Goal: Information Seeking & Learning: Learn about a topic

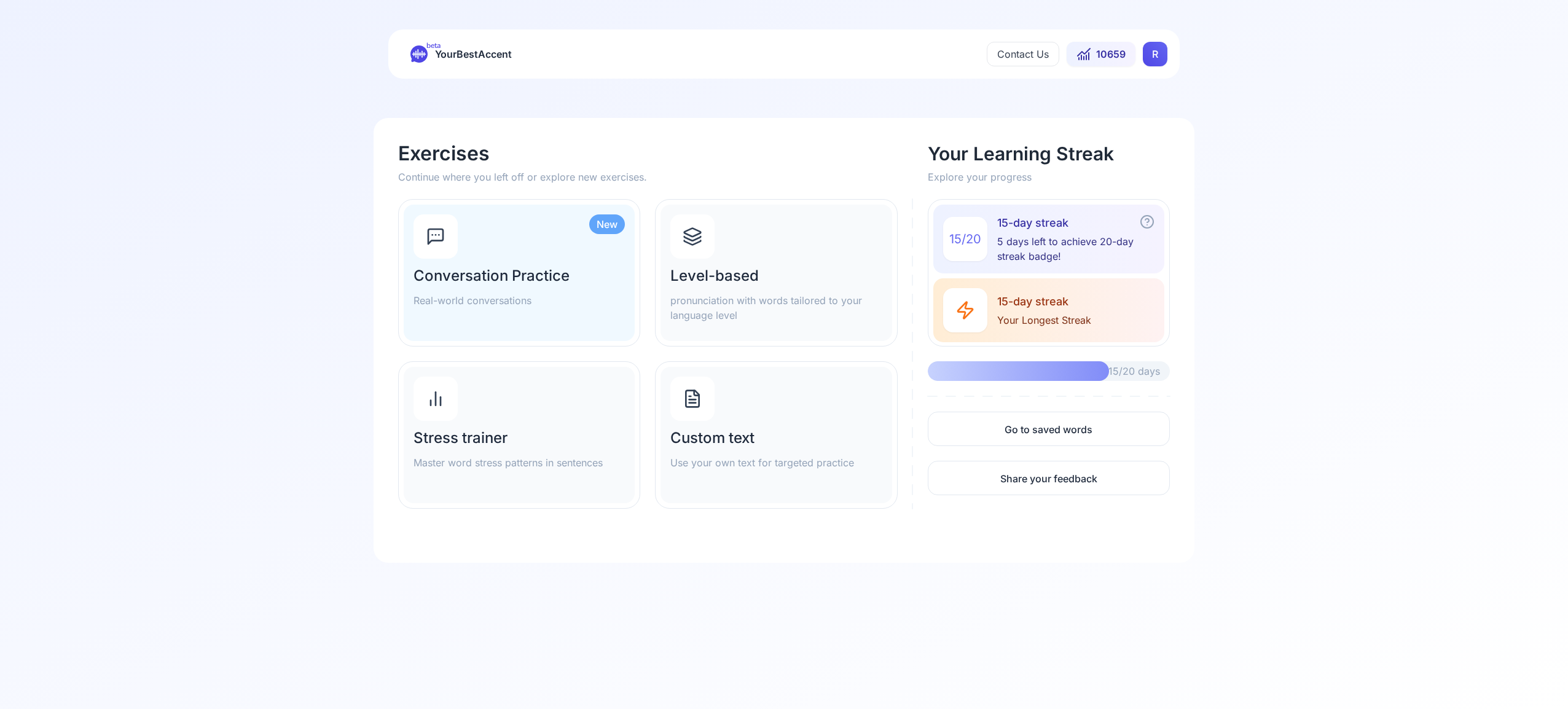
click at [1154, 58] on html "beta YourBestAccent Contact Us 10659 R Exercises Continue where you left off or…" at bounding box center [784, 354] width 1568 height 709
click at [1128, 112] on span "Settings" at bounding box center [1131, 108] width 43 height 17
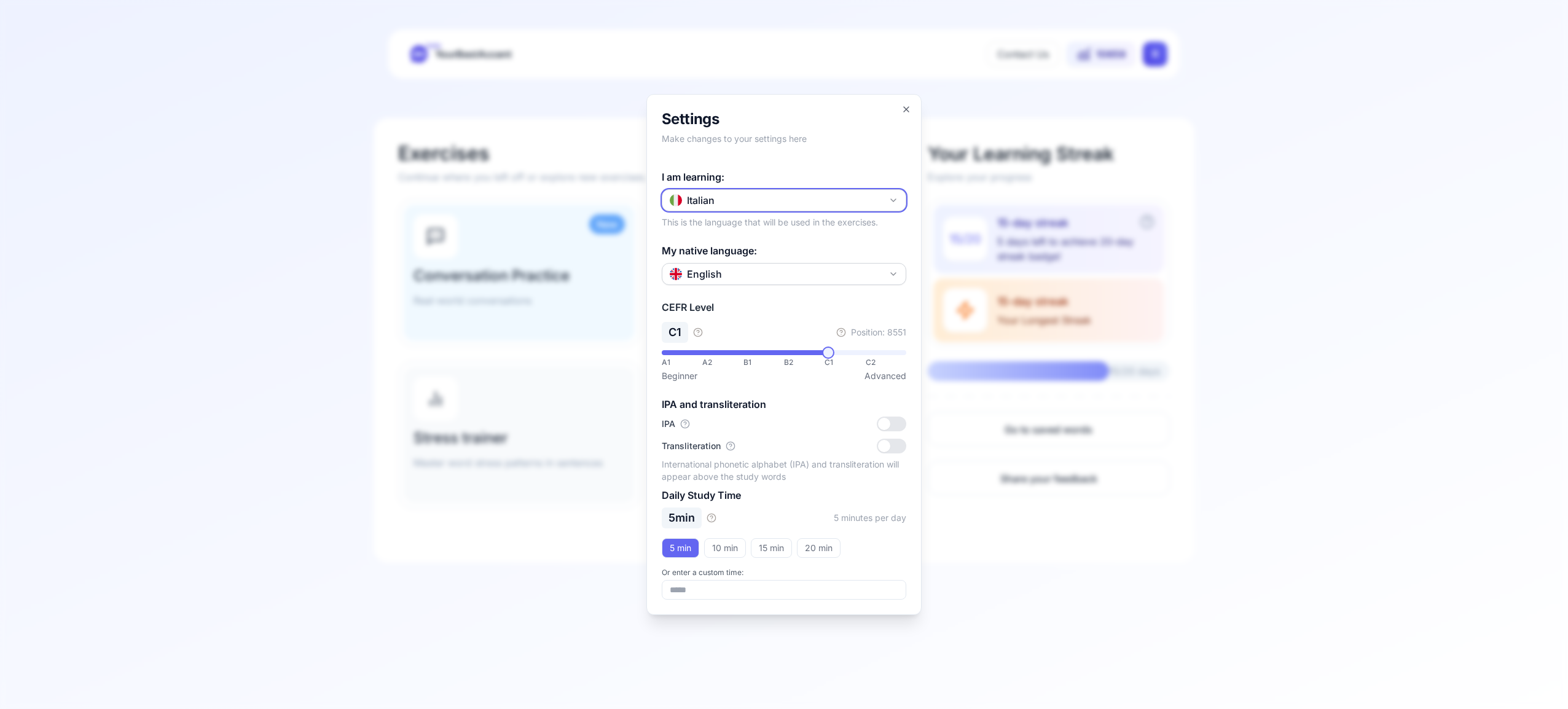
click at [893, 202] on icon "button" at bounding box center [893, 200] width 10 height 10
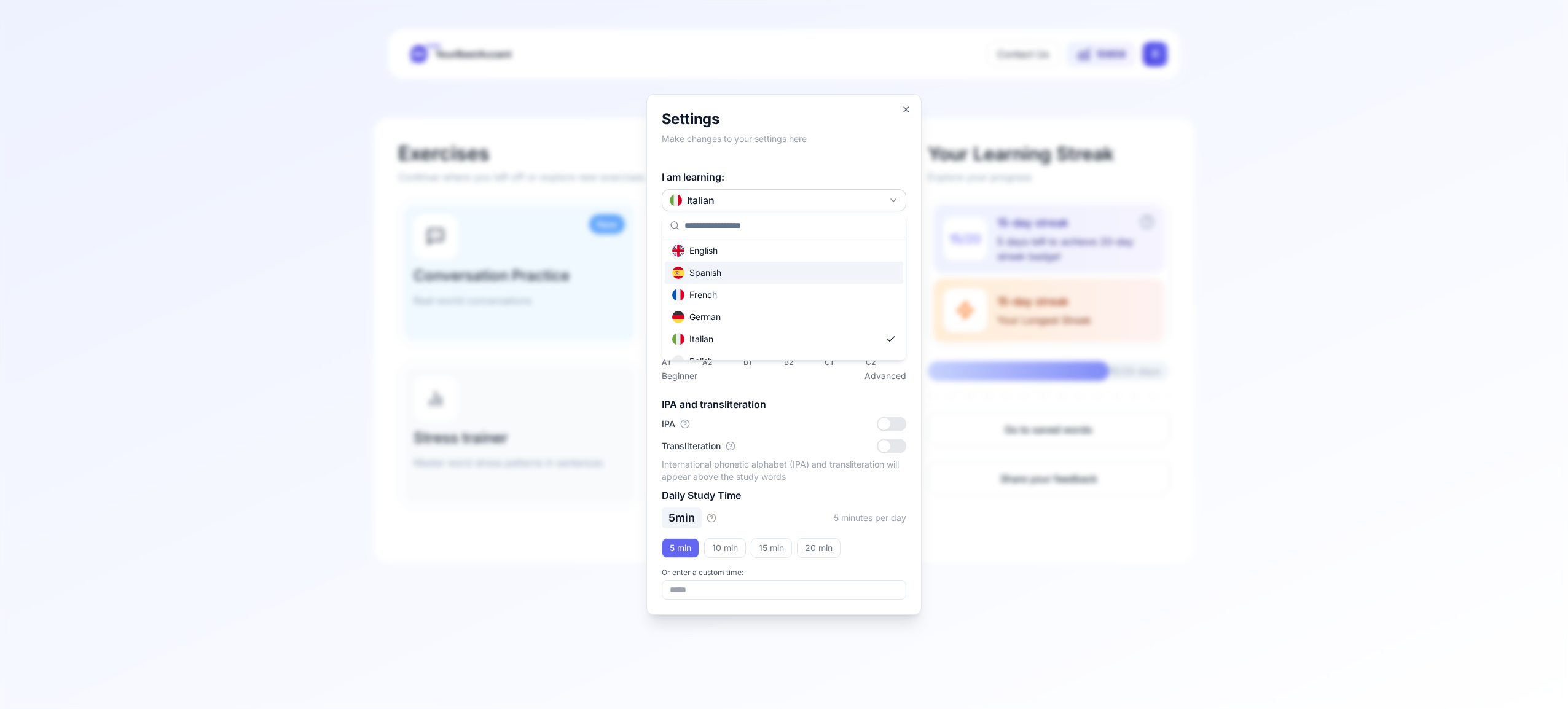
click at [821, 275] on div "Spanish" at bounding box center [784, 273] width 238 height 22
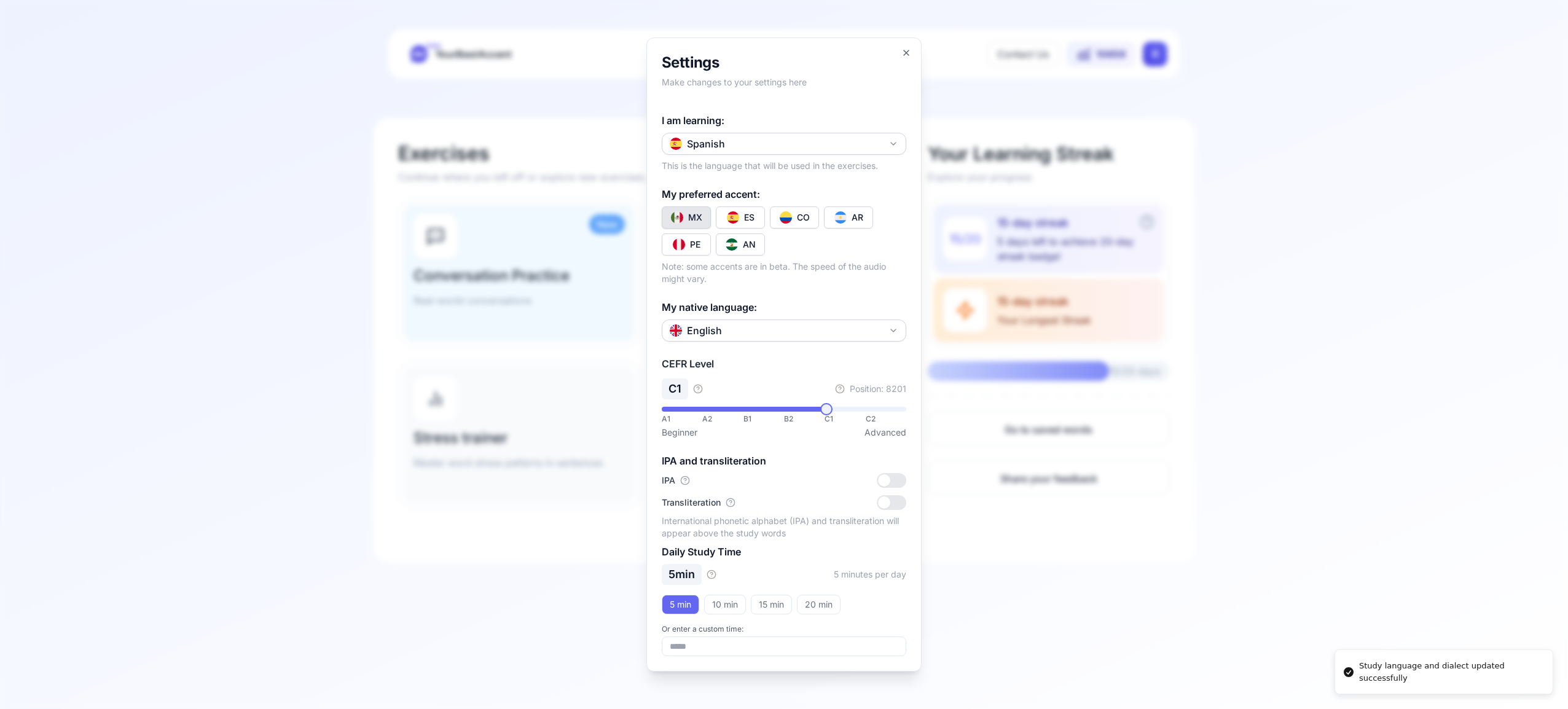
click at [801, 218] on div "CO" at bounding box center [803, 218] width 13 height 13
click at [906, 54] on icon "button" at bounding box center [906, 52] width 10 height 10
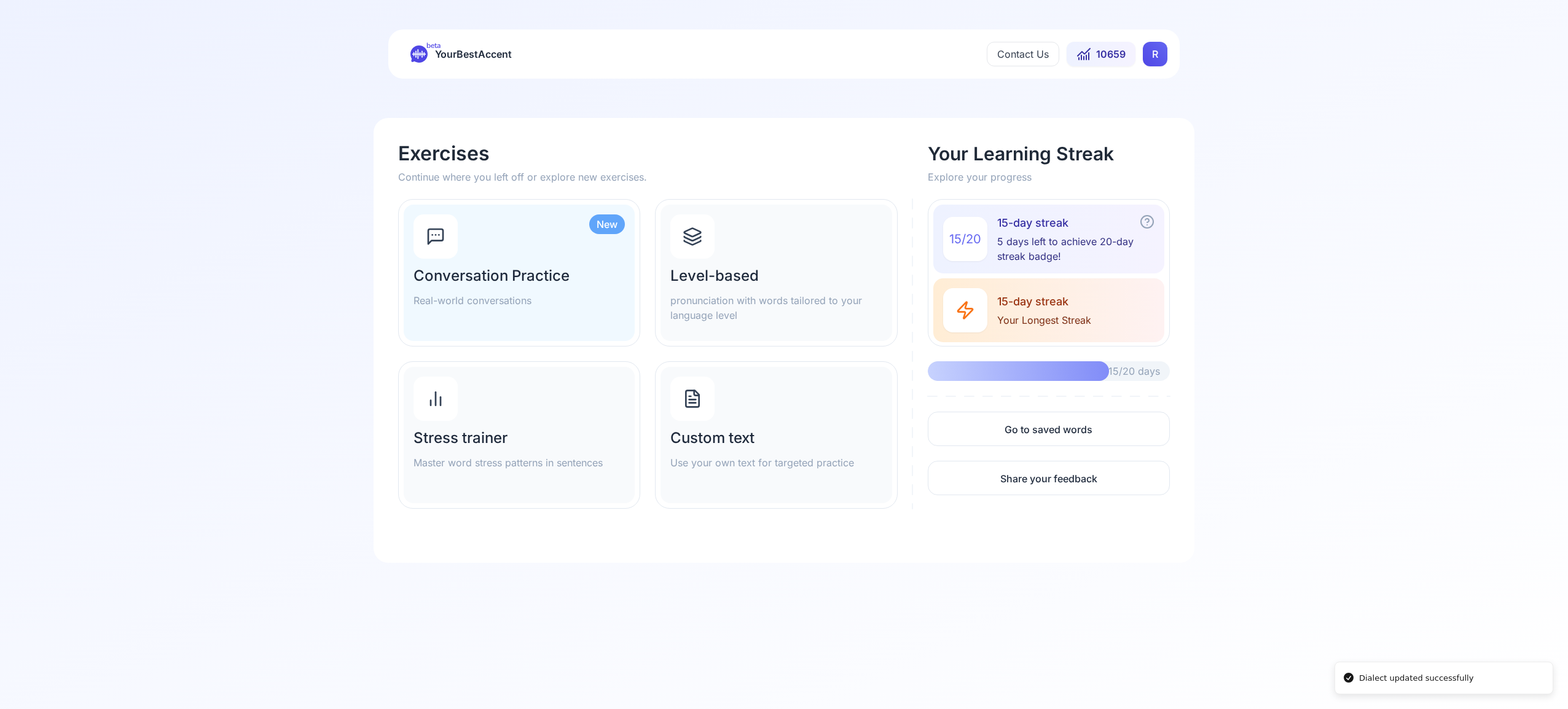
click at [697, 236] on icon at bounding box center [693, 237] width 20 height 20
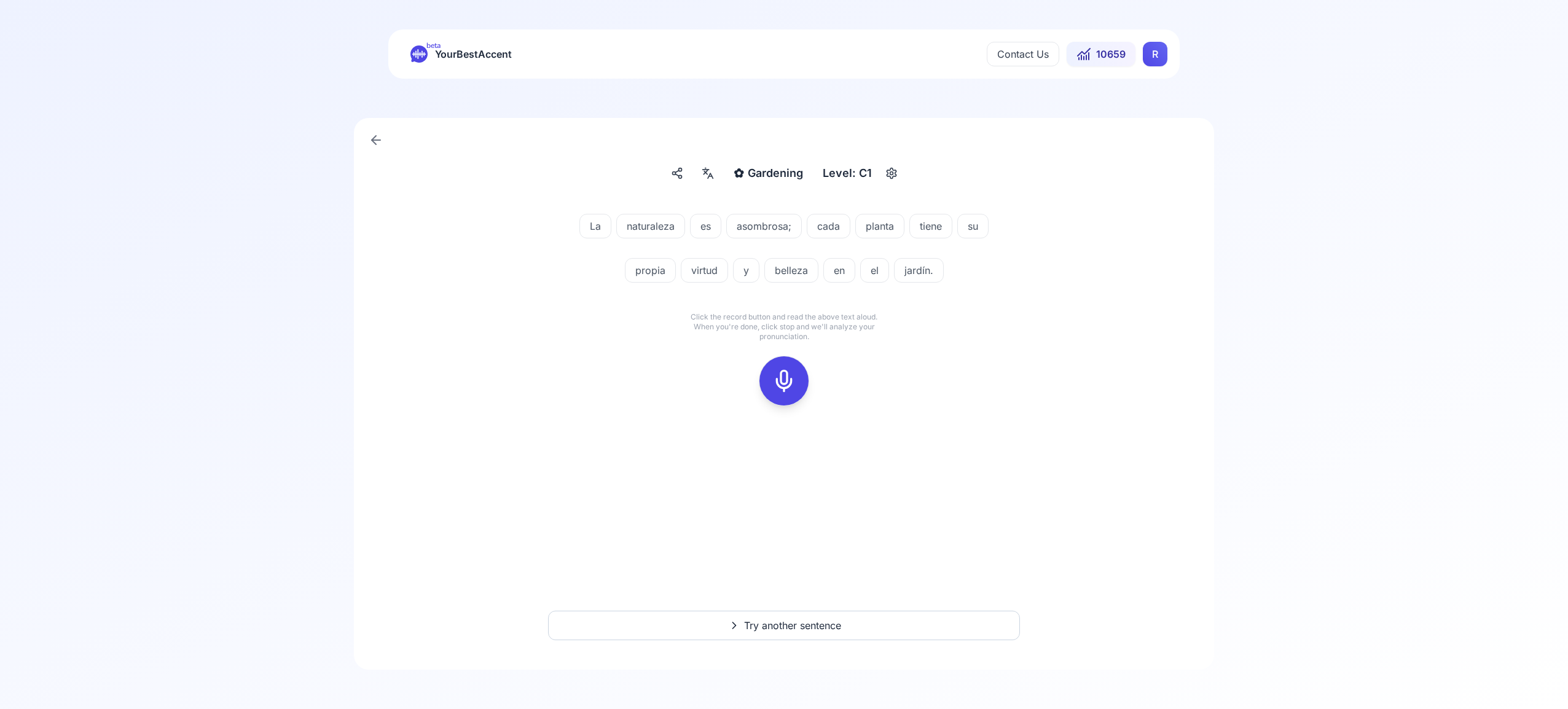
click at [784, 370] on icon at bounding box center [784, 381] width 24 height 24
click at [788, 379] on icon at bounding box center [784, 381] width 24 height 24
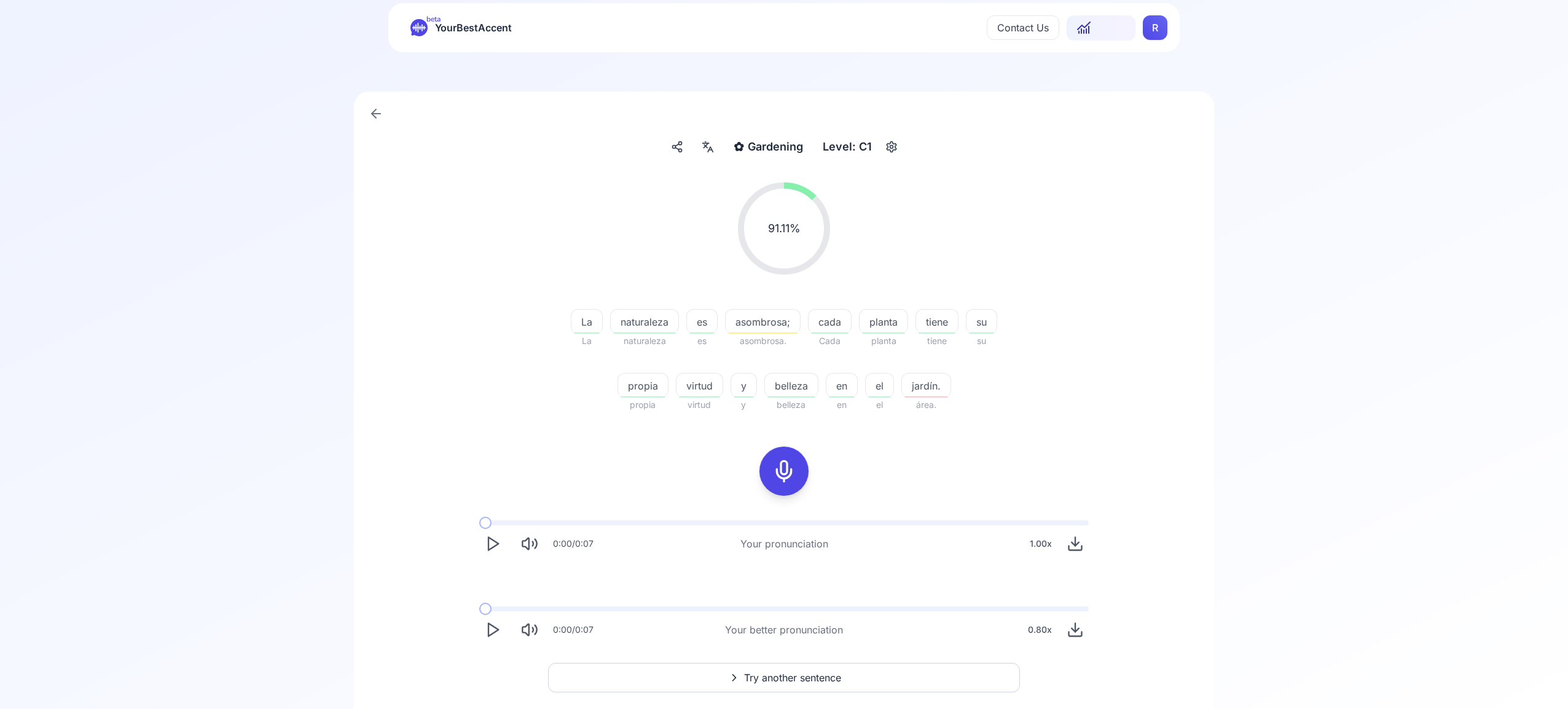
scroll to position [27, 0]
click at [789, 681] on span "Try another sentence" at bounding box center [793, 677] width 97 height 14
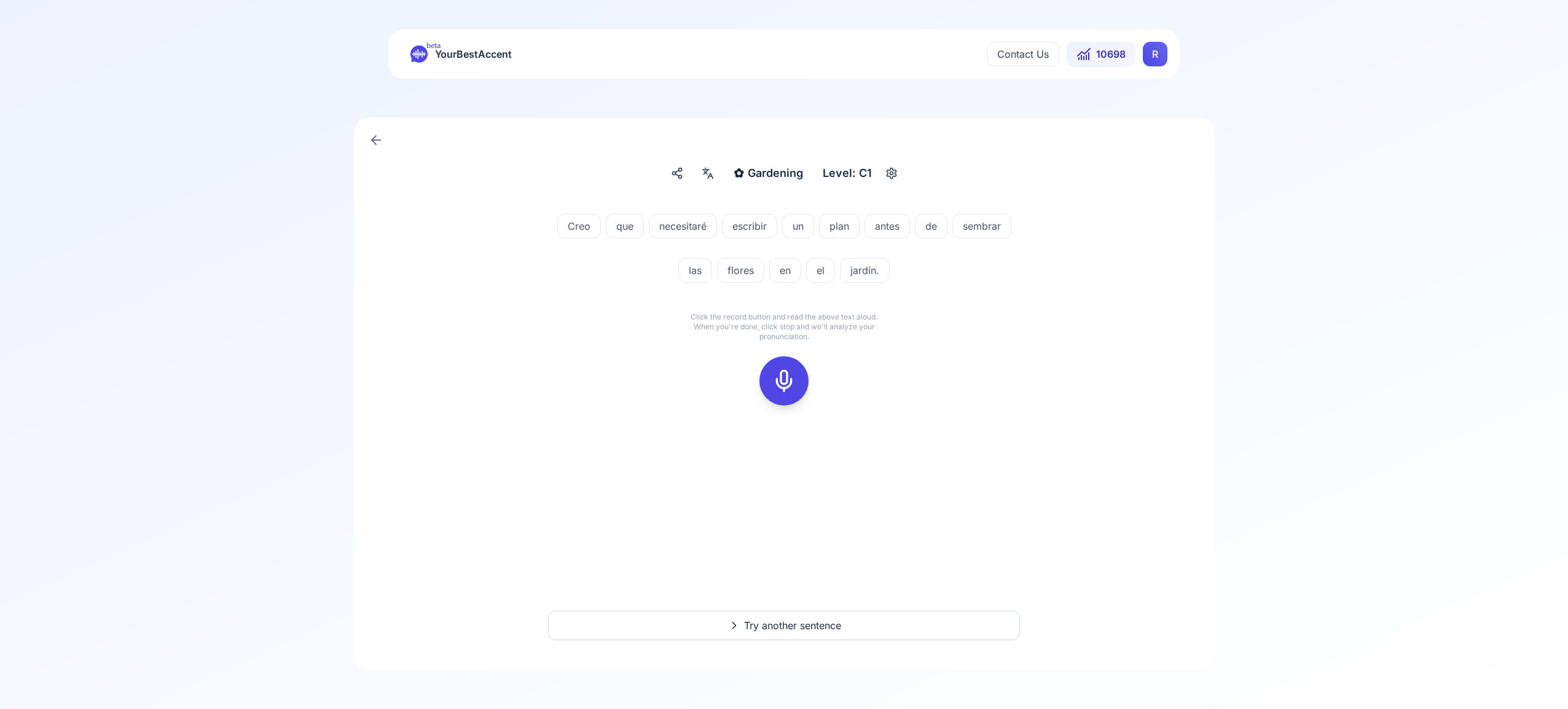
click at [781, 376] on icon at bounding box center [784, 381] width 24 height 24
click at [789, 383] on icon at bounding box center [784, 381] width 24 height 24
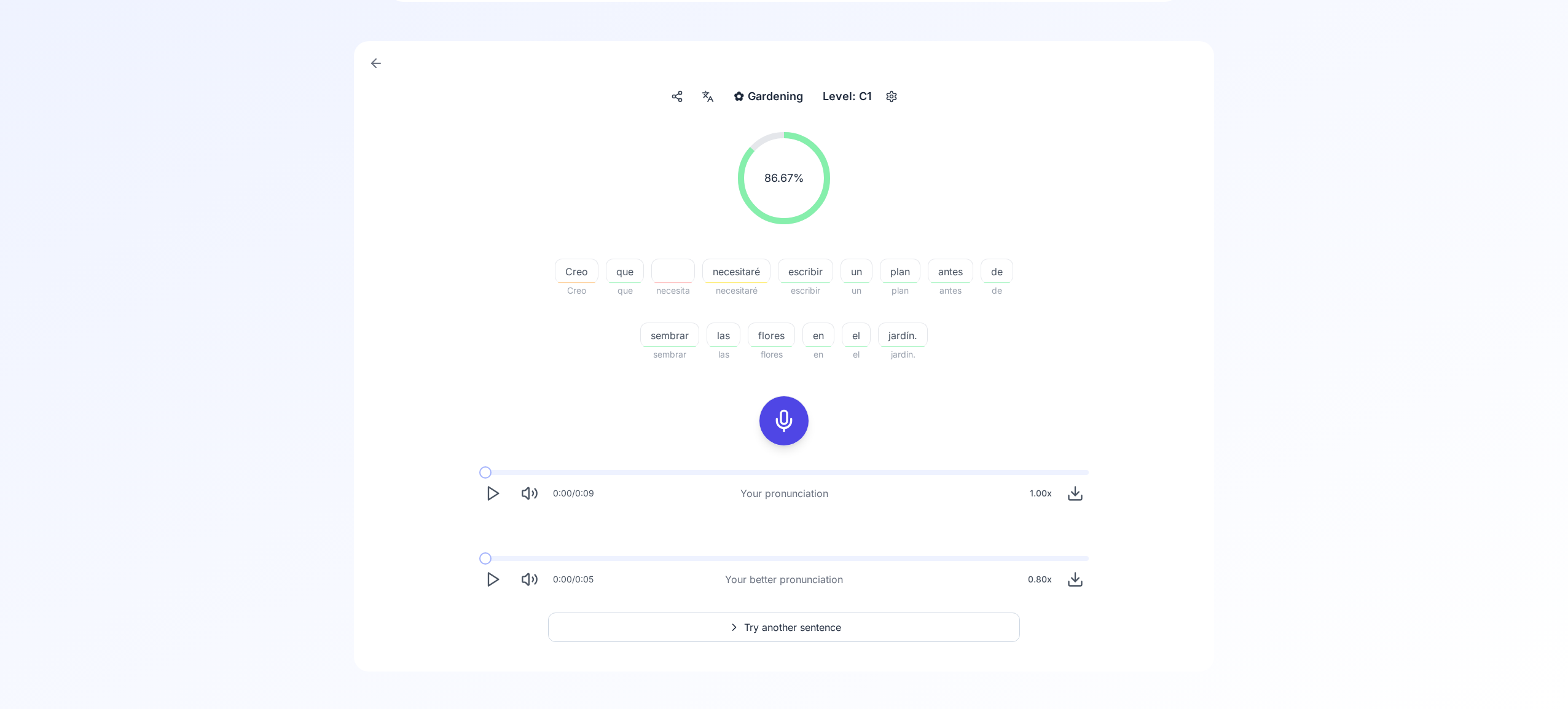
scroll to position [78, 0]
click at [815, 625] on span "Try another sentence" at bounding box center [793, 625] width 97 height 14
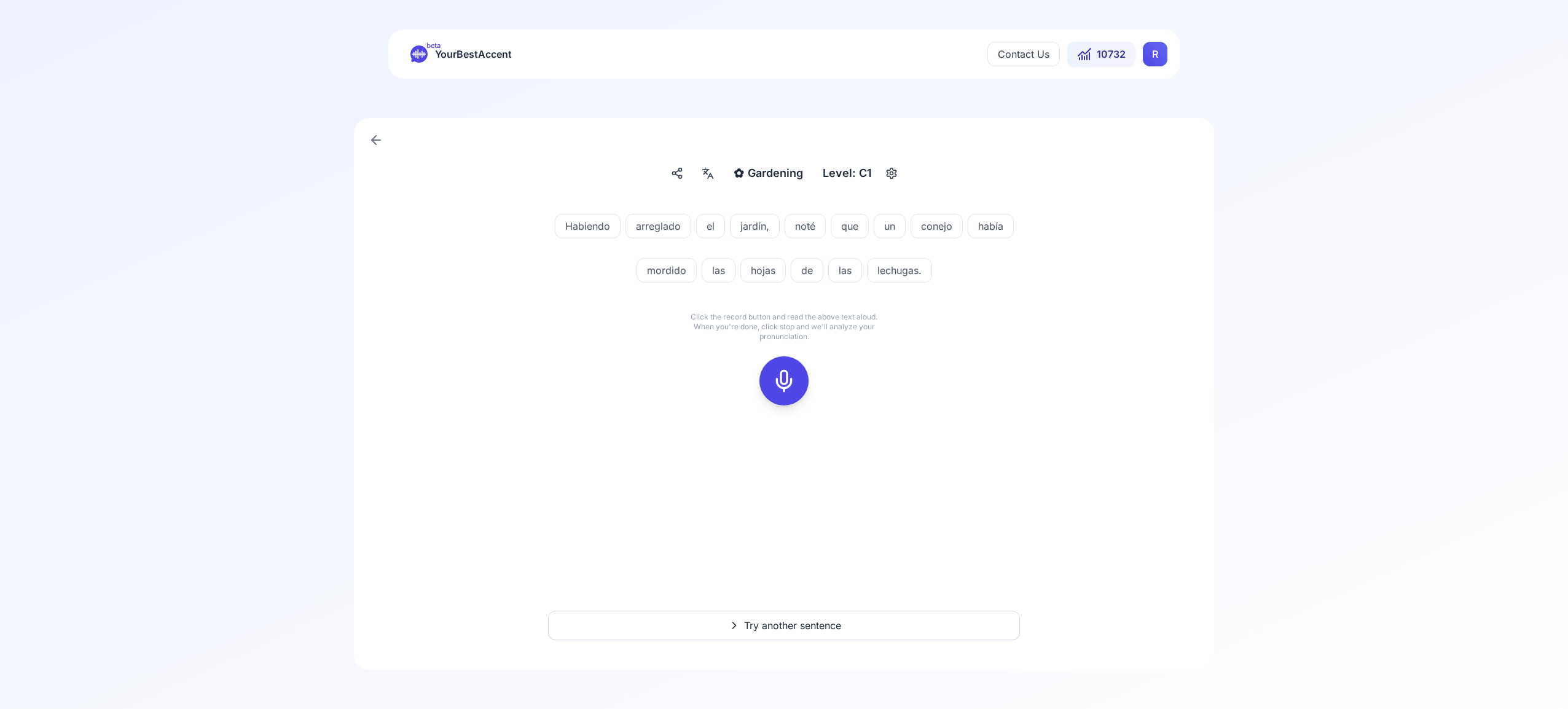
click at [785, 385] on icon at bounding box center [784, 381] width 24 height 24
click at [788, 398] on div at bounding box center [784, 381] width 30 height 49
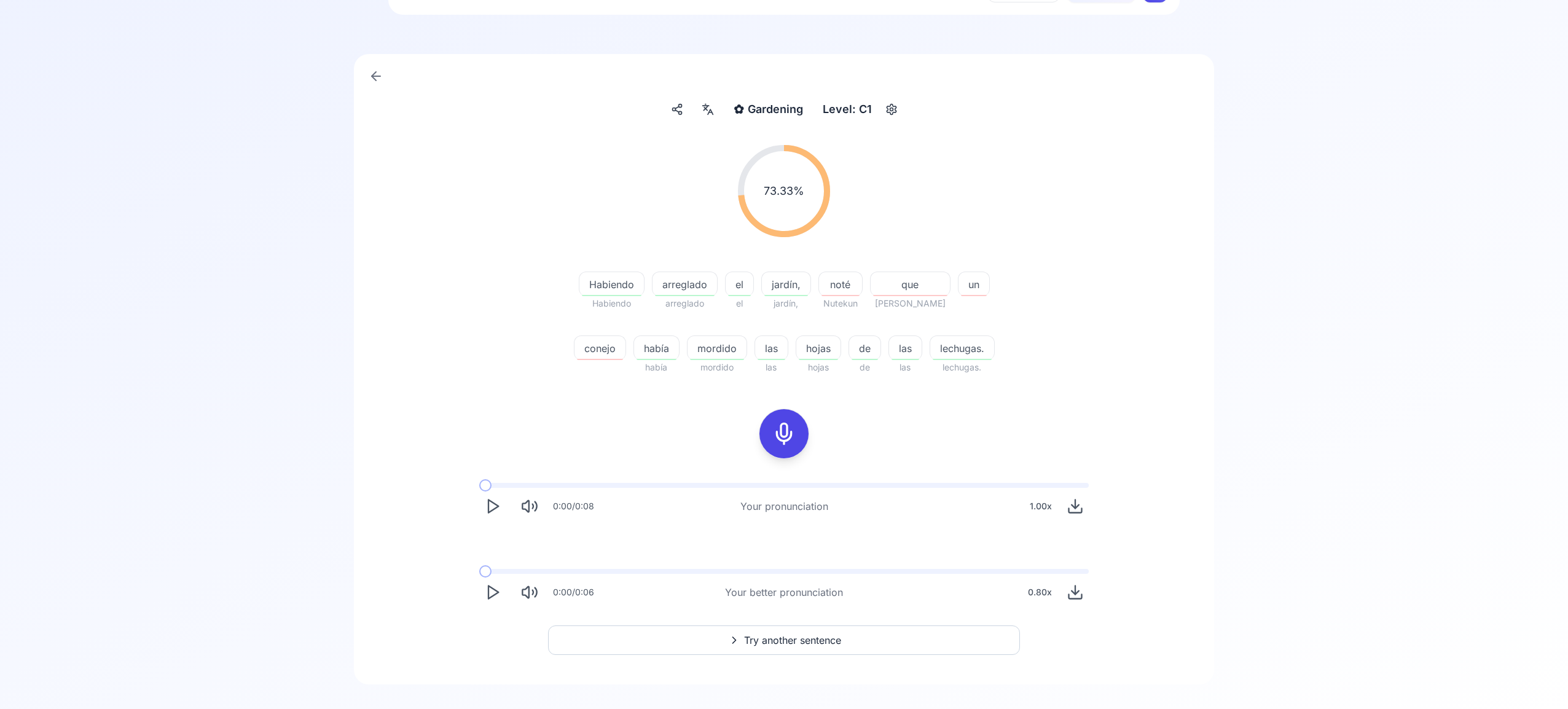
scroll to position [76, 0]
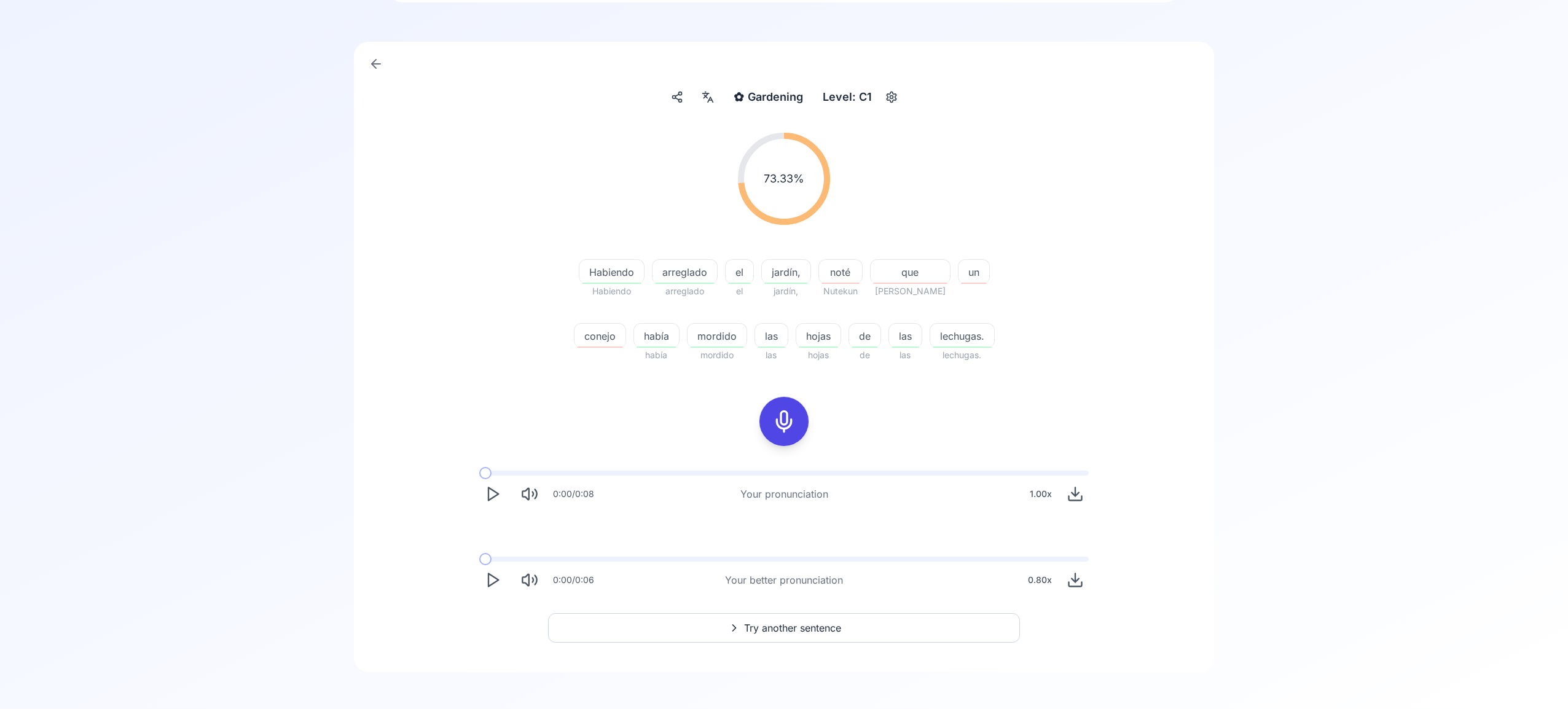
click at [798, 624] on span "Try another sentence" at bounding box center [793, 628] width 97 height 14
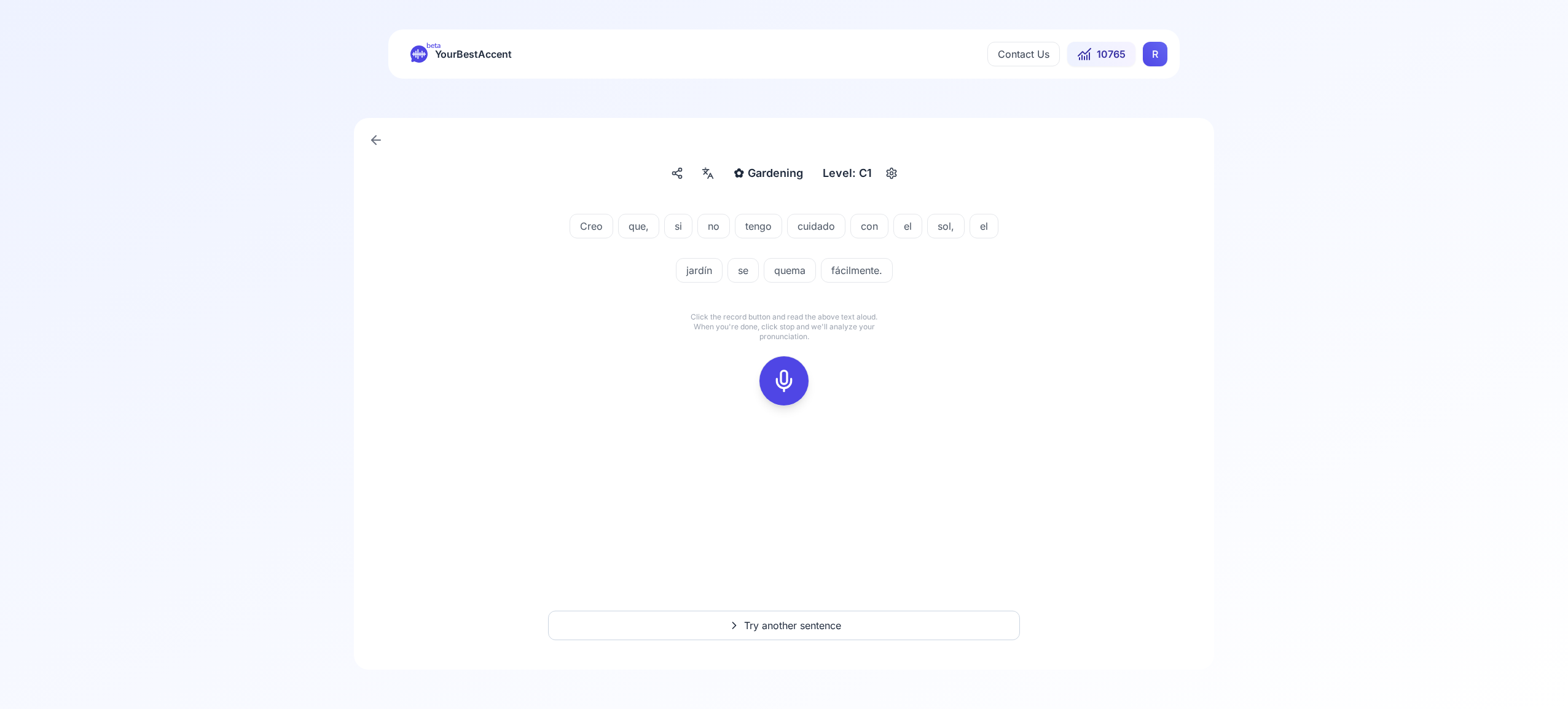
click at [784, 375] on icon at bounding box center [784, 381] width 24 height 24
click at [778, 381] on icon at bounding box center [784, 381] width 24 height 24
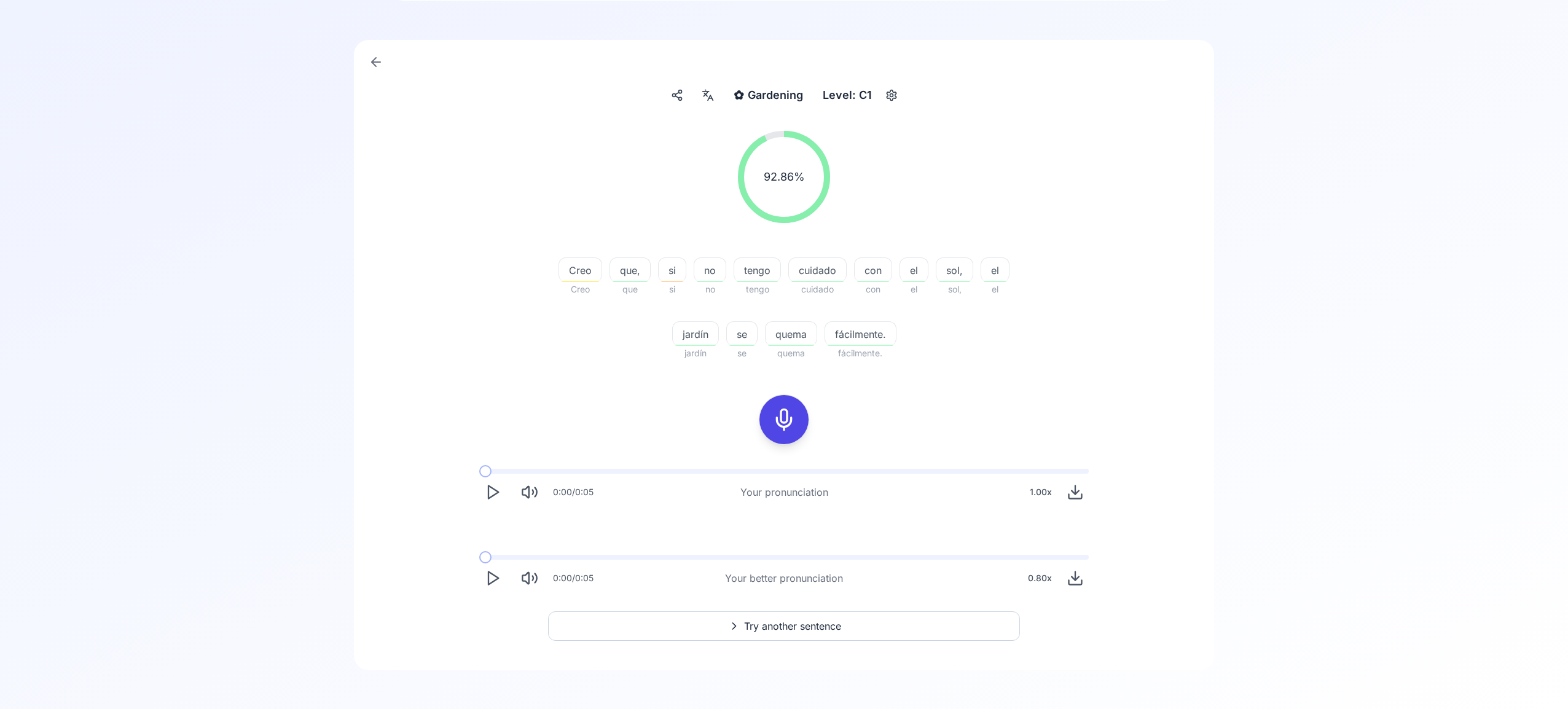
scroll to position [78, 0]
click at [802, 624] on span "Try another sentence" at bounding box center [793, 625] width 97 height 14
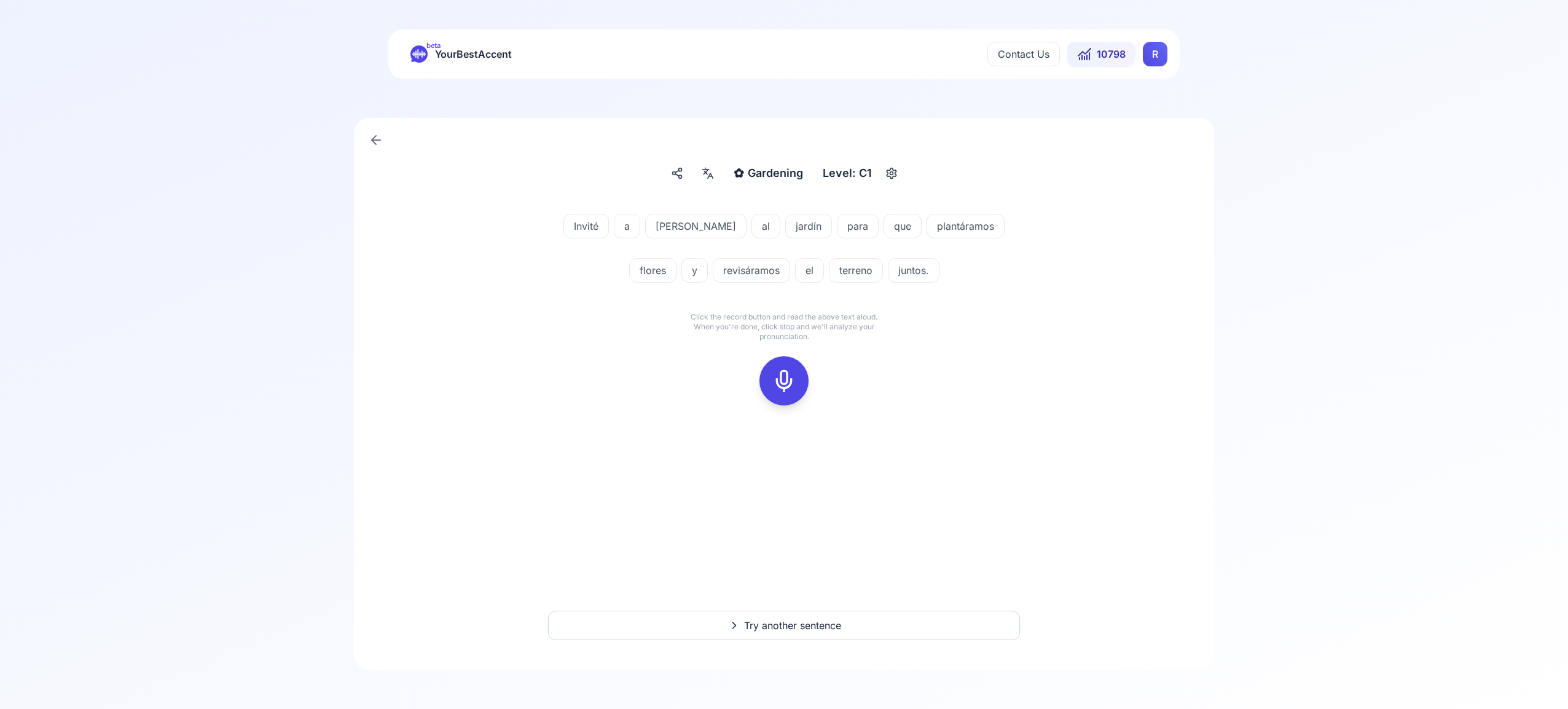
click at [780, 372] on rect at bounding box center [784, 381] width 18 height 18
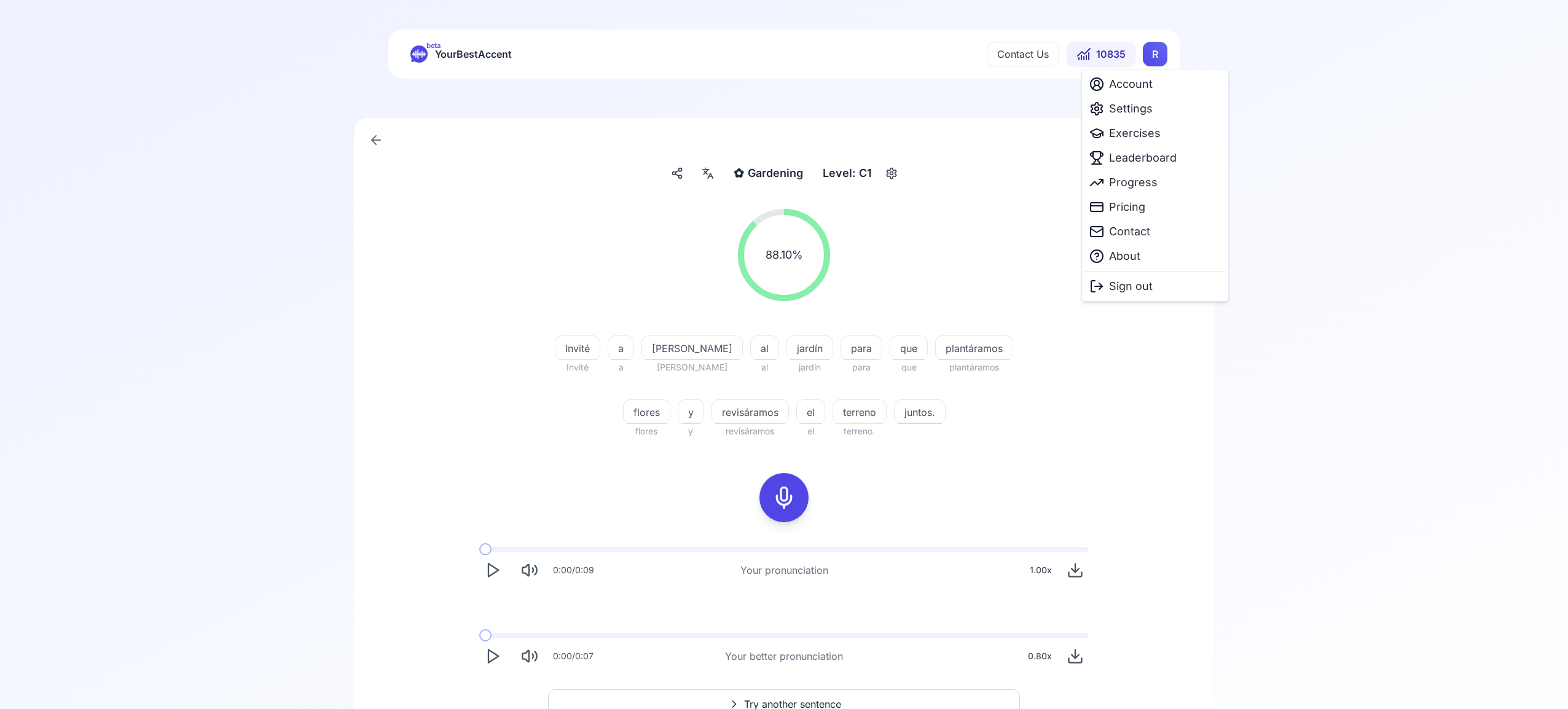
click at [1161, 58] on html "beta YourBestAccent Contact Us 10835 R ✿ Gardening Gardening Level: C1 88.10 % …" at bounding box center [784, 354] width 1568 height 709
click at [1140, 110] on span "Settings" at bounding box center [1131, 108] width 43 height 17
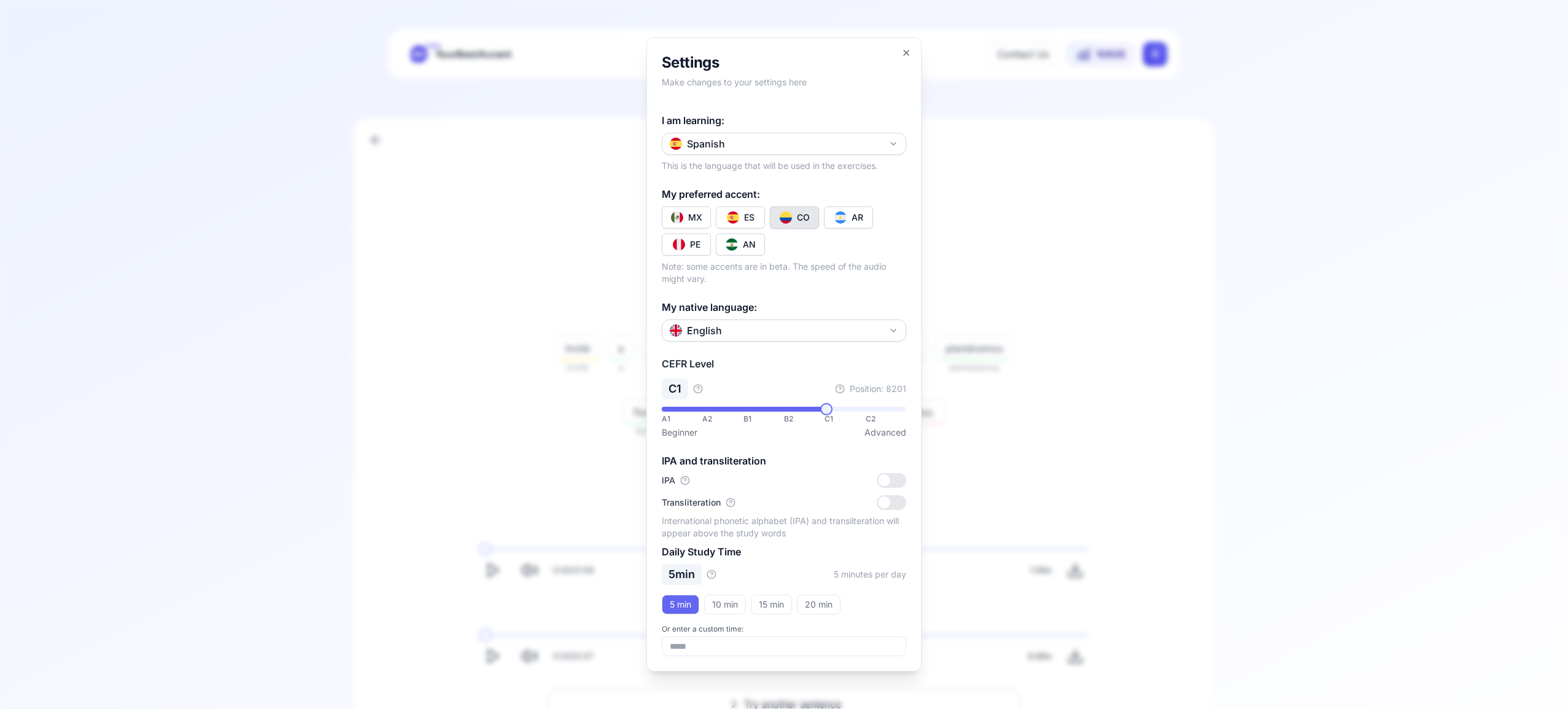
click at [897, 142] on icon "button" at bounding box center [893, 143] width 10 height 10
click at [772, 234] on div "French" at bounding box center [784, 238] width 238 height 22
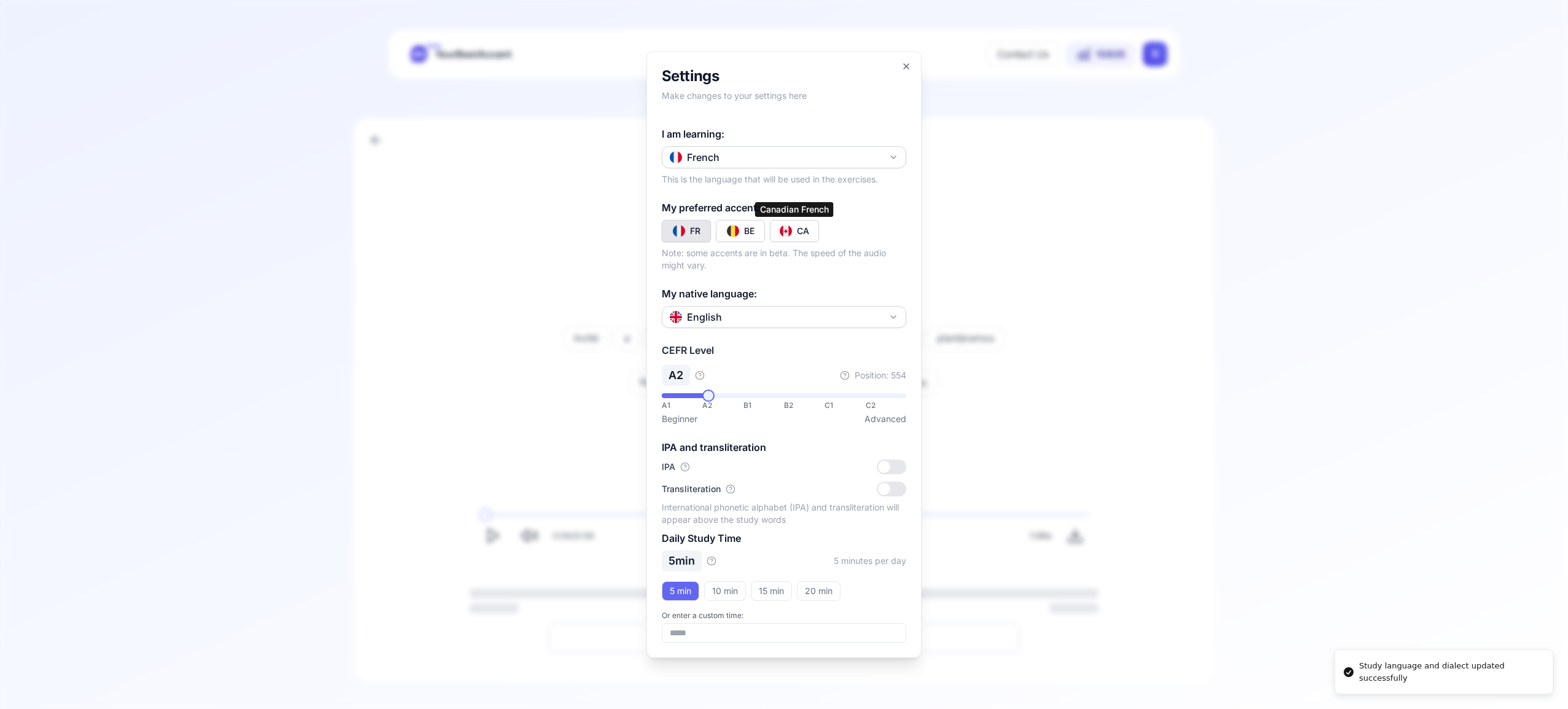
click at [784, 231] on img "Toggle fr-CA" at bounding box center [786, 231] width 13 height 13
click at [907, 65] on icon "button" at bounding box center [906, 66] width 4 height 4
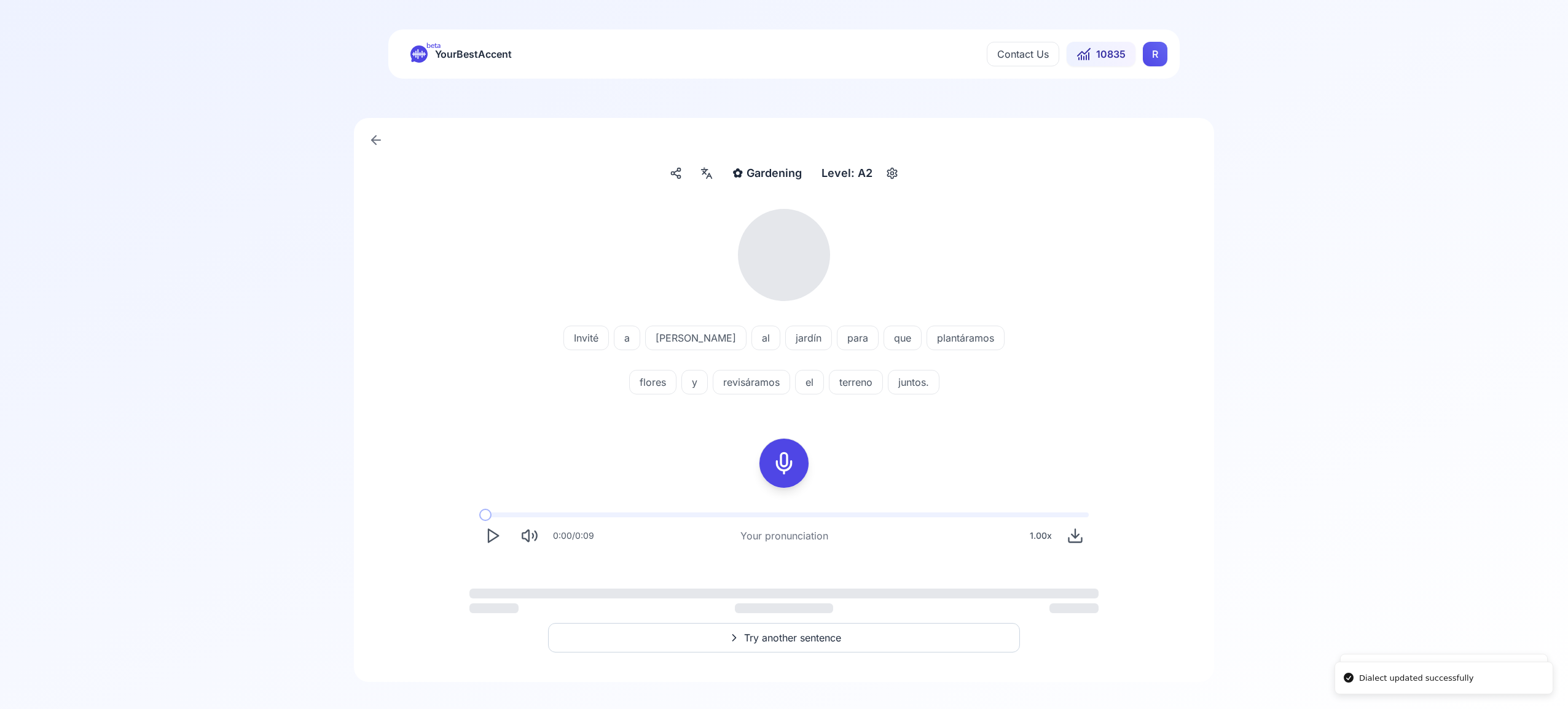
click at [1156, 59] on html "Dialect updated successfully Study language and dialect updated successfully be…" at bounding box center [784, 354] width 1568 height 709
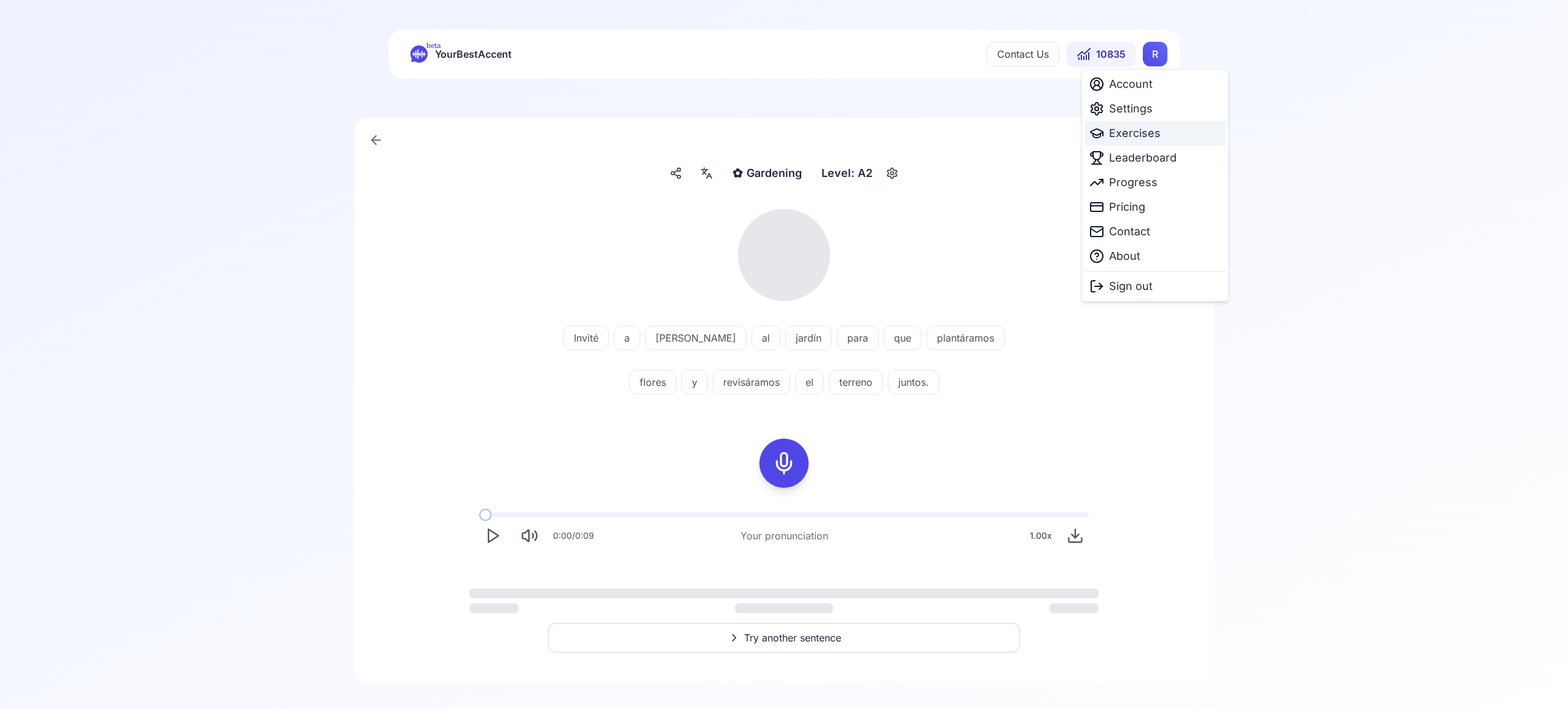
click at [1139, 135] on span "Exercises" at bounding box center [1134, 133] width 51 height 17
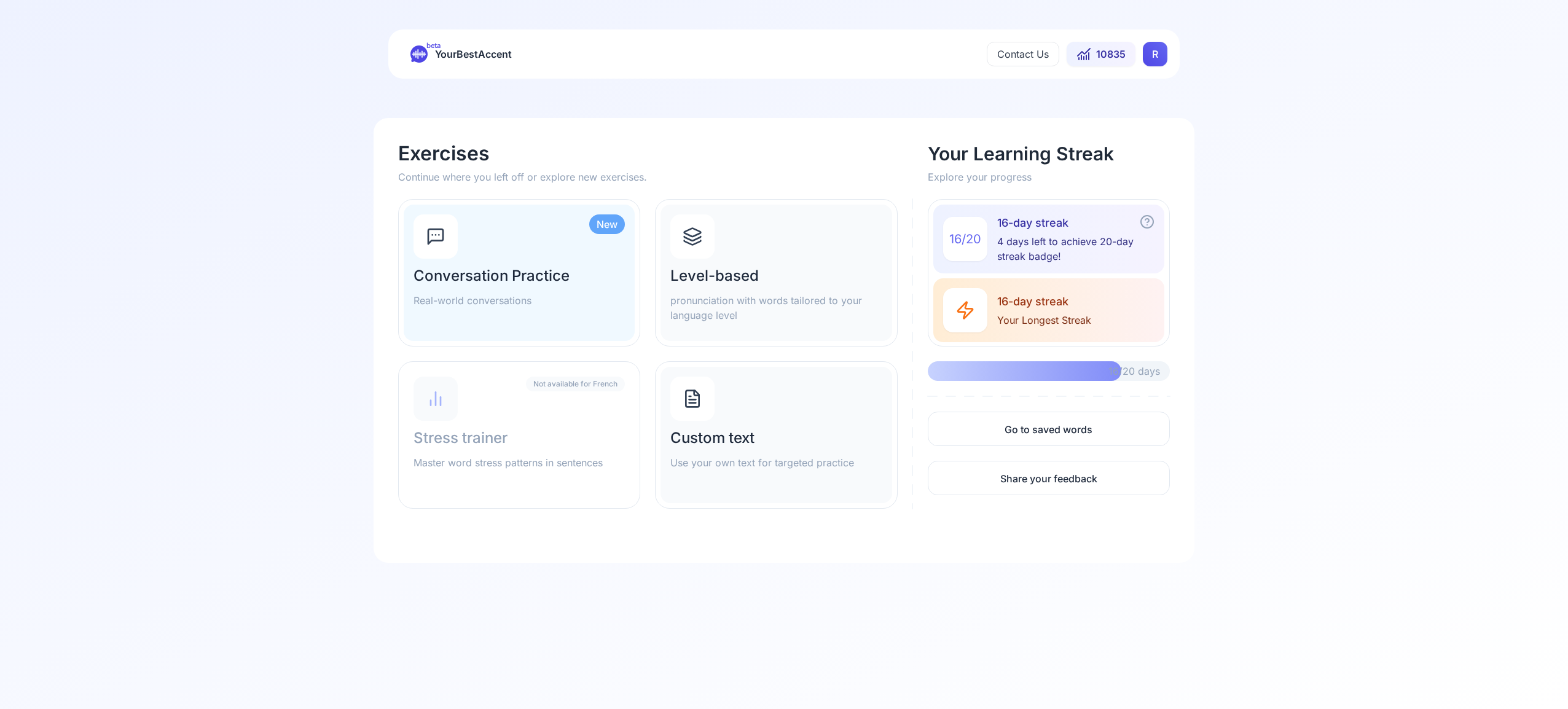
click at [699, 243] on icon at bounding box center [693, 237] width 20 height 20
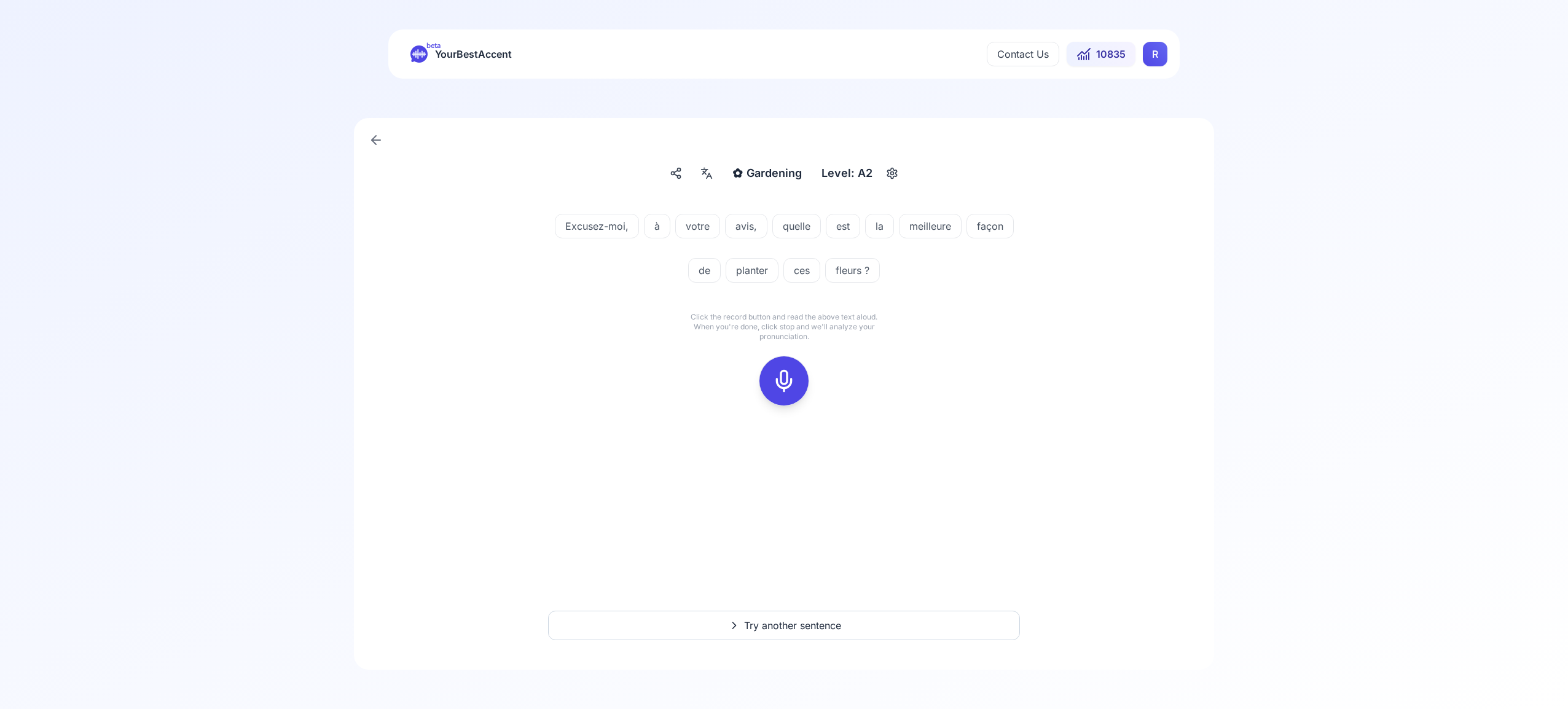
click at [786, 369] on icon at bounding box center [784, 381] width 24 height 24
click at [793, 372] on rect at bounding box center [784, 381] width 18 height 18
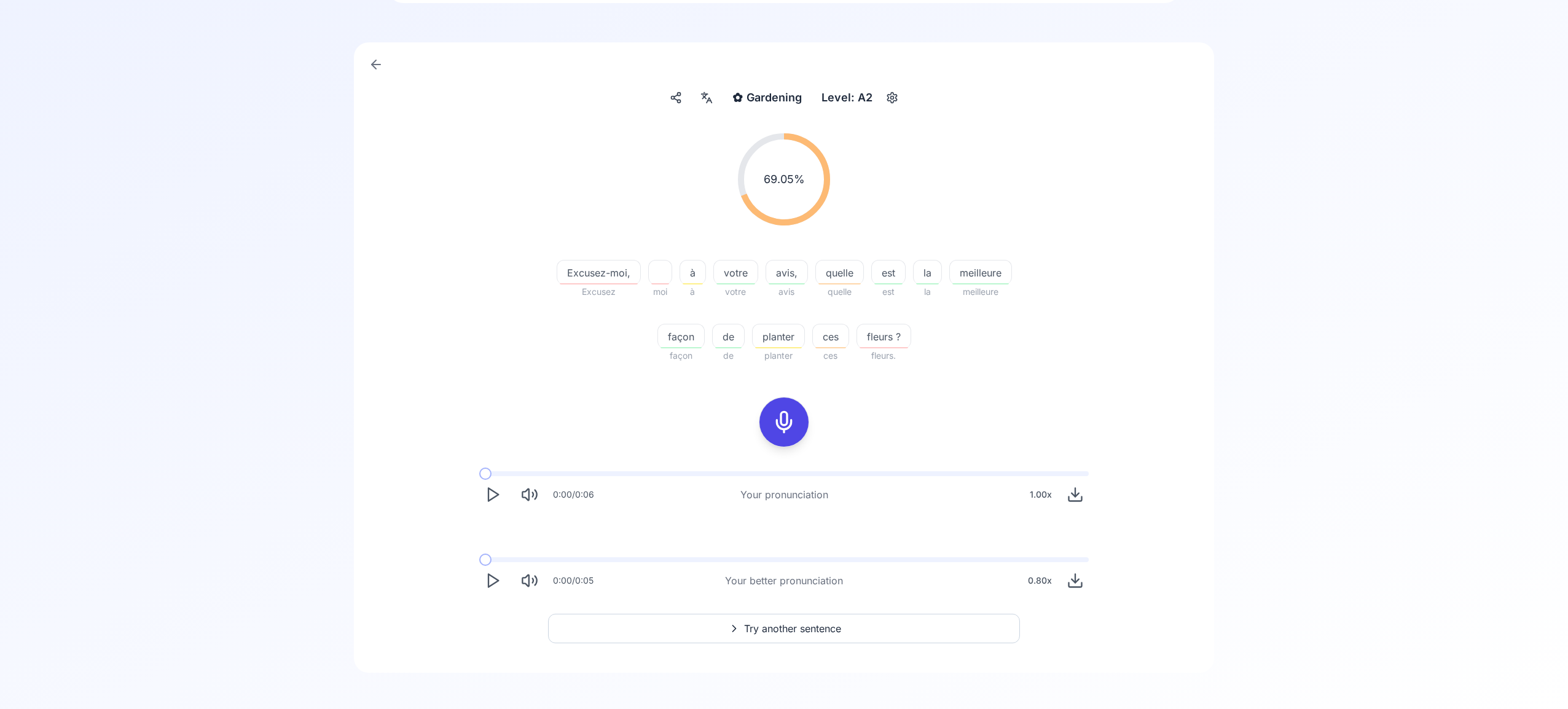
scroll to position [78, 0]
click at [793, 619] on span "Try another sentence" at bounding box center [793, 625] width 97 height 14
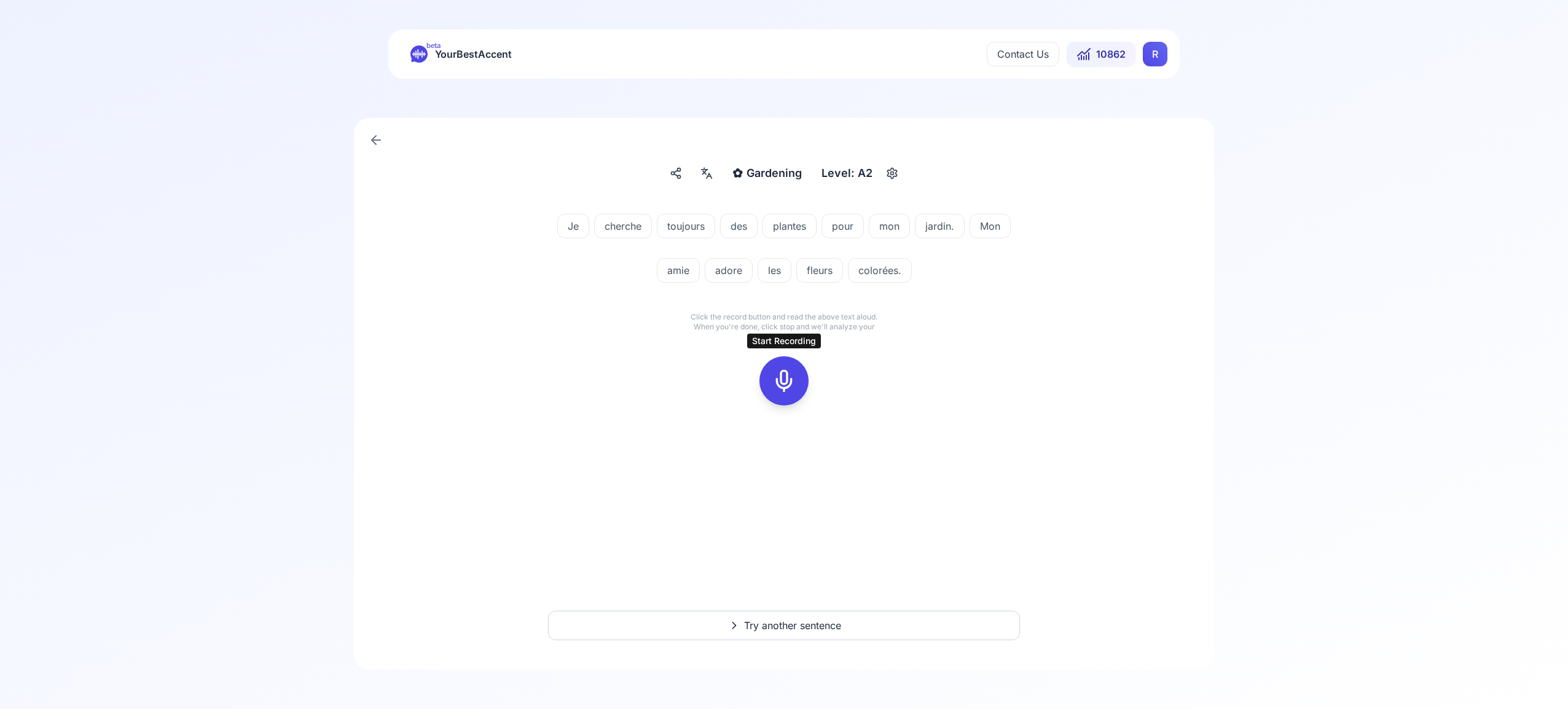
click at [787, 383] on icon at bounding box center [784, 381] width 24 height 24
click at [783, 383] on icon at bounding box center [784, 381] width 24 height 24
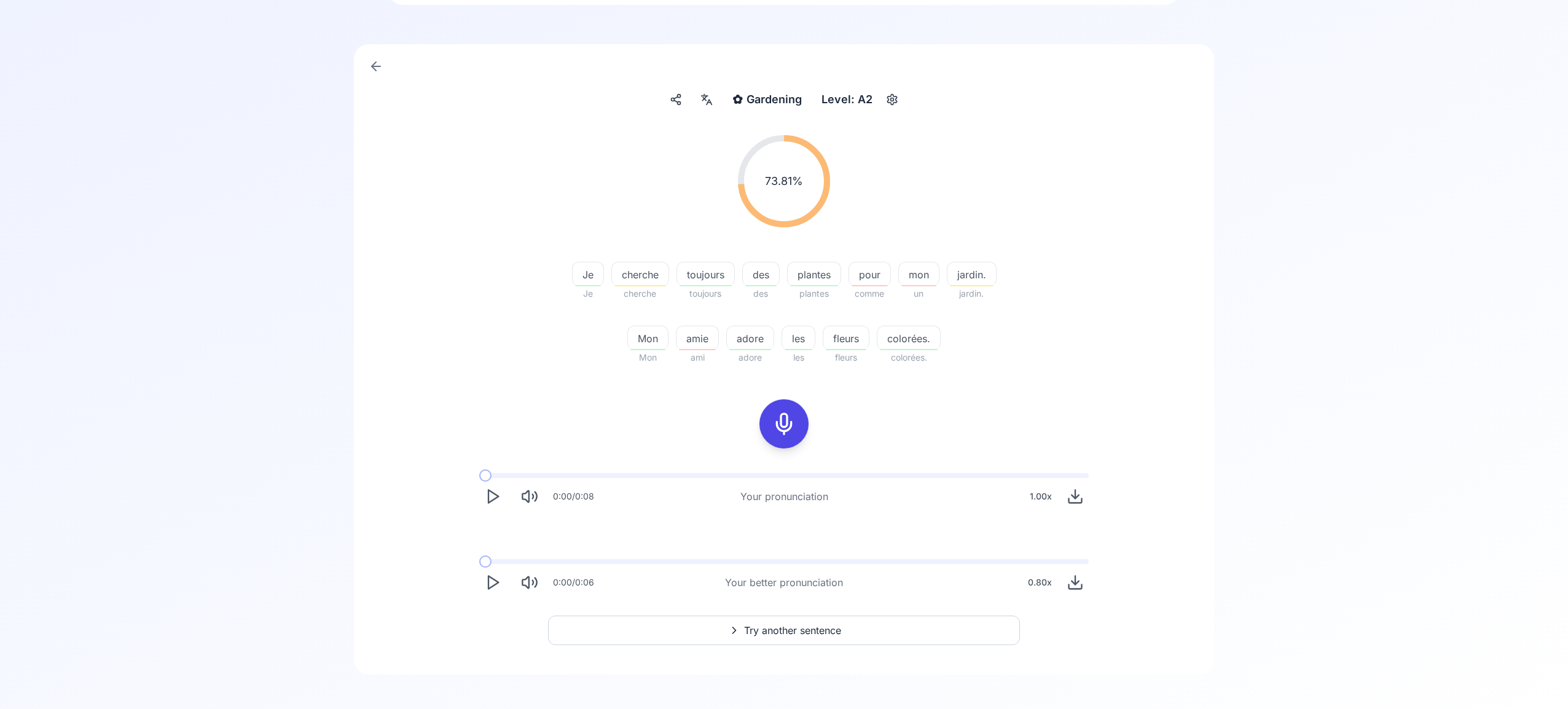
scroll to position [78, 0]
click at [495, 577] on icon "Play" at bounding box center [492, 577] width 17 height 17
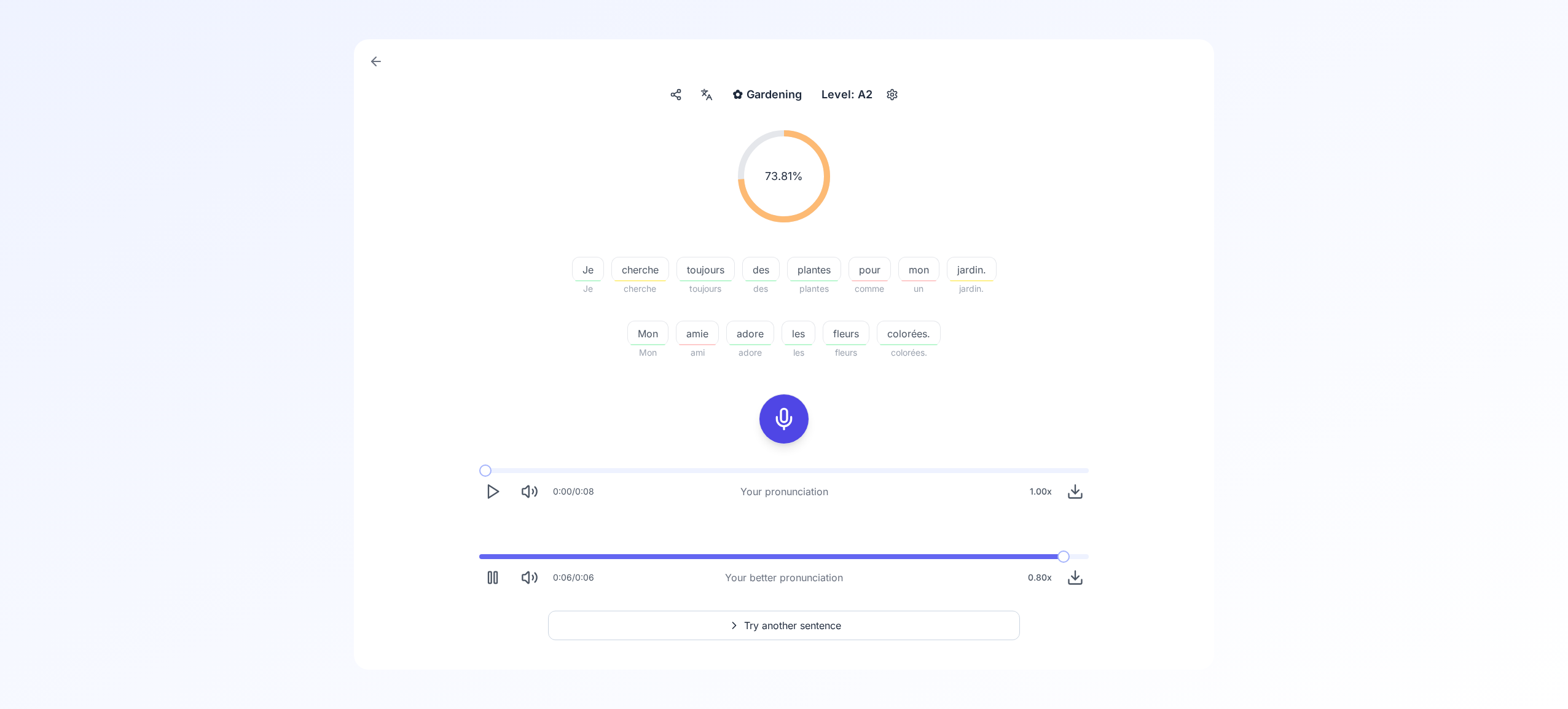
click at [497, 488] on icon "Play" at bounding box center [492, 491] width 17 height 17
click at [793, 629] on span "Try another sentence" at bounding box center [793, 625] width 97 height 14
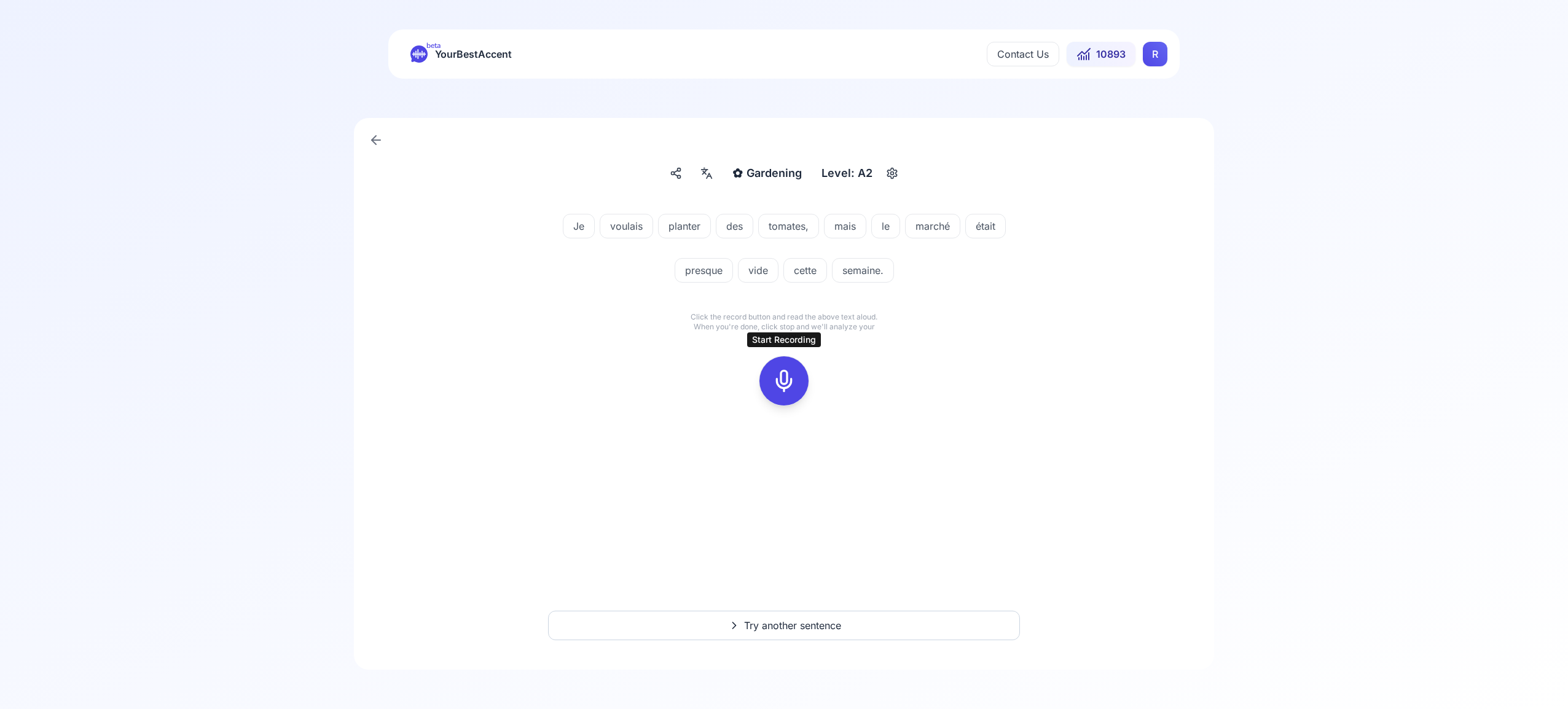
click at [778, 380] on icon at bounding box center [784, 381] width 24 height 24
click at [792, 375] on icon at bounding box center [784, 381] width 24 height 24
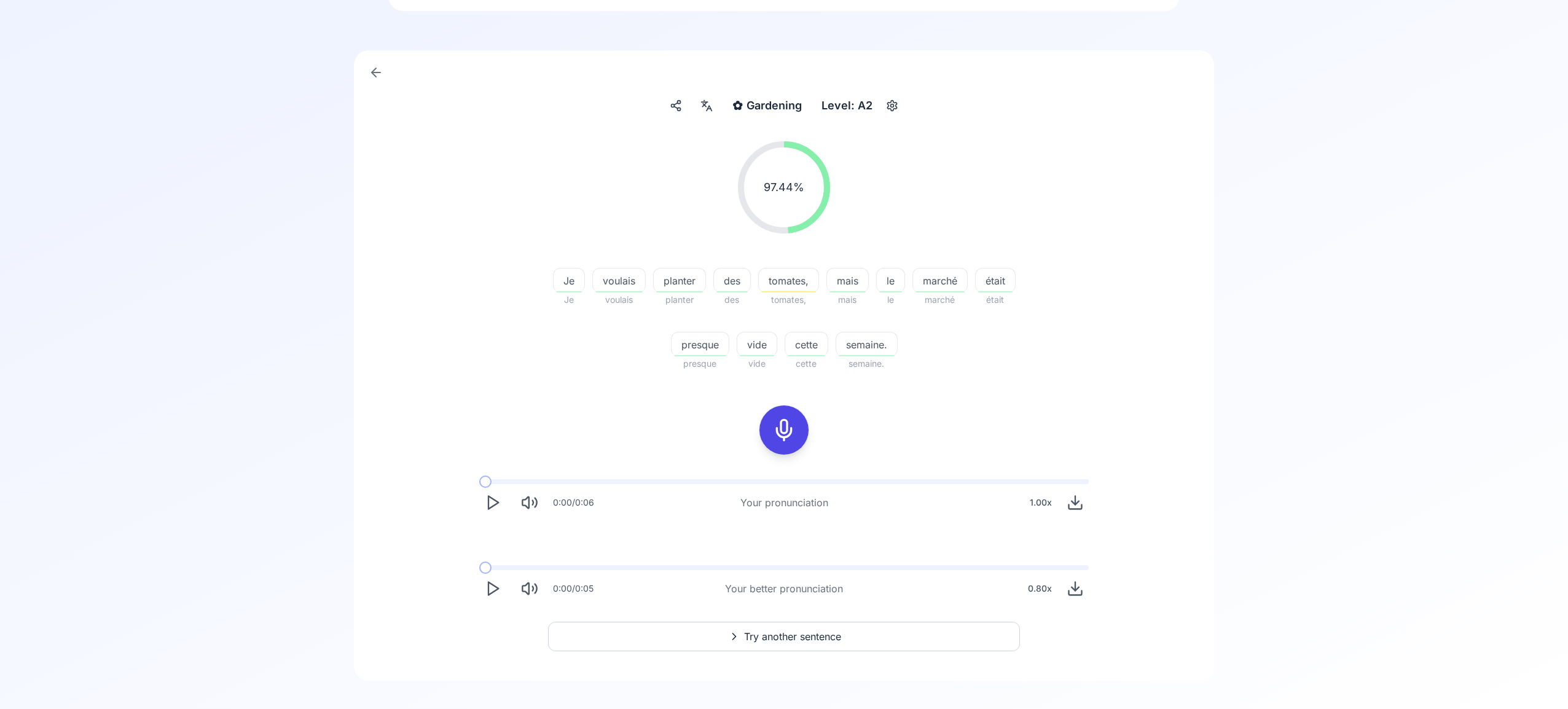
scroll to position [78, 0]
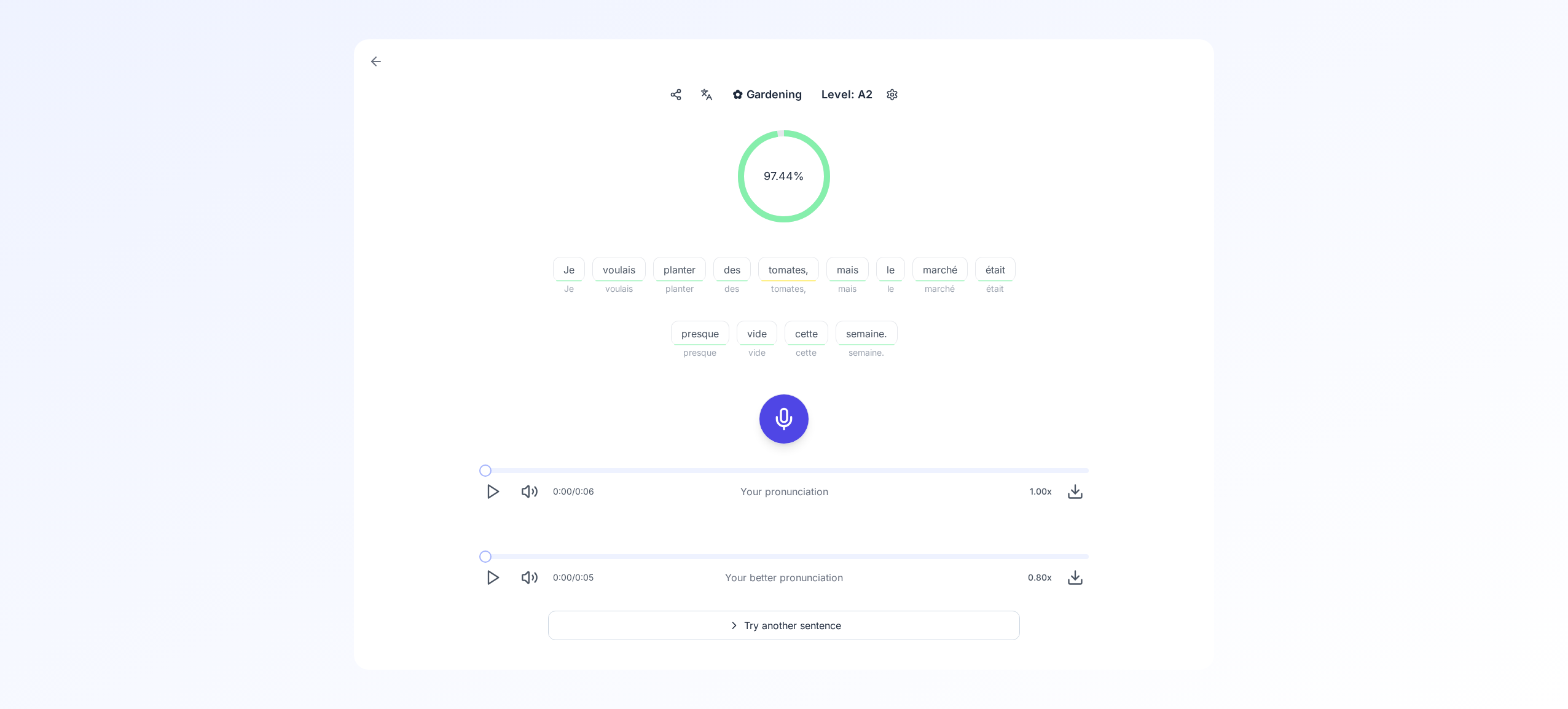
click at [791, 627] on span "Try another sentence" at bounding box center [793, 625] width 97 height 14
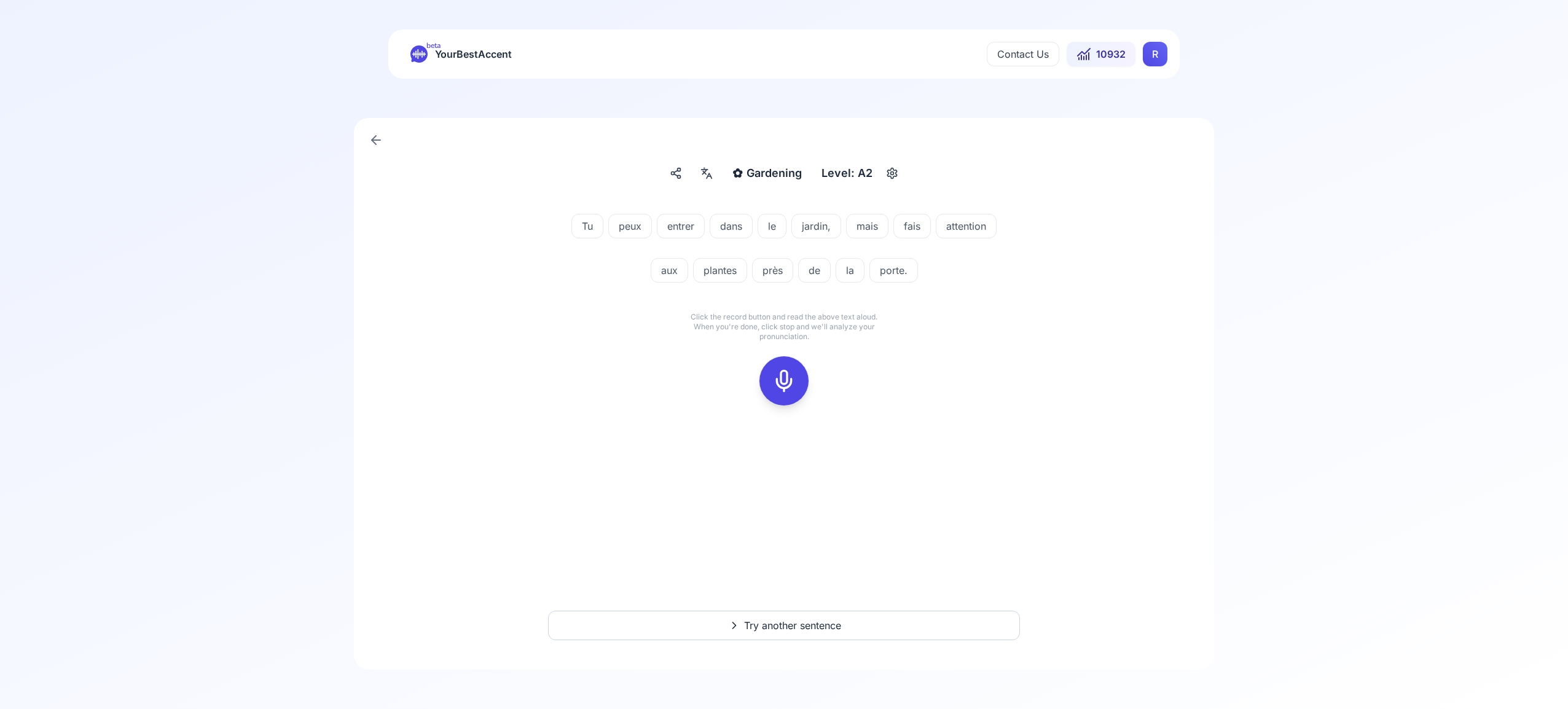
click at [781, 381] on icon at bounding box center [784, 381] width 24 height 24
click at [777, 377] on icon at bounding box center [784, 381] width 24 height 24
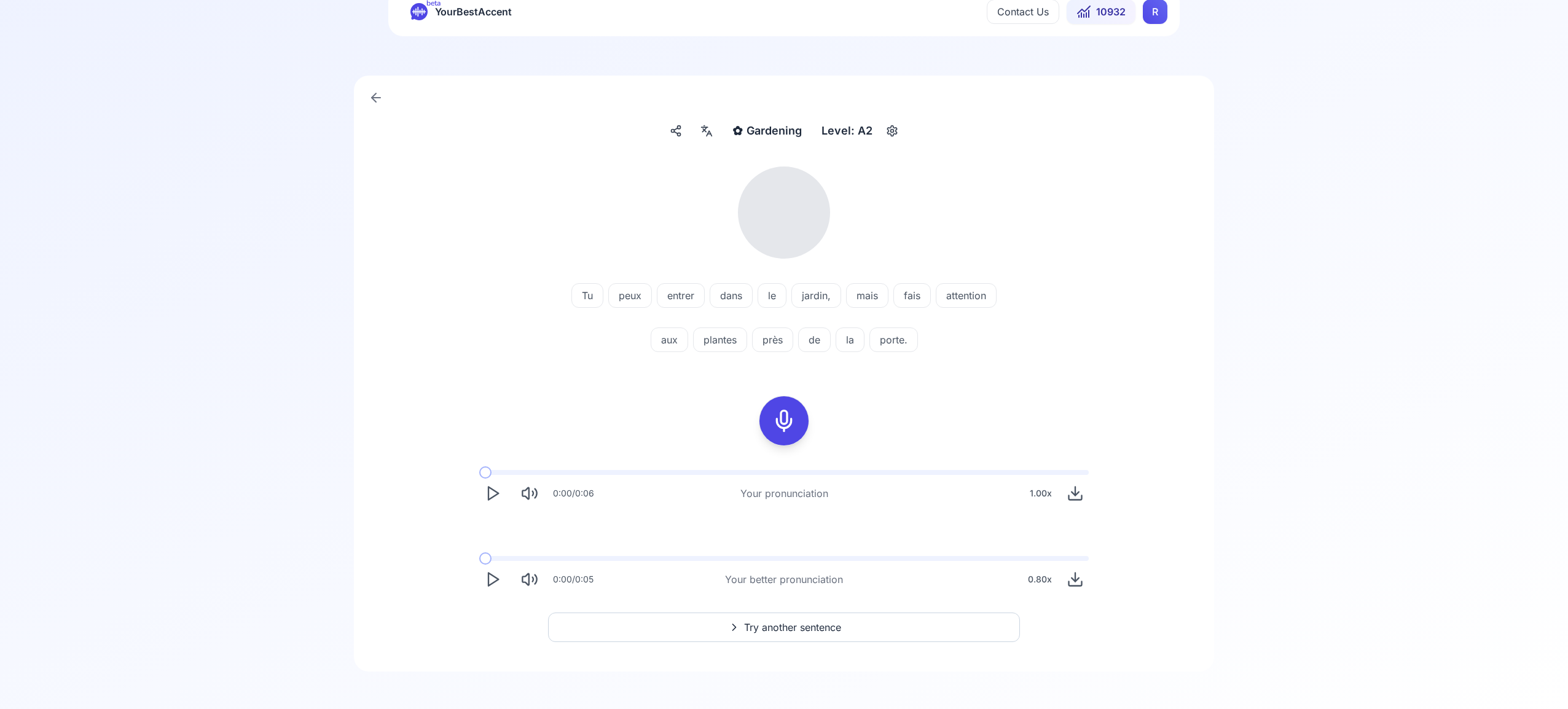
scroll to position [44, 0]
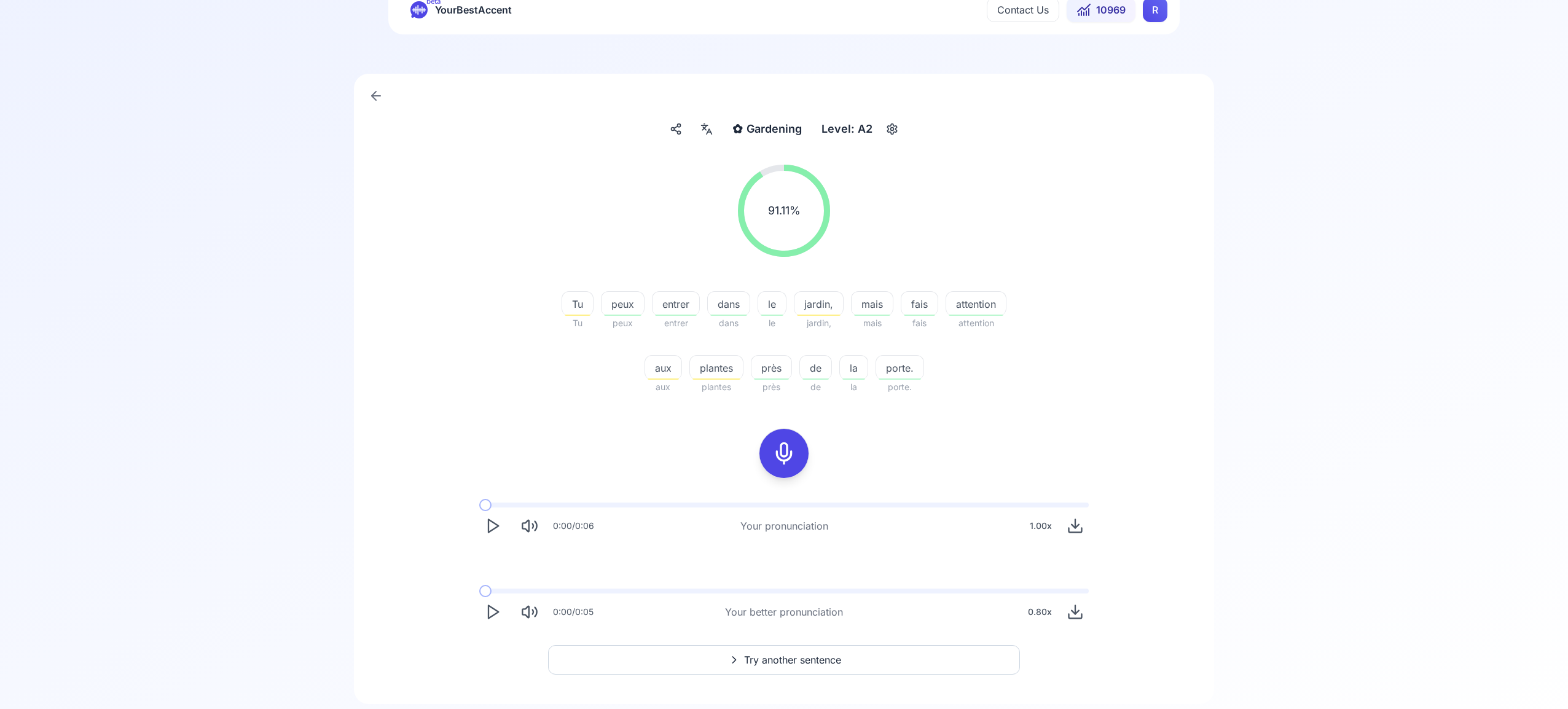
click at [788, 655] on span "Try another sentence" at bounding box center [793, 660] width 97 height 14
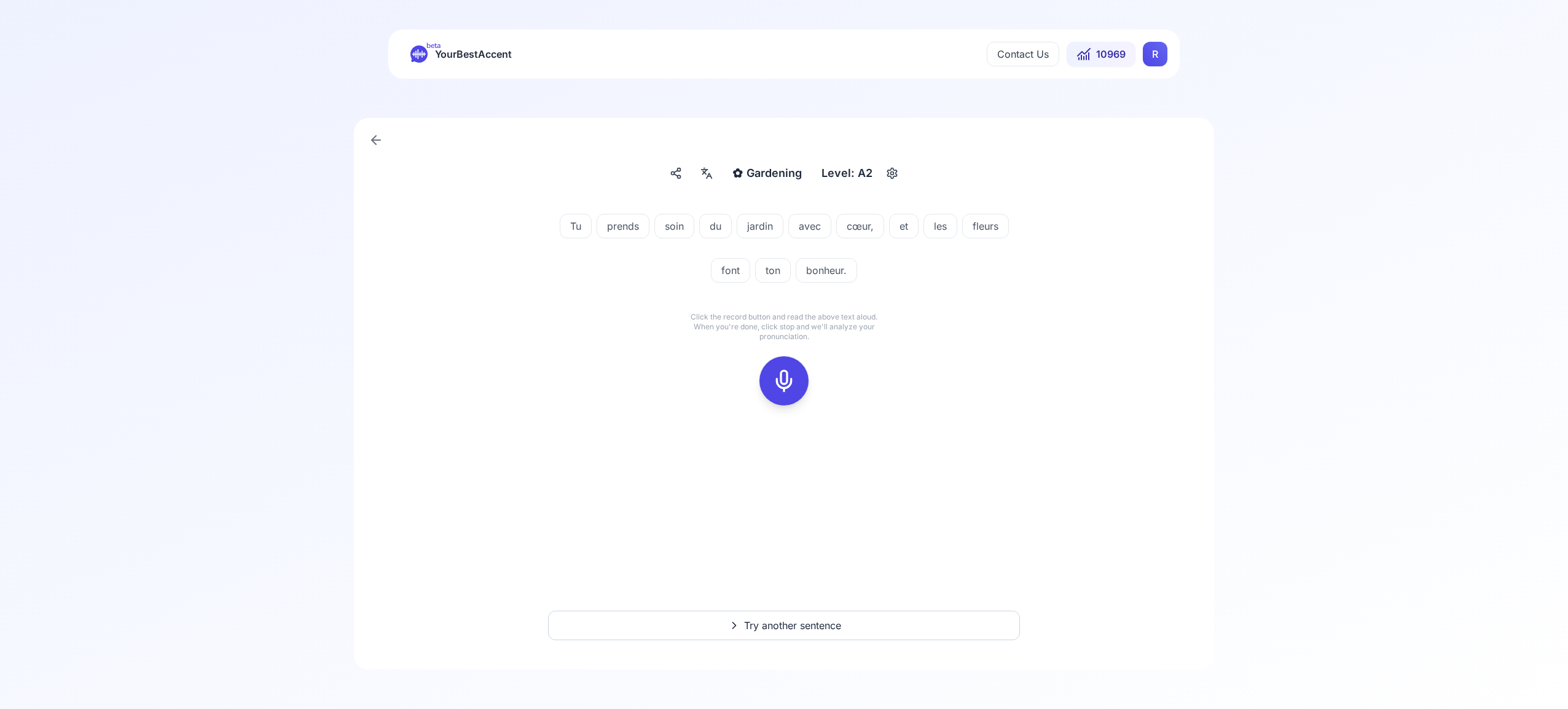
click at [785, 390] on rect at bounding box center [784, 381] width 18 height 18
click at [788, 379] on icon at bounding box center [784, 381] width 24 height 24
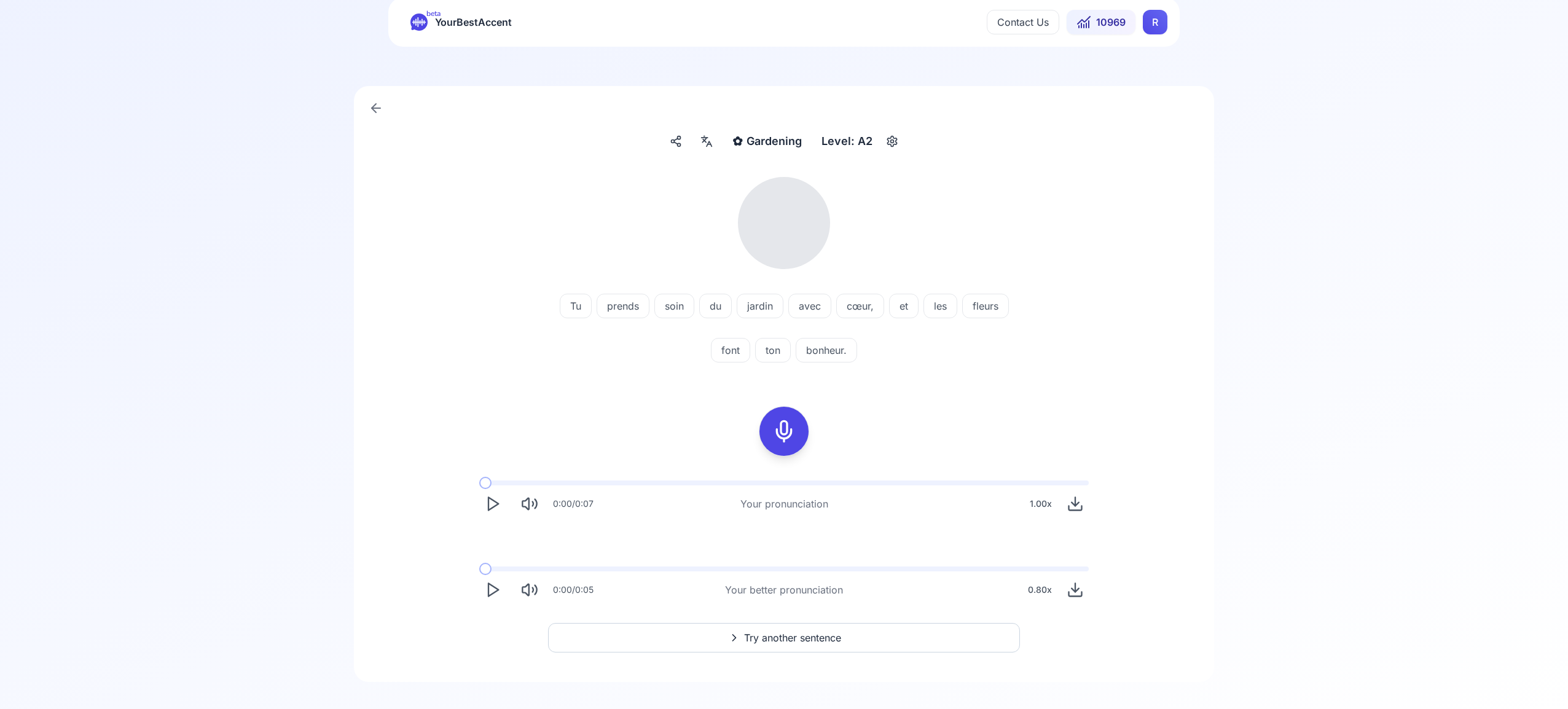
scroll to position [44, 0]
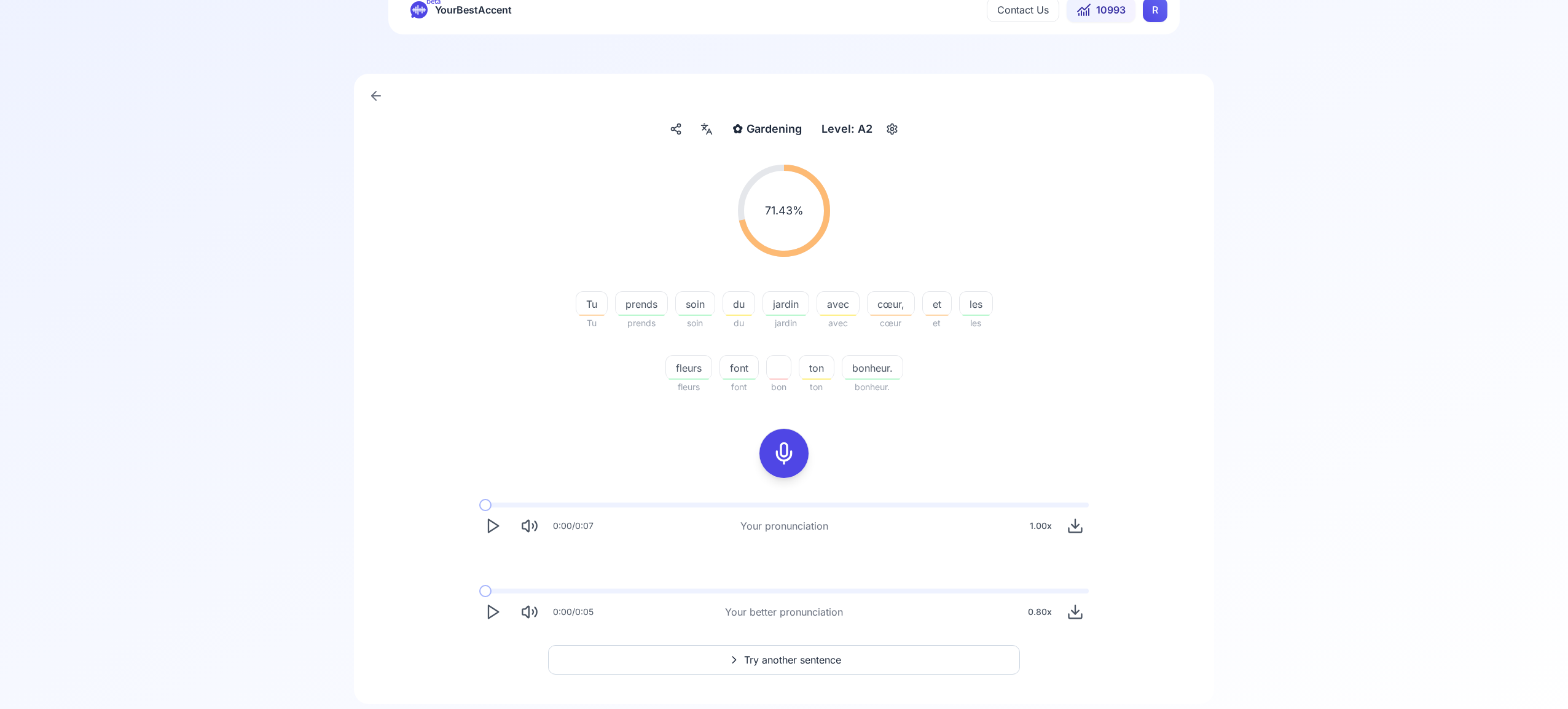
click at [488, 605] on icon "Play" at bounding box center [492, 612] width 17 height 17
click at [793, 660] on span "Try another sentence" at bounding box center [793, 660] width 97 height 14
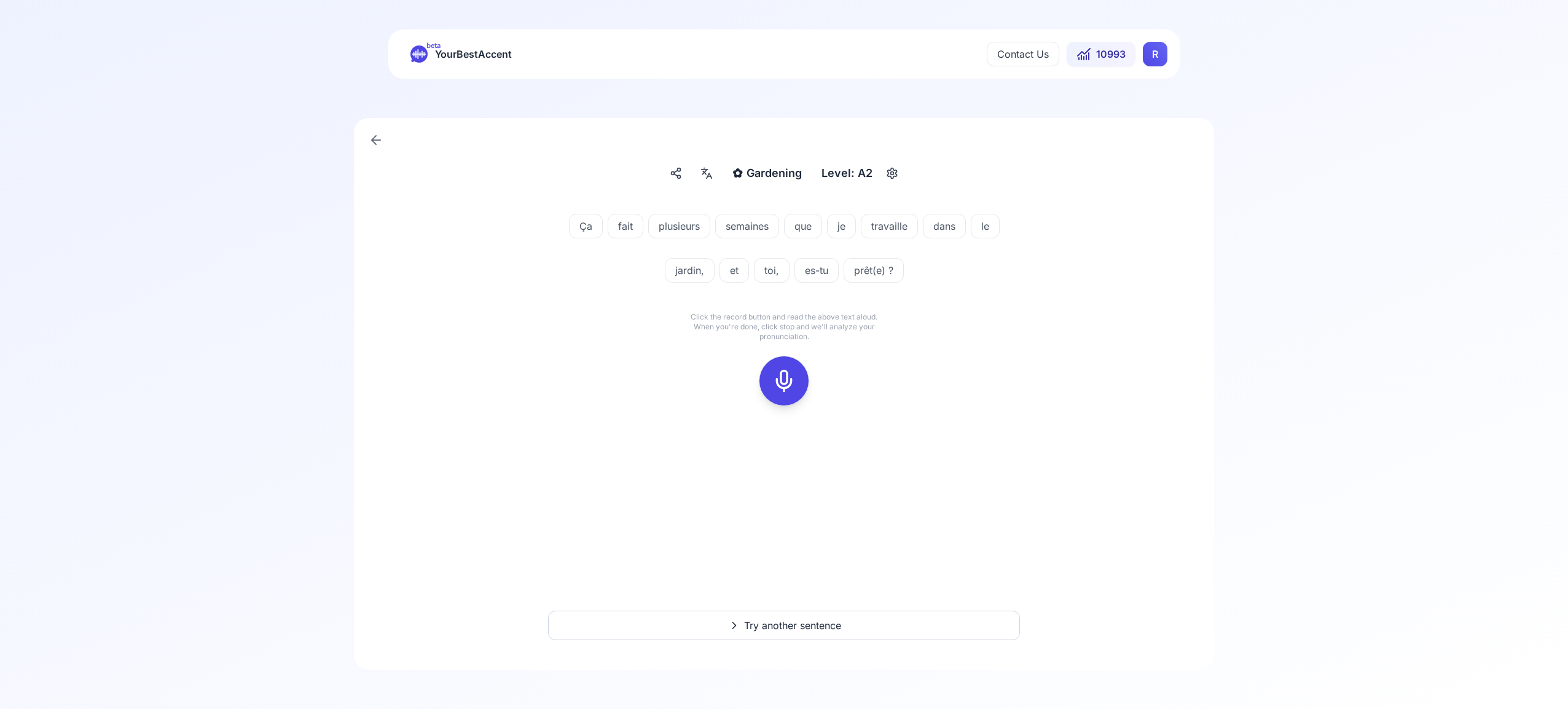
click at [783, 381] on icon at bounding box center [784, 381] width 24 height 24
click at [781, 379] on icon at bounding box center [784, 381] width 24 height 24
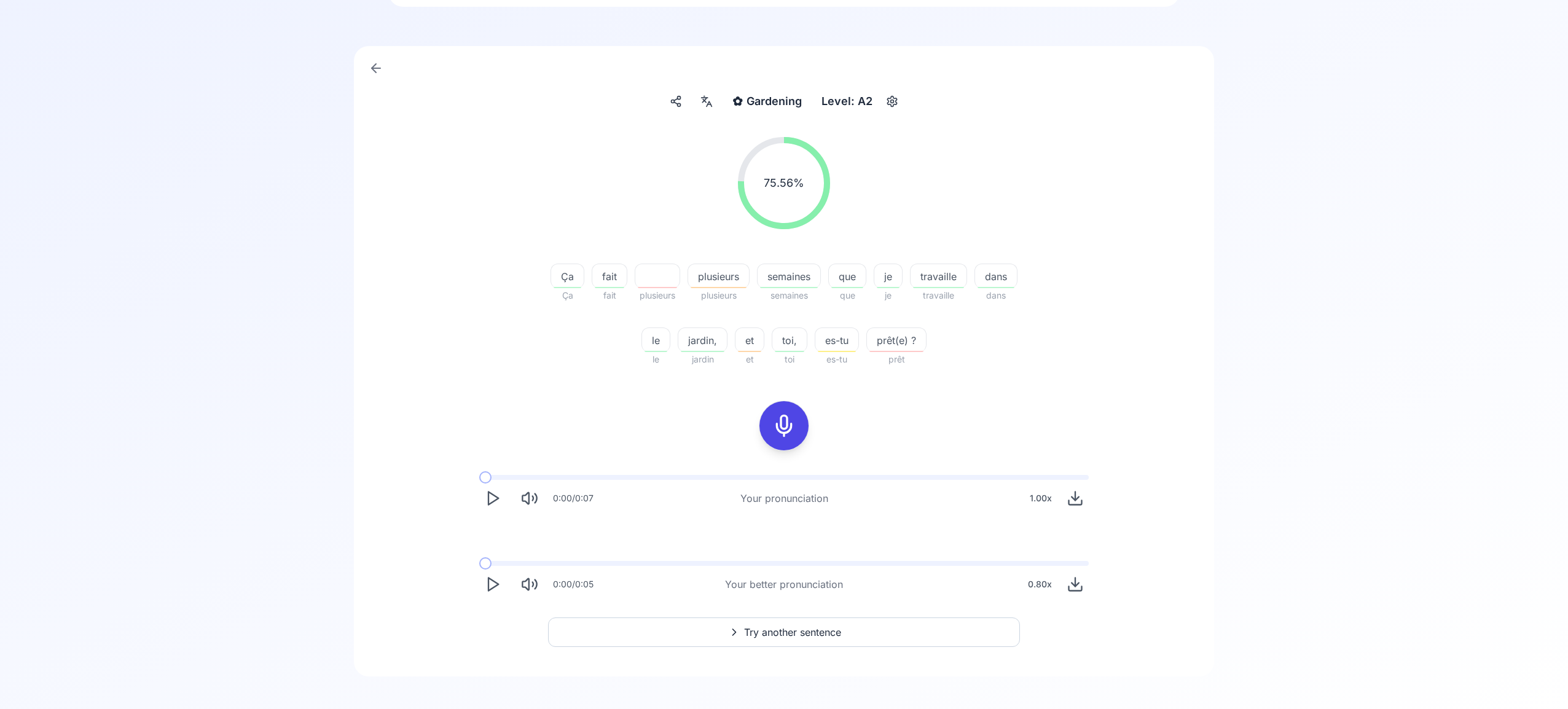
scroll to position [75, 0]
click at [780, 629] on span "Try another sentence" at bounding box center [793, 630] width 97 height 14
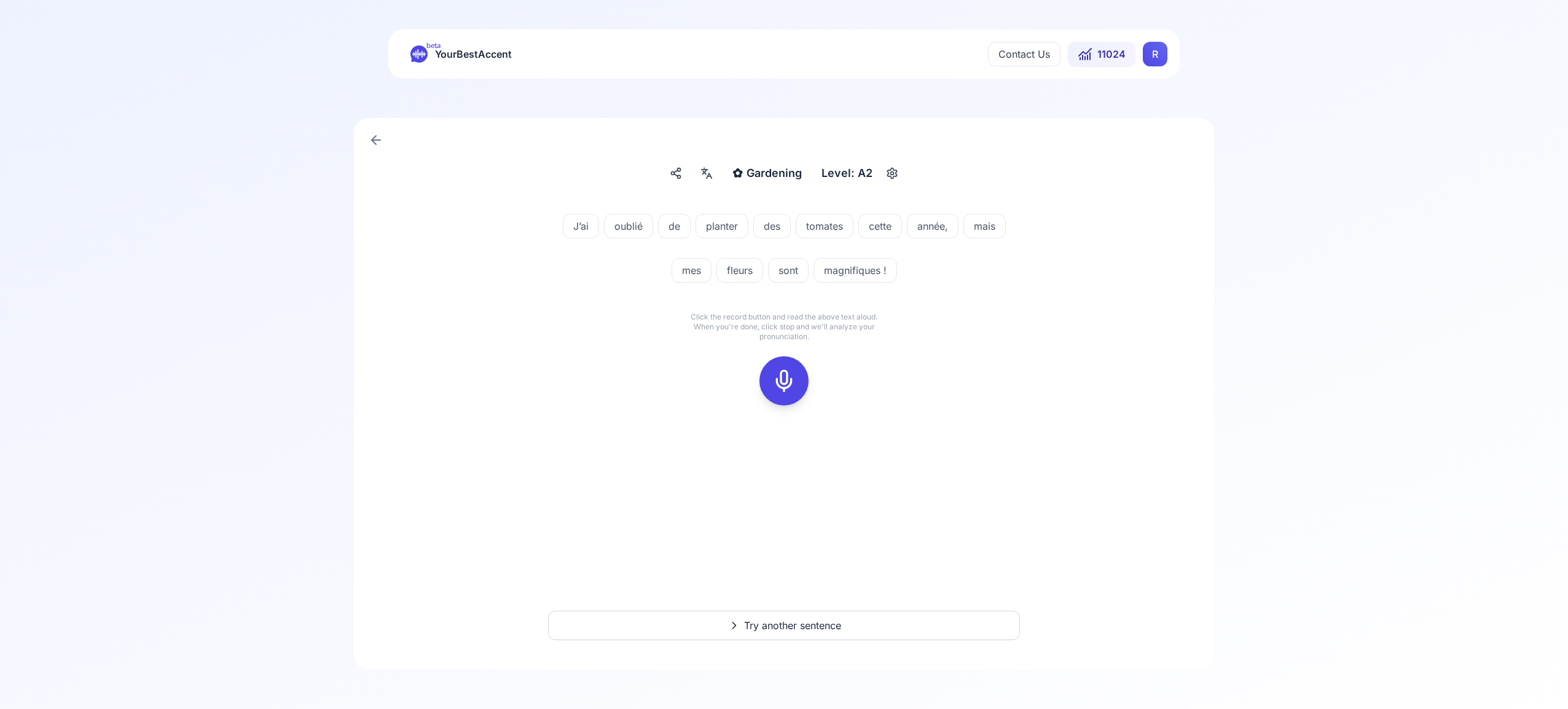
click at [784, 383] on icon at bounding box center [784, 381] width 24 height 24
click at [780, 378] on icon at bounding box center [784, 381] width 24 height 24
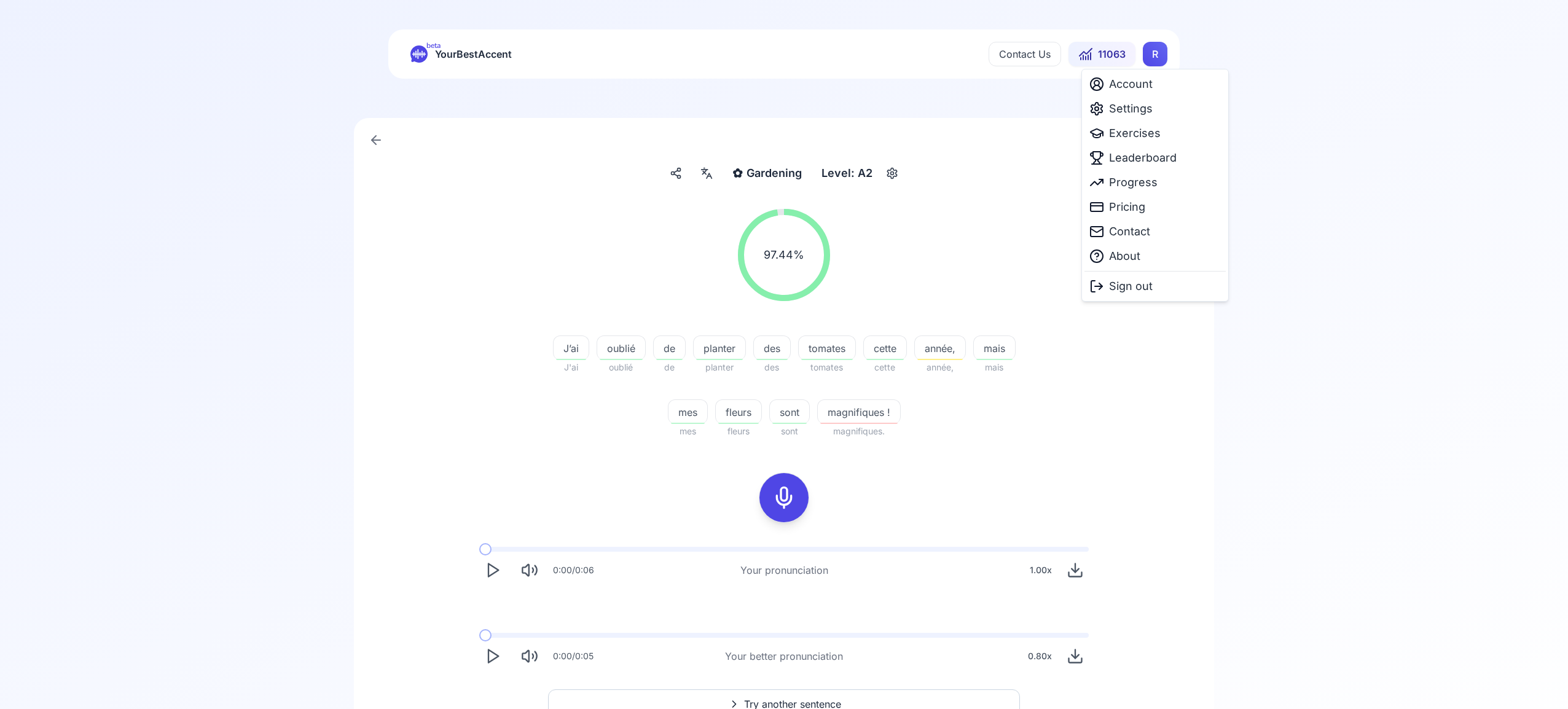
click at [1154, 52] on html "beta YourBestAccent Contact Us 11063 R ✿ Gardening Gardening Level: A2 97.44 % …" at bounding box center [784, 354] width 1568 height 709
click at [1133, 109] on span "Settings" at bounding box center [1131, 108] width 43 height 17
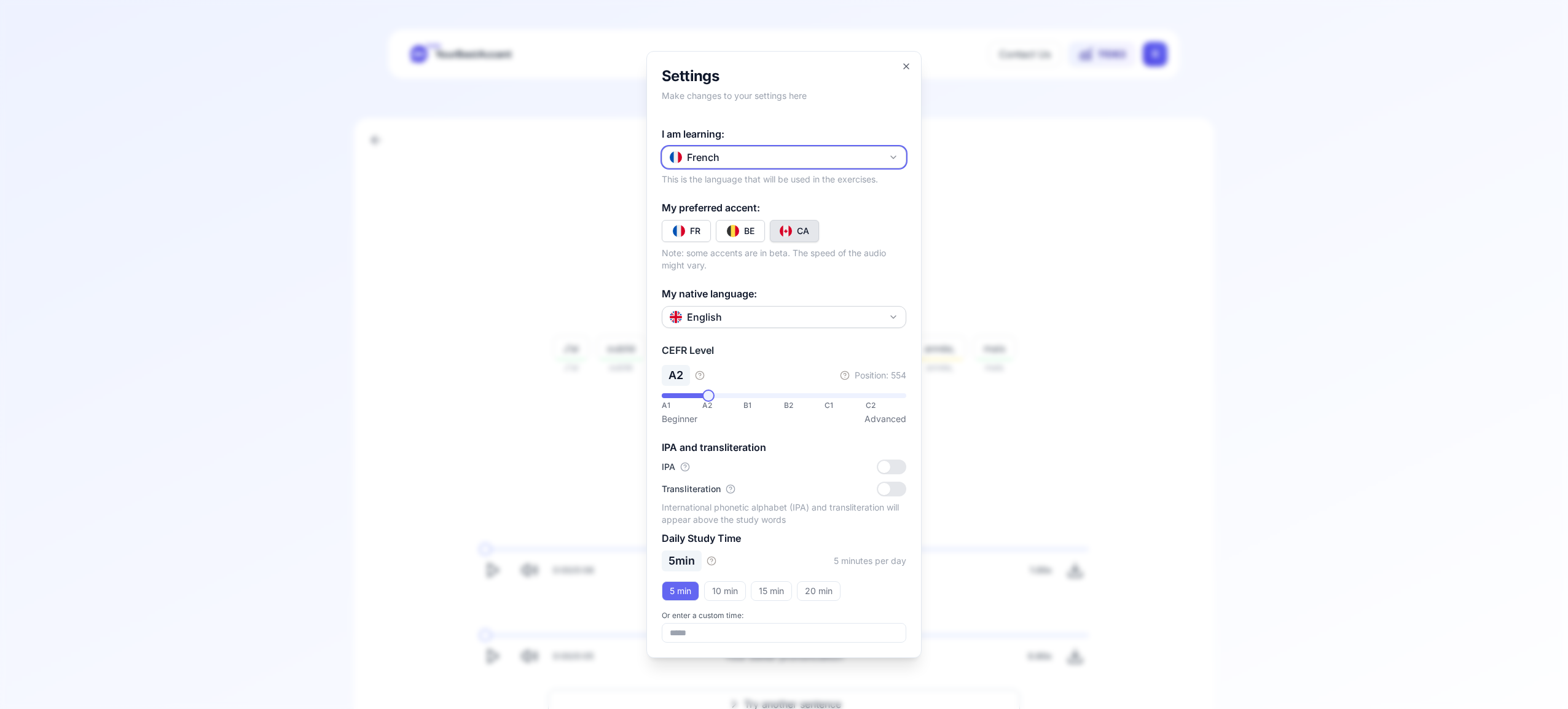
click at [897, 158] on icon "button" at bounding box center [893, 157] width 10 height 10
click at [797, 256] on div "Russian" at bounding box center [784, 252] width 238 height 22
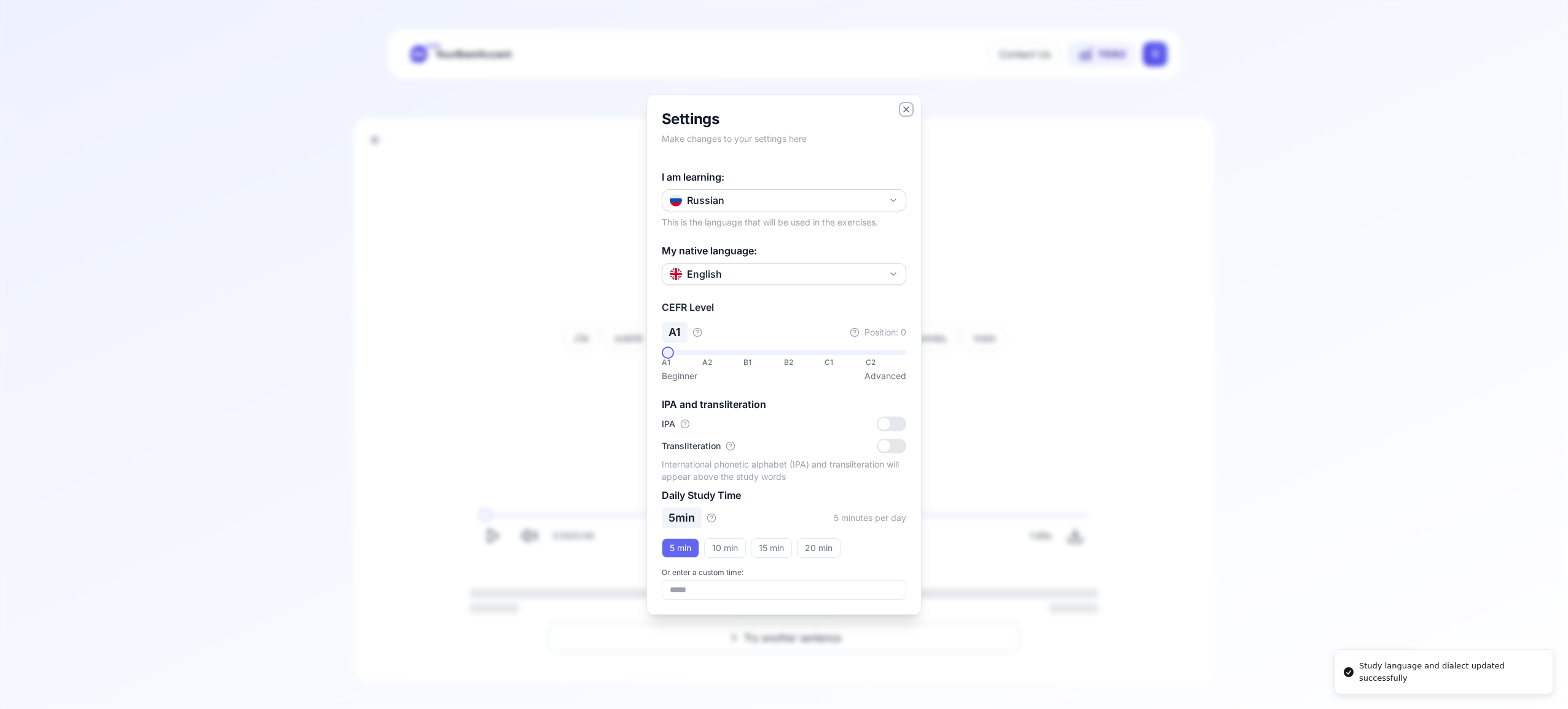
click at [908, 112] on icon "button" at bounding box center [906, 109] width 10 height 10
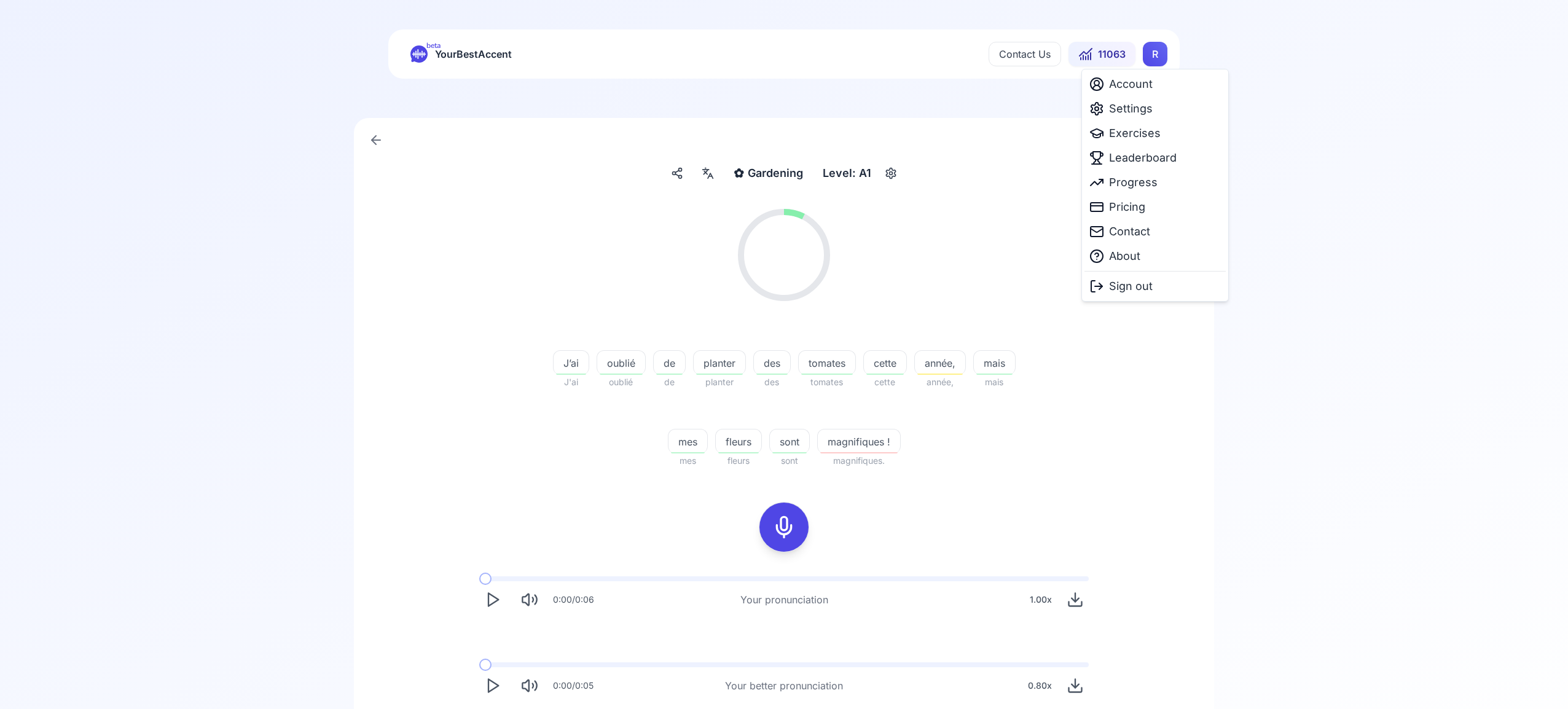
click at [1160, 58] on html "beta YourBestAccent Contact Us 11063 R ✿ Gardening Gardening Level: A1 97.44 % …" at bounding box center [784, 354] width 1568 height 709
click at [1142, 137] on span "Exercises" at bounding box center [1134, 133] width 51 height 17
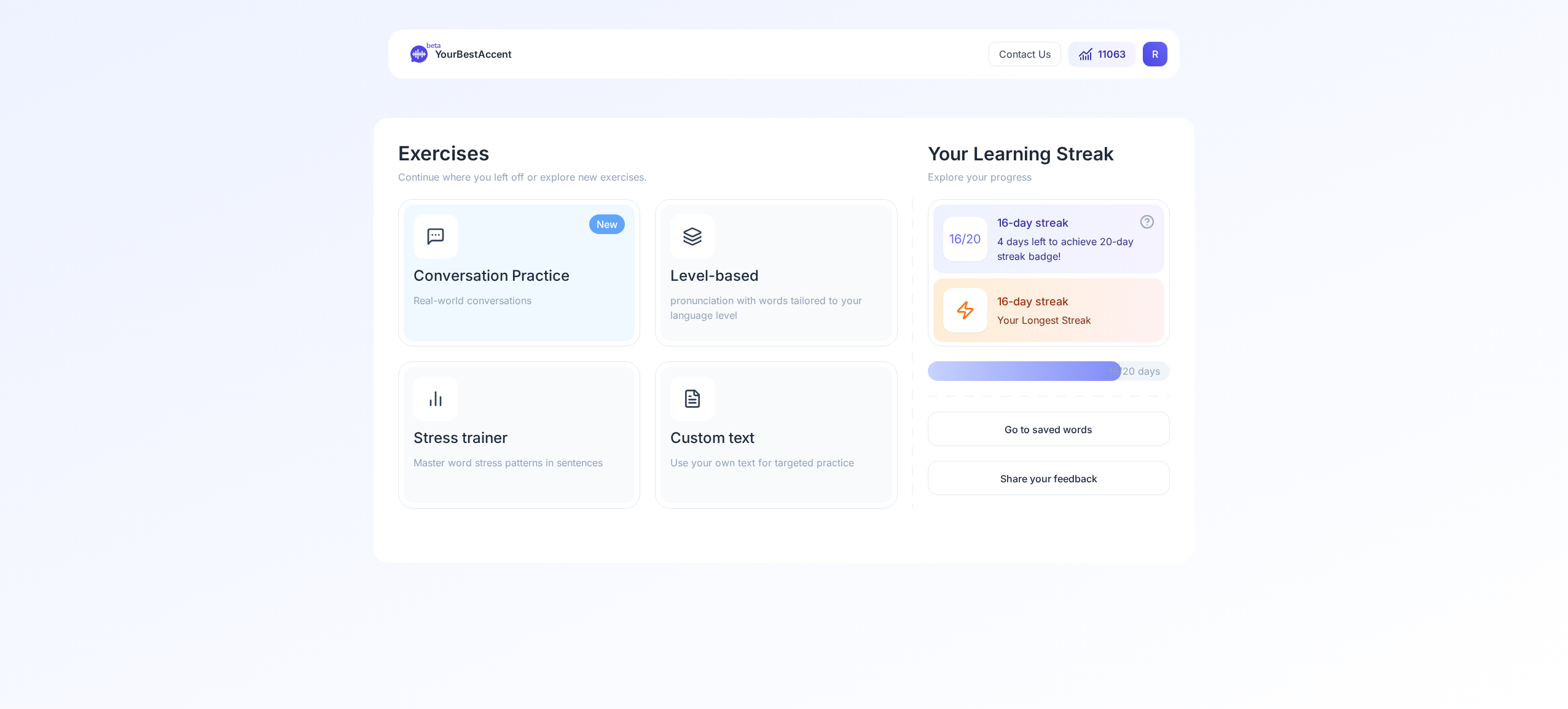
click at [696, 238] on icon at bounding box center [693, 238] width 16 height 4
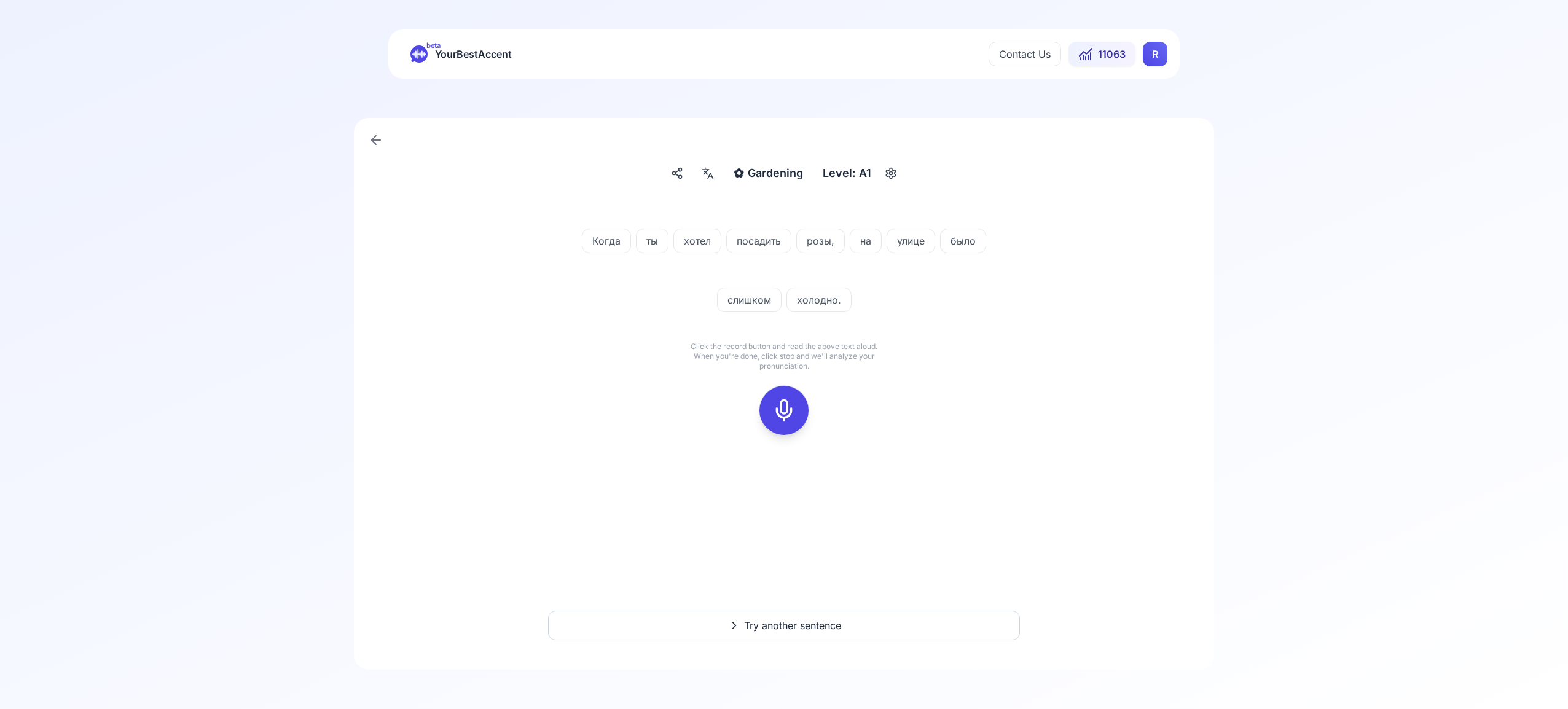
click at [787, 410] on icon at bounding box center [784, 410] width 24 height 24
click at [780, 411] on icon at bounding box center [784, 410] width 24 height 24
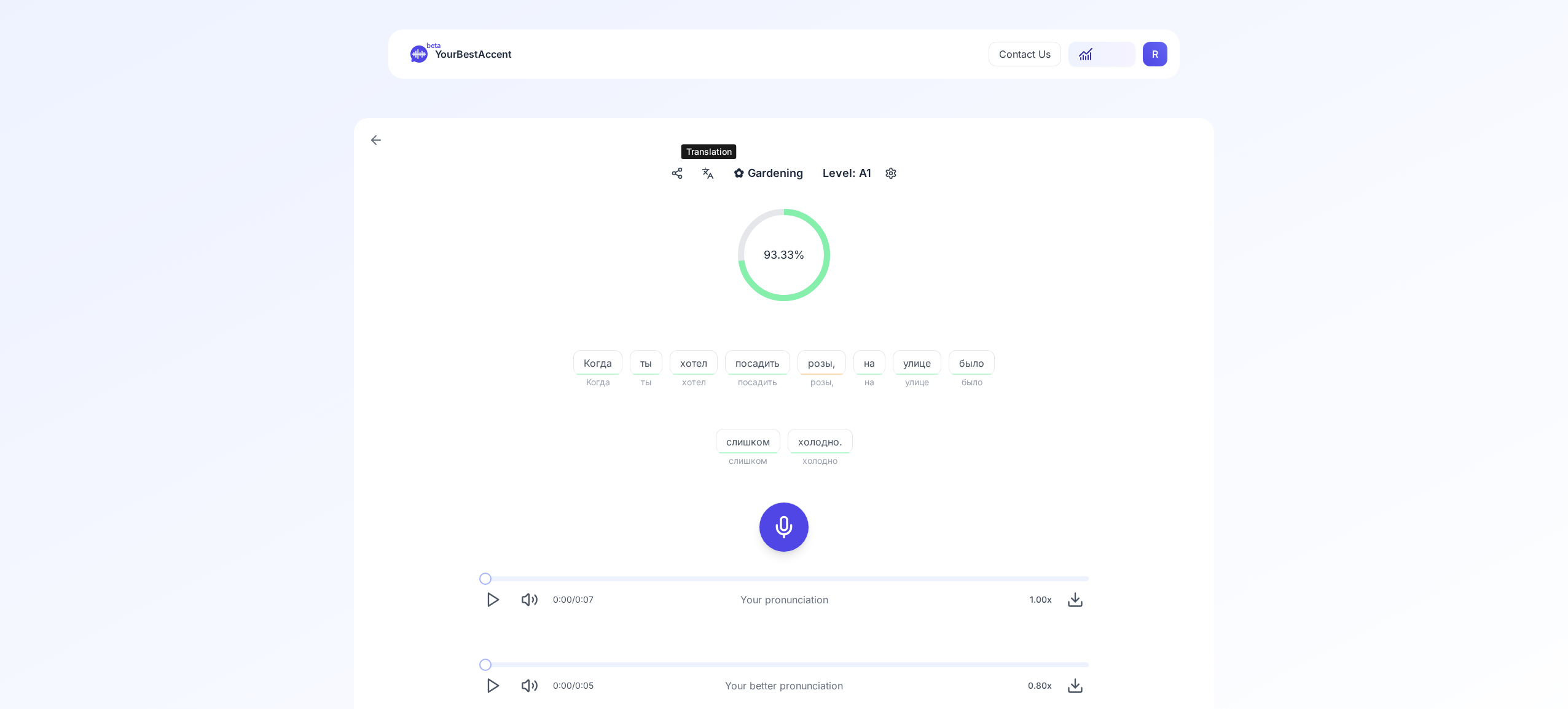
click at [707, 177] on icon at bounding box center [708, 174] width 14 height 13
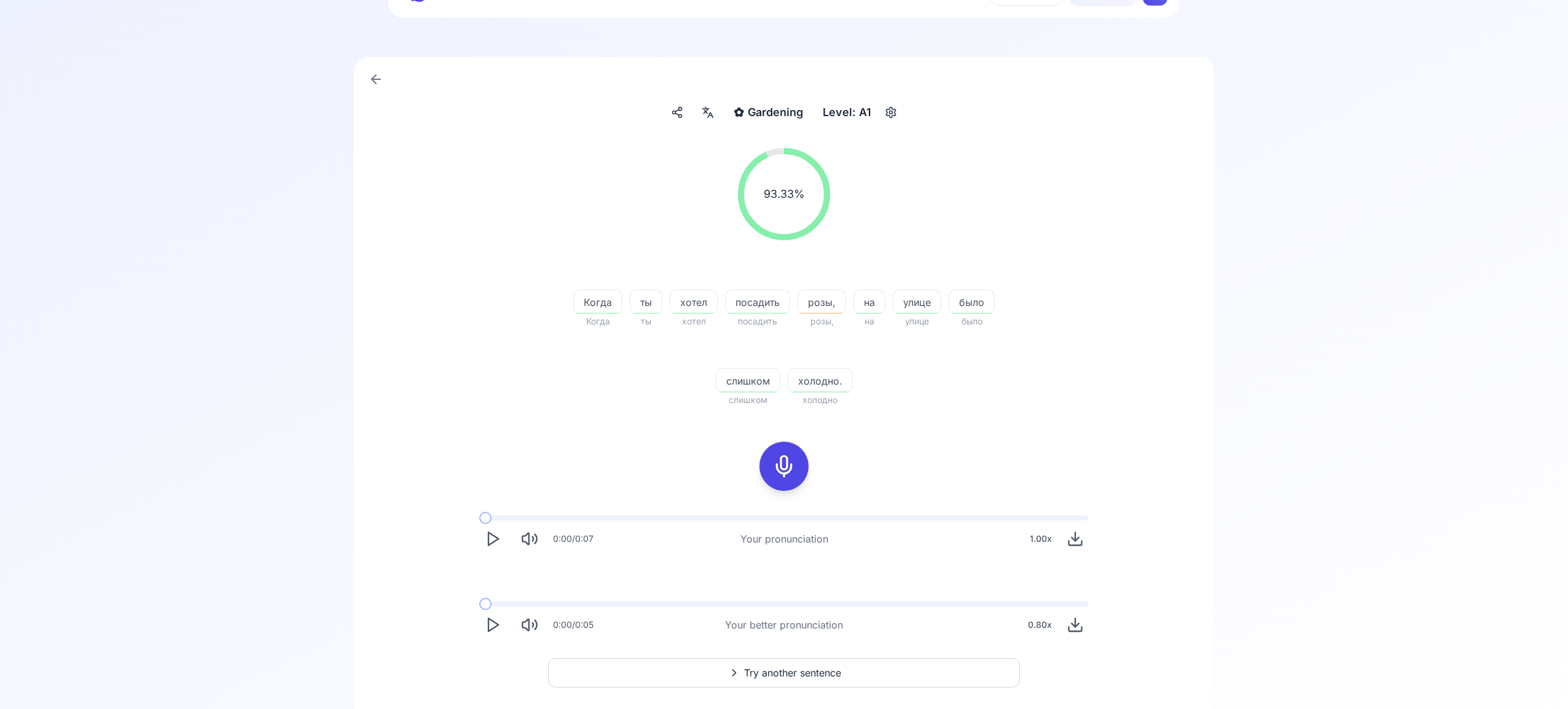
scroll to position [96, 0]
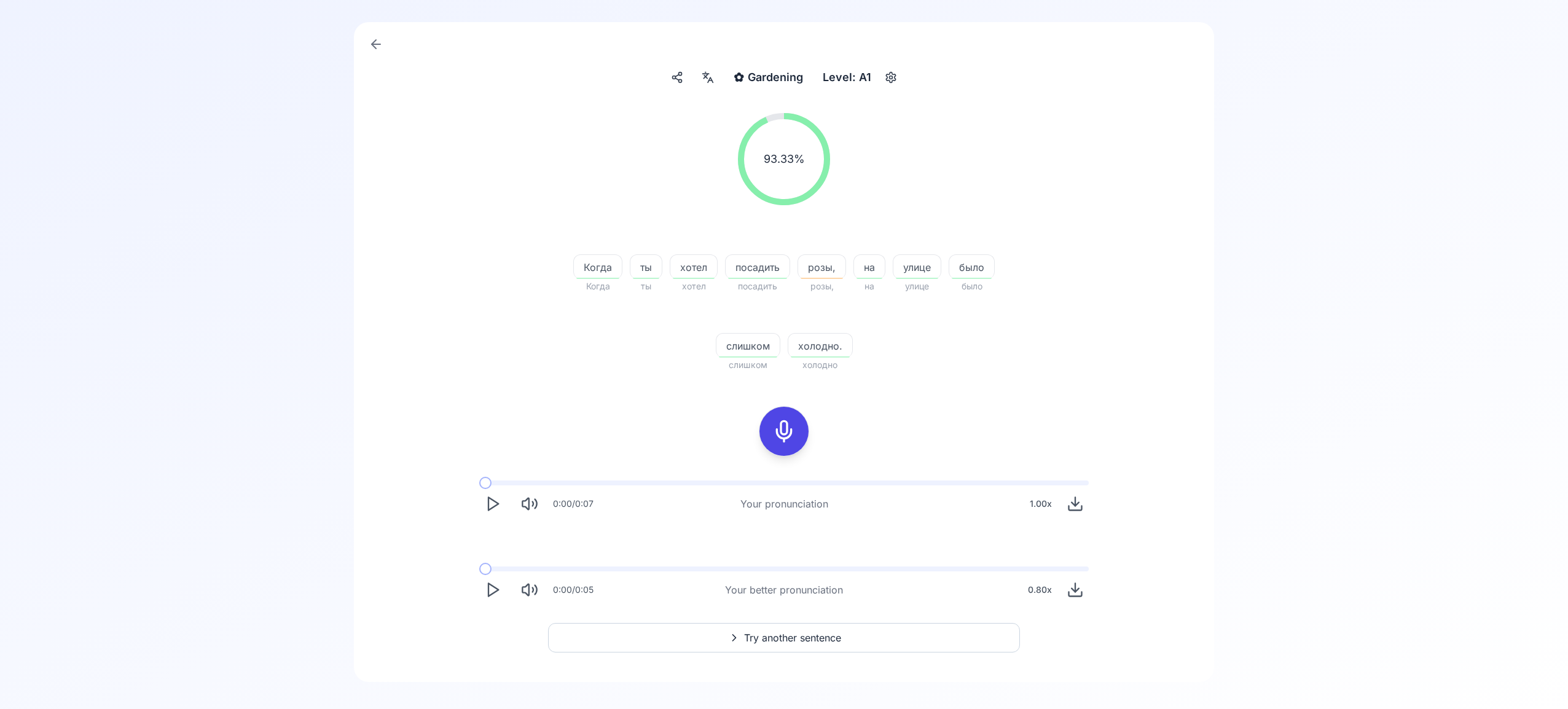
click at [815, 638] on span "Try another sentence" at bounding box center [793, 638] width 97 height 14
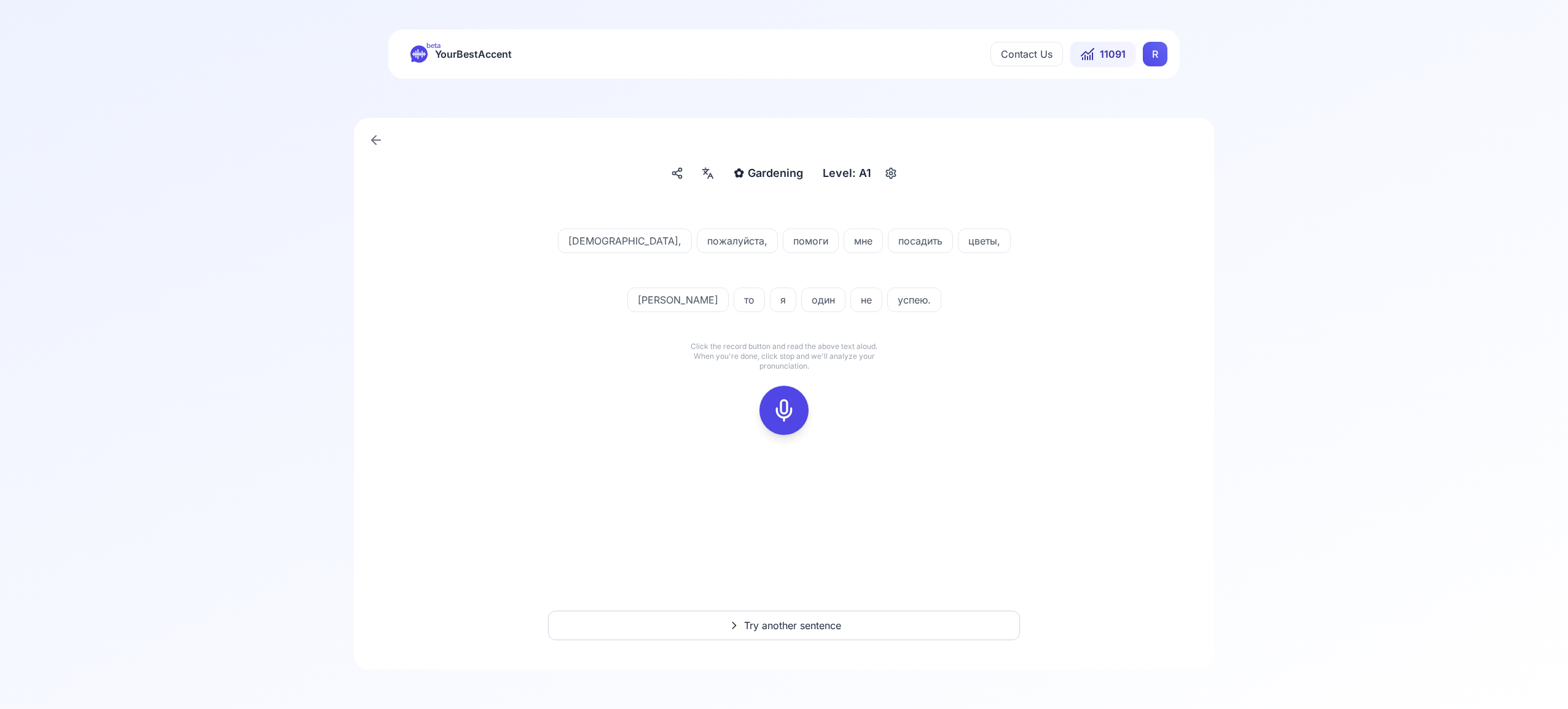
click at [788, 408] on icon at bounding box center [784, 410] width 24 height 24
click at [775, 408] on rect at bounding box center [784, 410] width 18 height 18
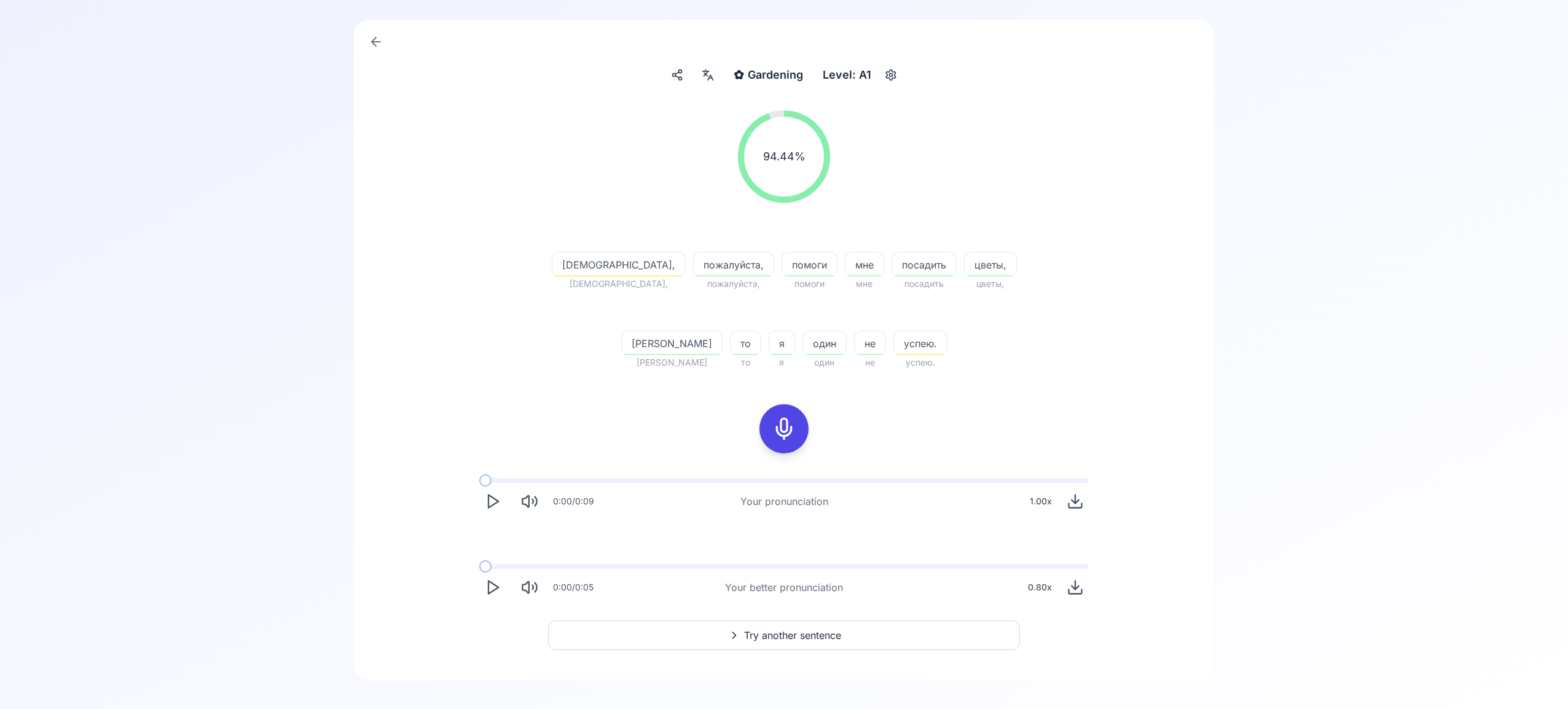
scroll to position [108, 0]
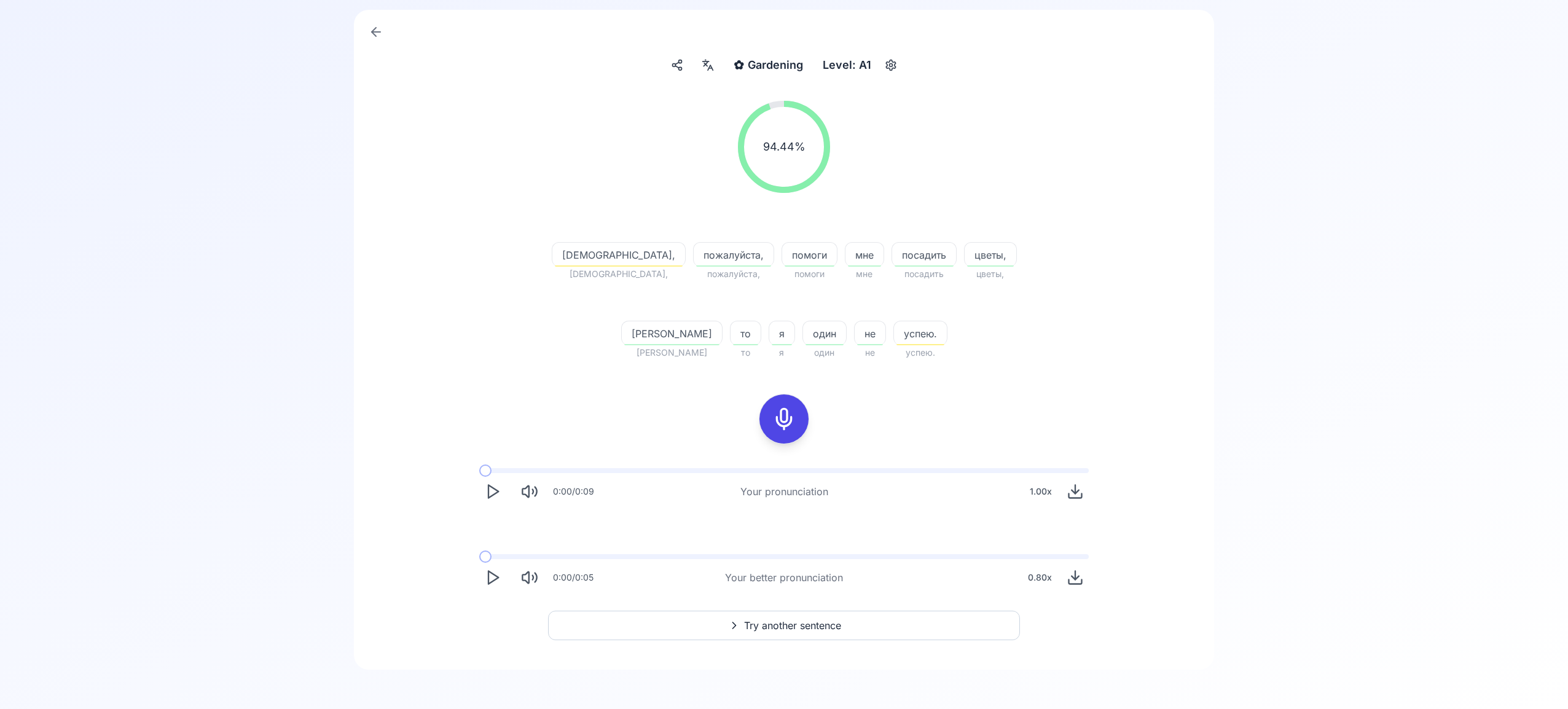
click at [815, 625] on span "Try another sentence" at bounding box center [793, 625] width 97 height 14
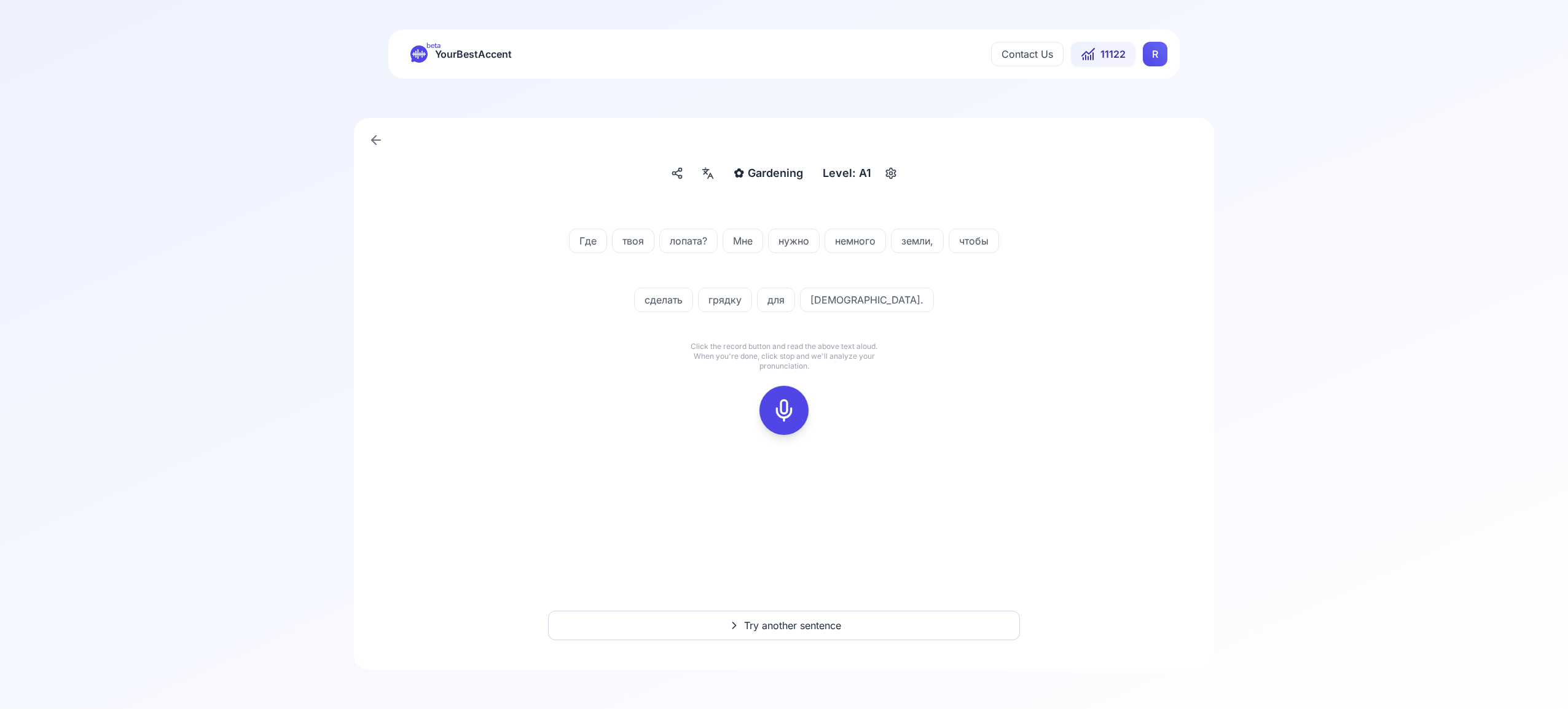
click at [790, 414] on icon at bounding box center [784, 410] width 24 height 24
click at [789, 414] on icon at bounding box center [784, 410] width 24 height 24
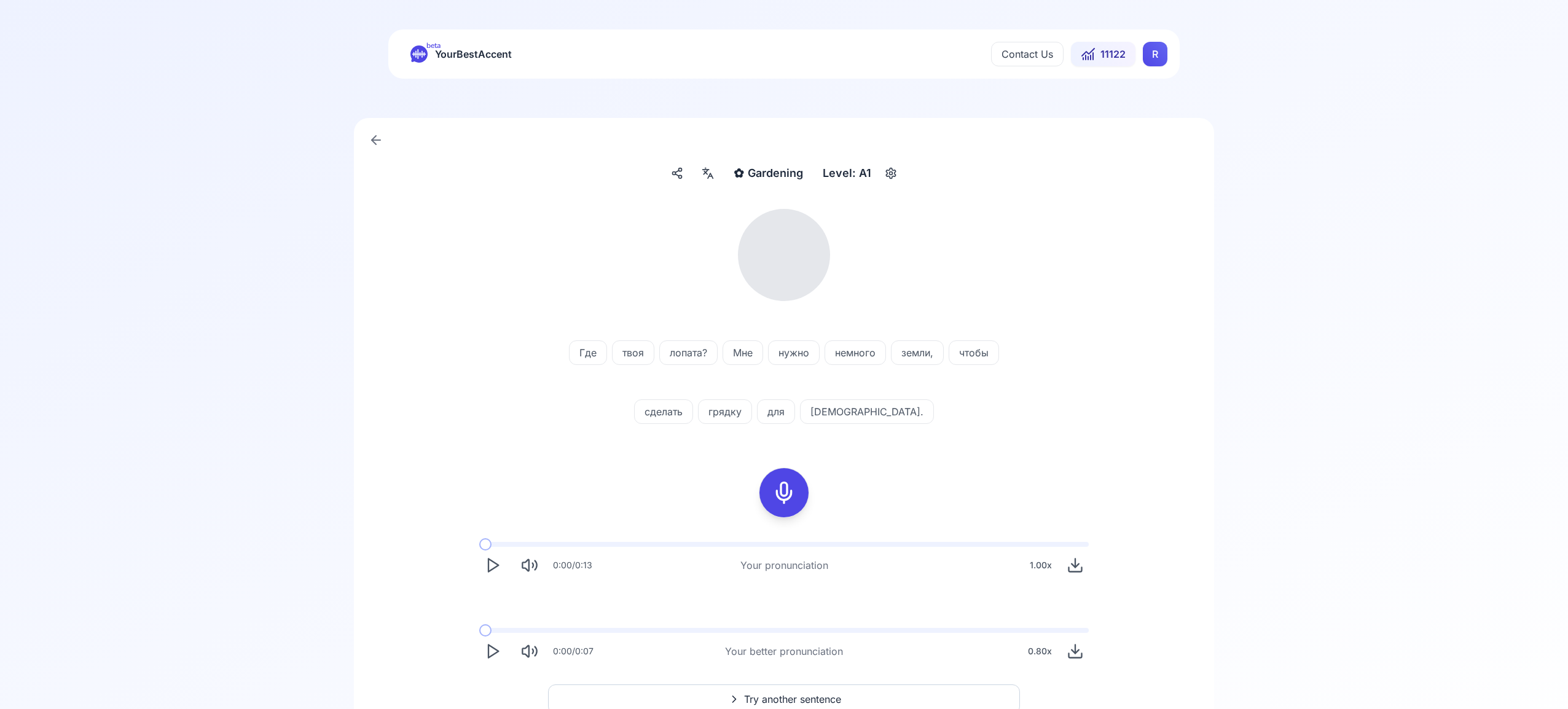
click at [711, 174] on icon at bounding box center [710, 175] width 4 height 4
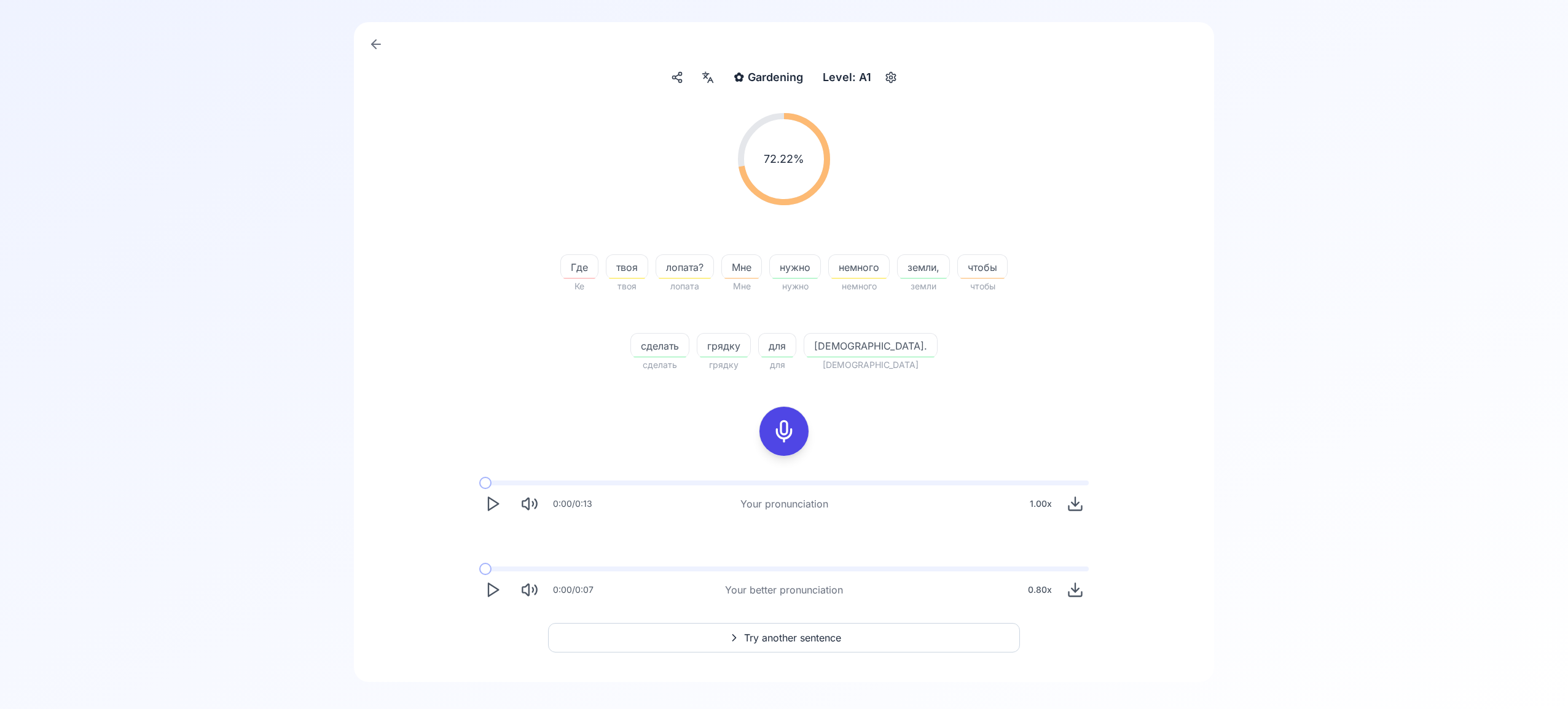
scroll to position [102, 0]
click at [493, 583] on icon "Play" at bounding box center [492, 583] width 17 height 17
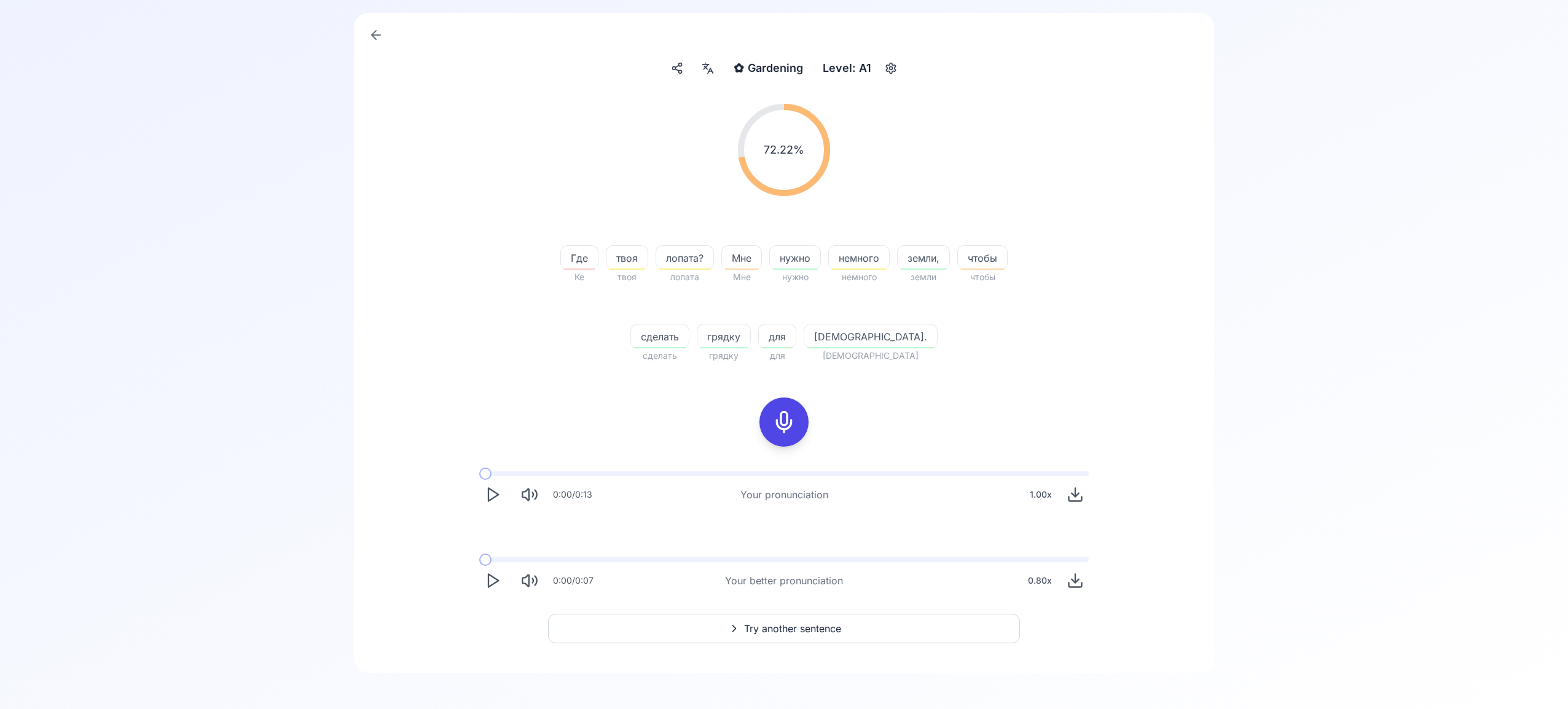
click at [815, 628] on span "Try another sentence" at bounding box center [793, 629] width 97 height 14
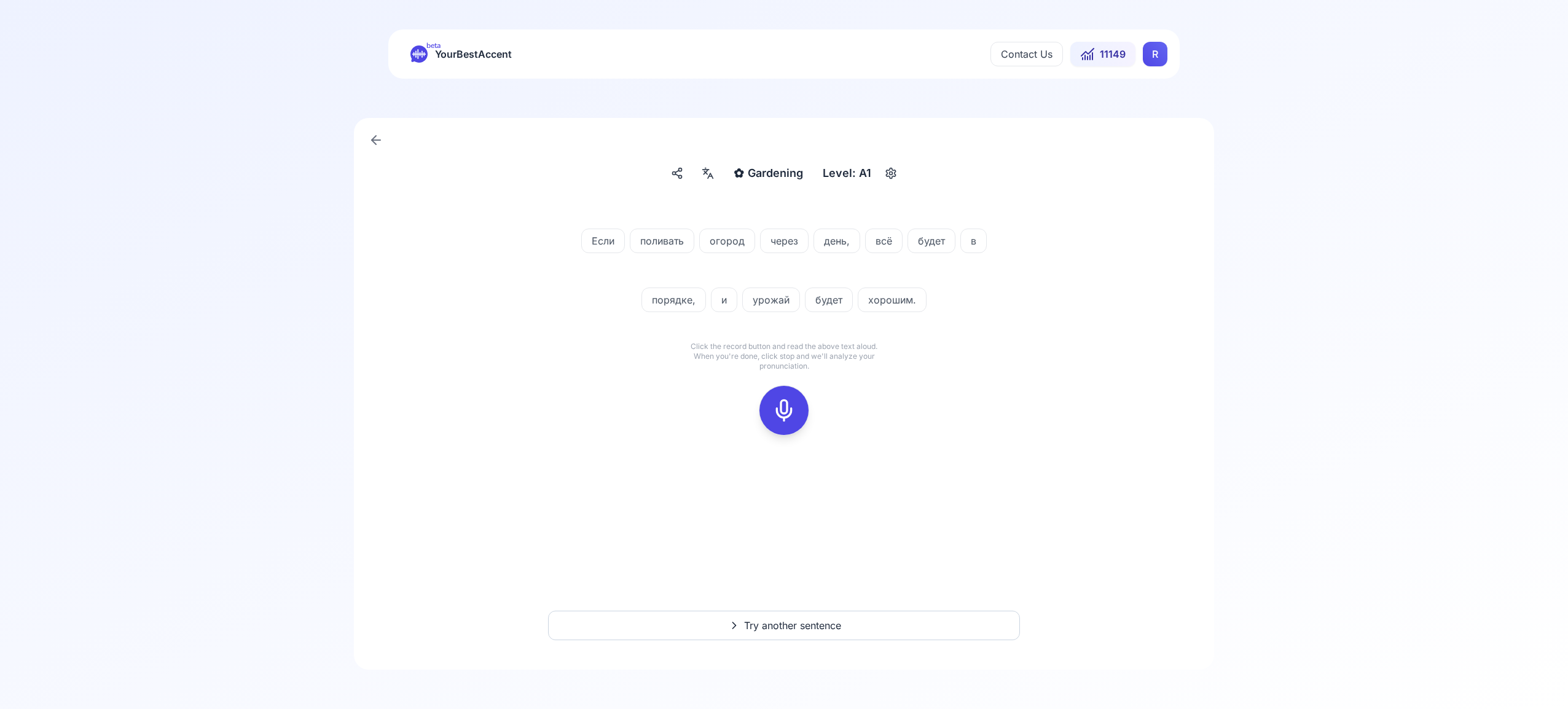
click at [780, 408] on icon at bounding box center [784, 410] width 24 height 24
click at [786, 417] on icon at bounding box center [784, 410] width 24 height 24
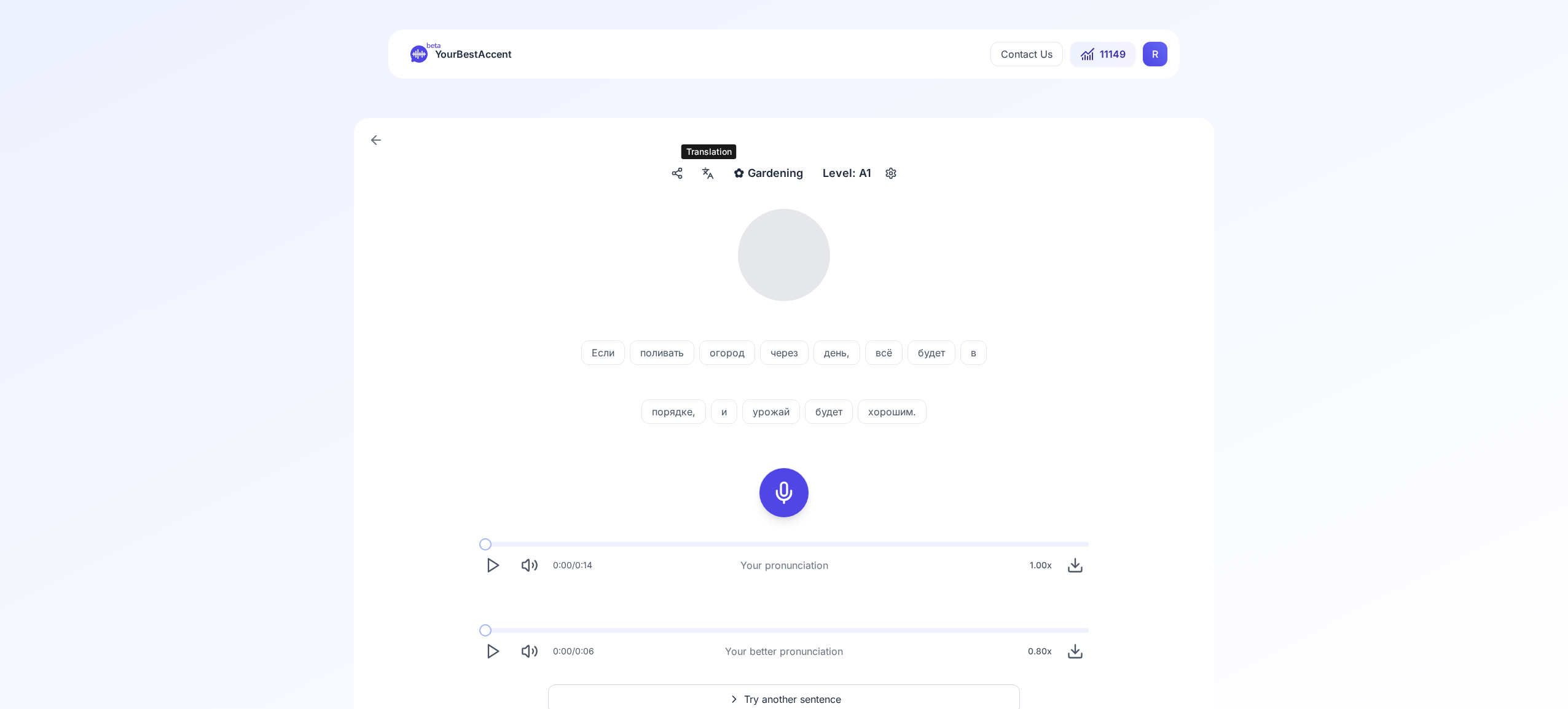
click at [703, 172] on icon at bounding box center [708, 174] width 14 height 13
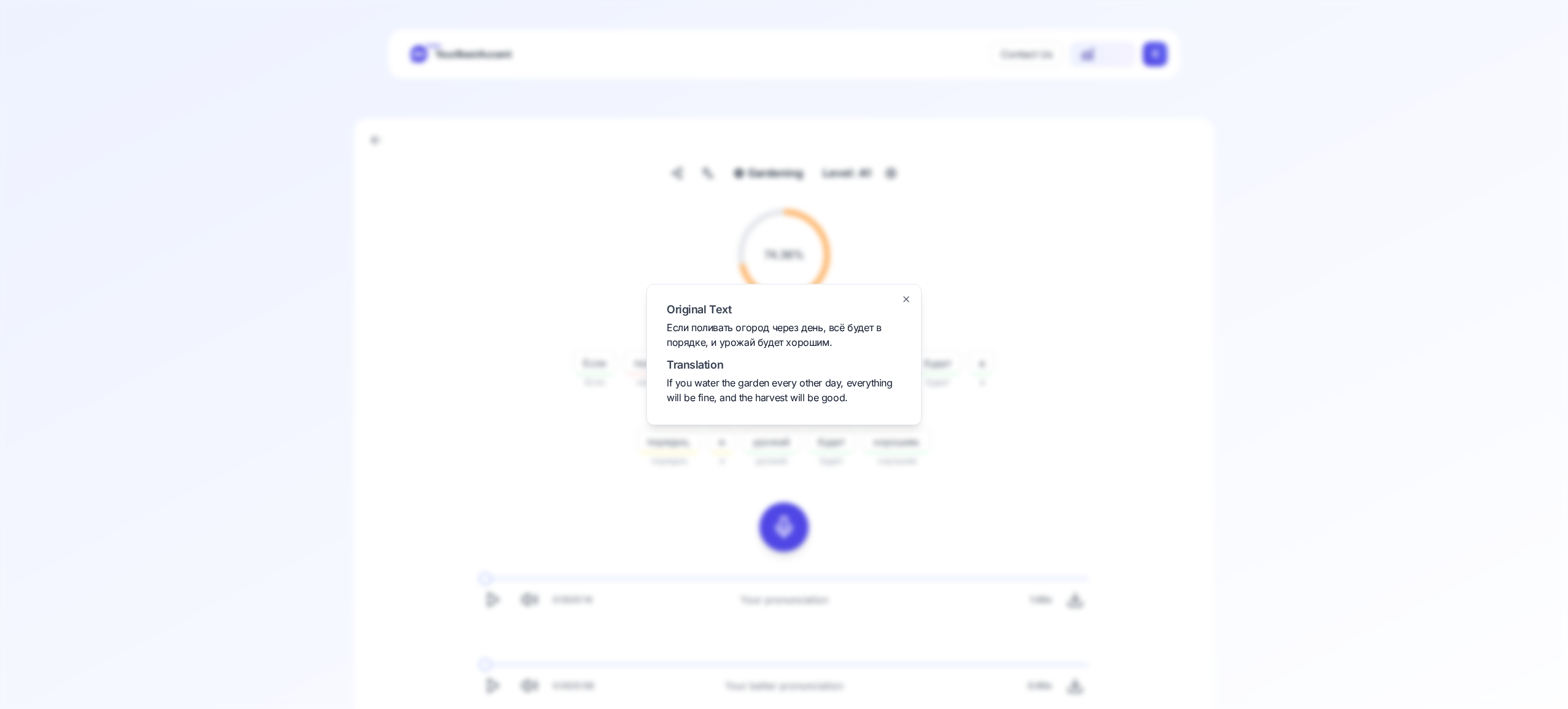
click at [908, 300] on icon "button" at bounding box center [906, 299] width 10 height 10
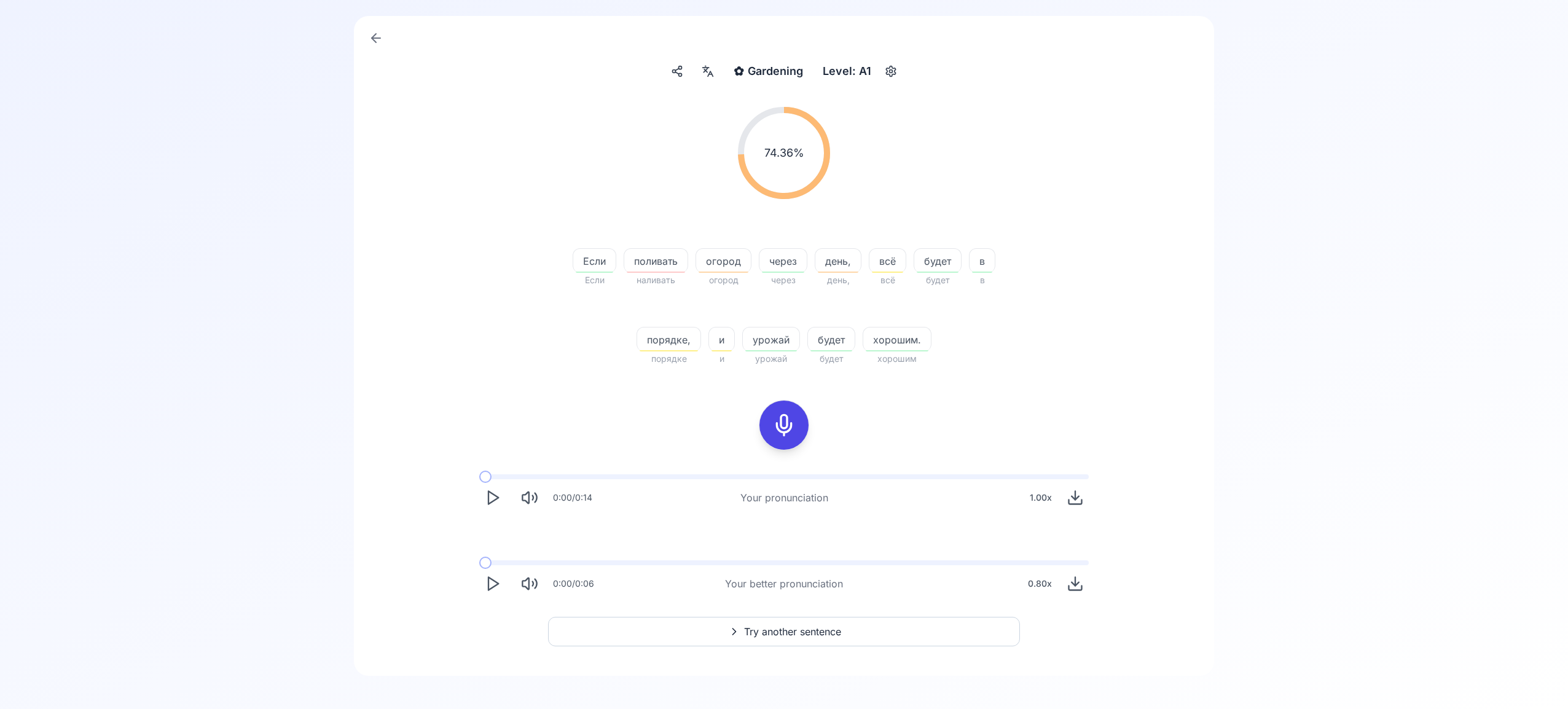
scroll to position [108, 0]
click at [782, 625] on span "Try another sentence" at bounding box center [793, 625] width 97 height 14
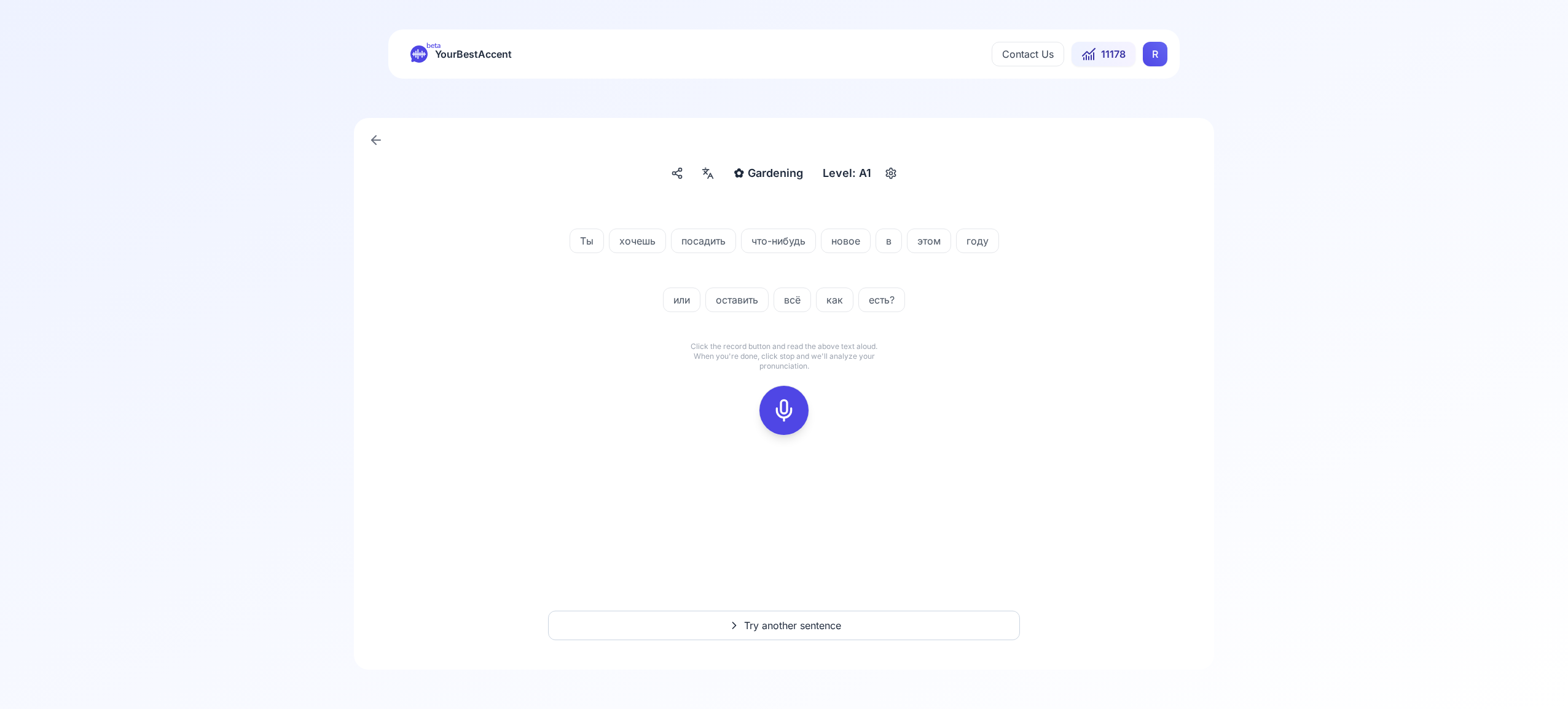
click at [786, 402] on rect at bounding box center [784, 410] width 18 height 18
click at [780, 411] on icon at bounding box center [784, 410] width 24 height 24
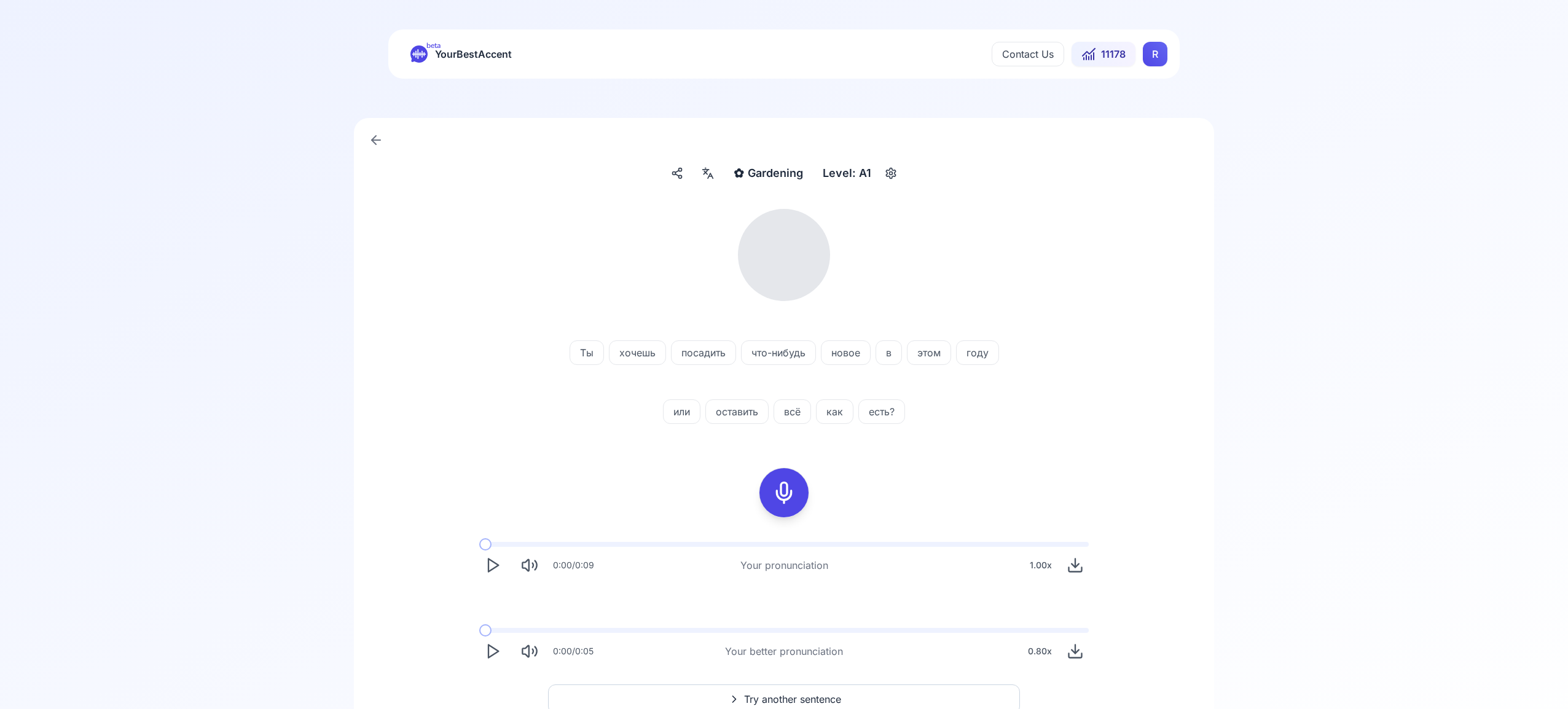
click at [707, 175] on icon at bounding box center [708, 174] width 14 height 13
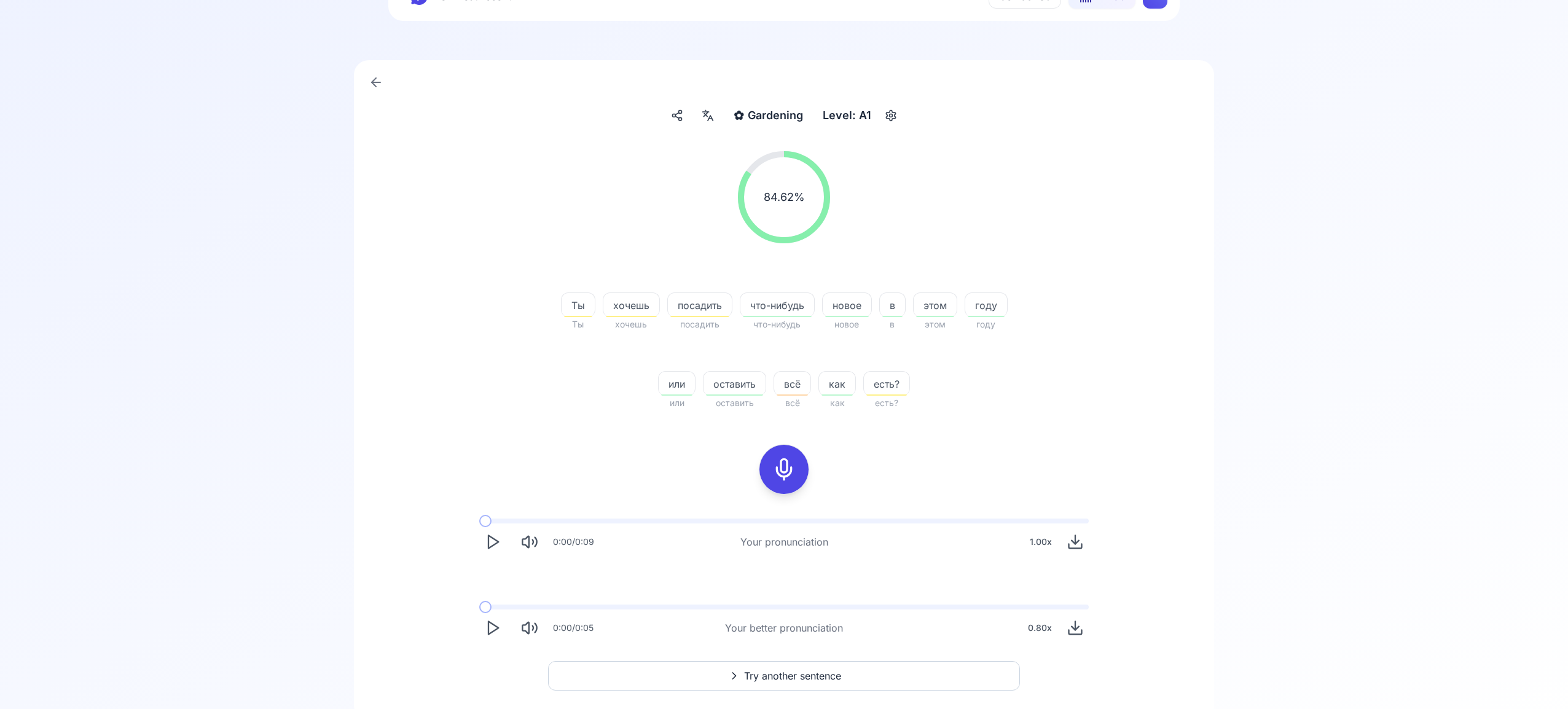
scroll to position [108, 0]
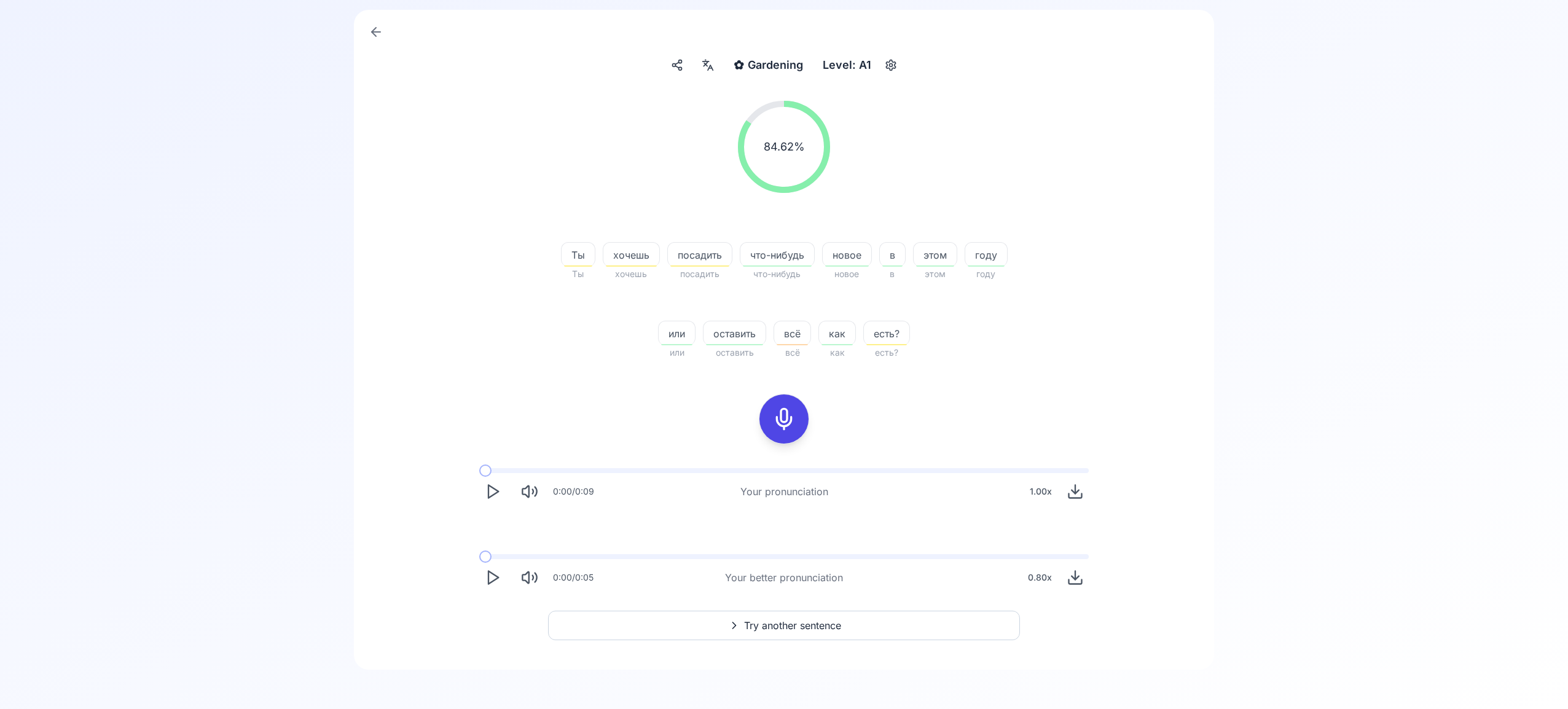
click at [798, 629] on span "Try another sentence" at bounding box center [793, 625] width 97 height 14
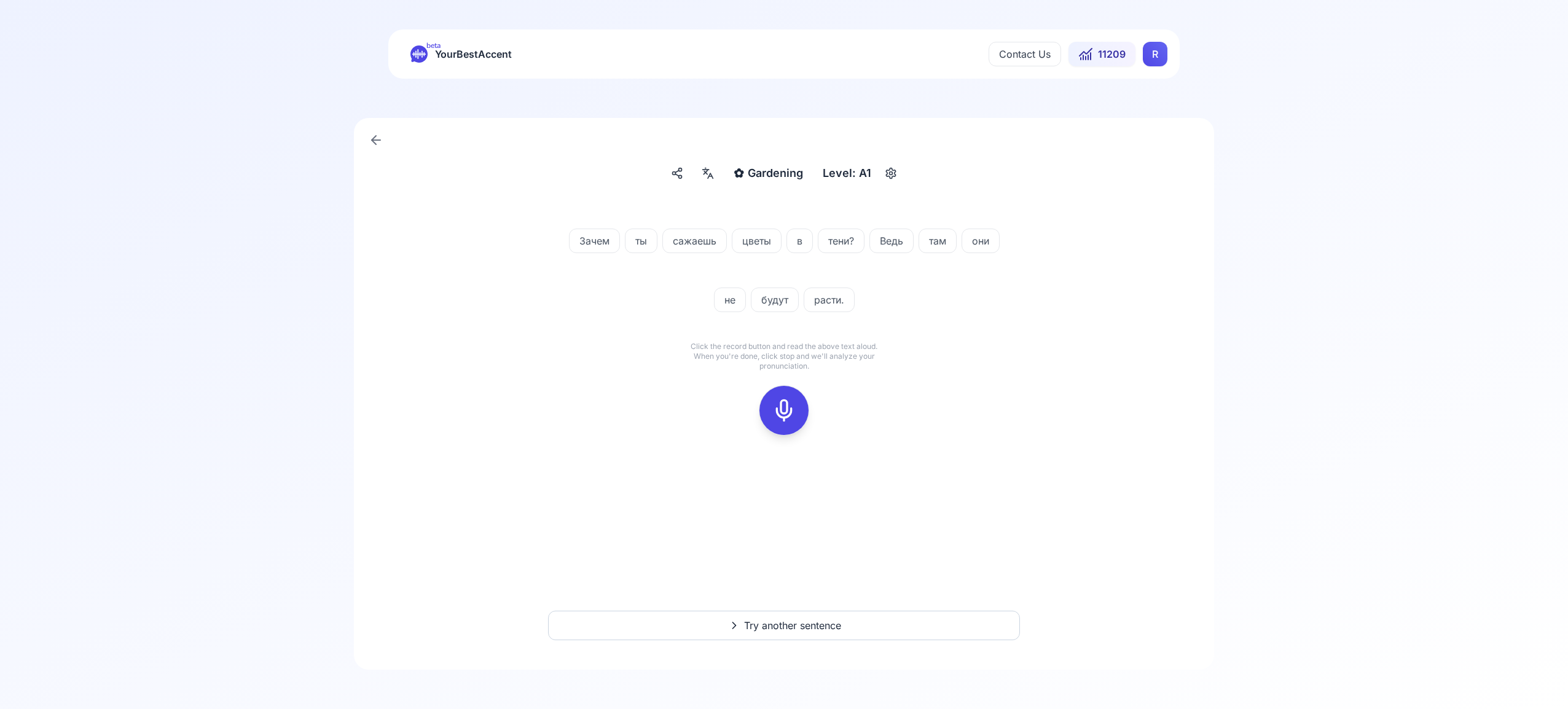
click at [793, 412] on rect at bounding box center [784, 410] width 18 height 18
click at [783, 407] on icon at bounding box center [784, 410] width 24 height 24
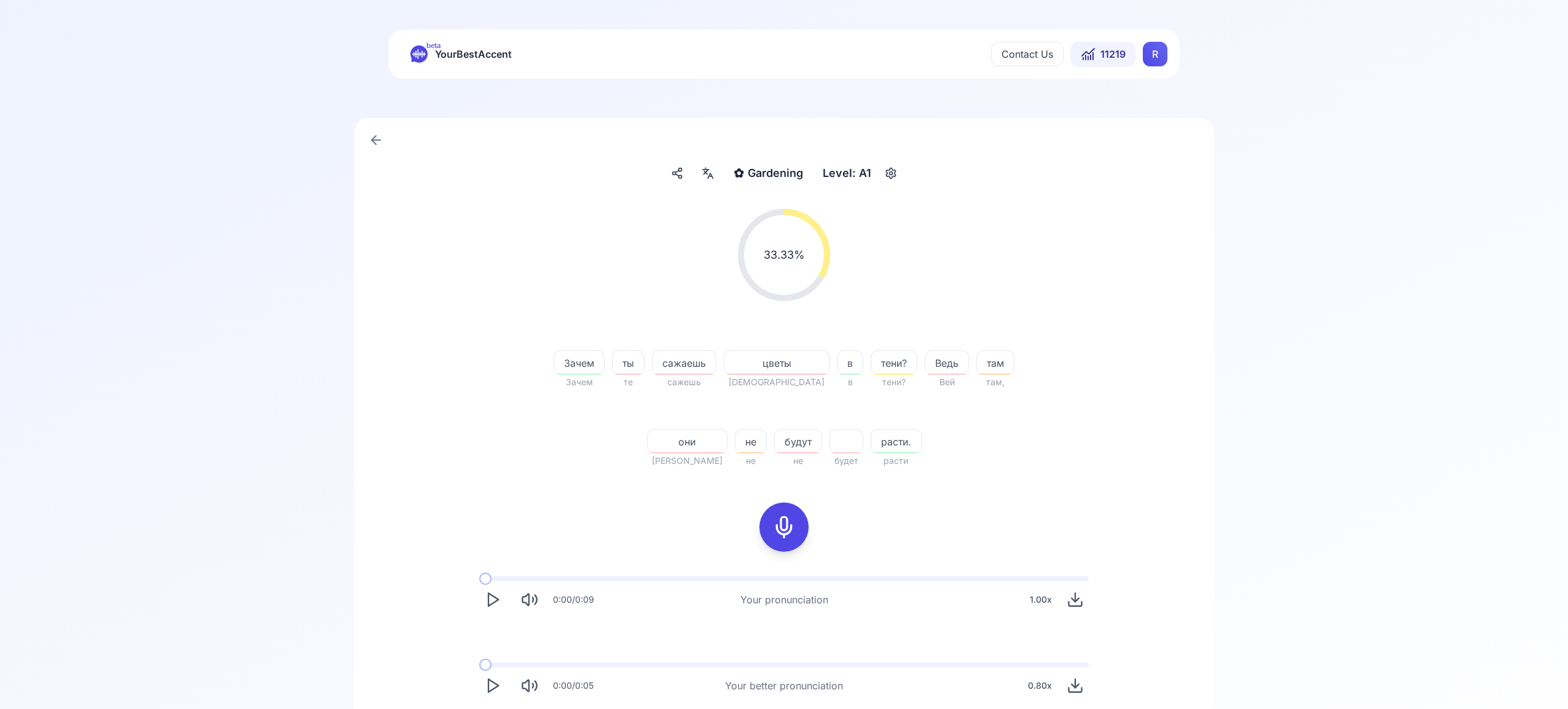
click at [712, 179] on icon at bounding box center [708, 174] width 14 height 13
click at [493, 679] on icon "Play" at bounding box center [492, 680] width 17 height 17
click at [790, 521] on icon at bounding box center [784, 522] width 24 height 24
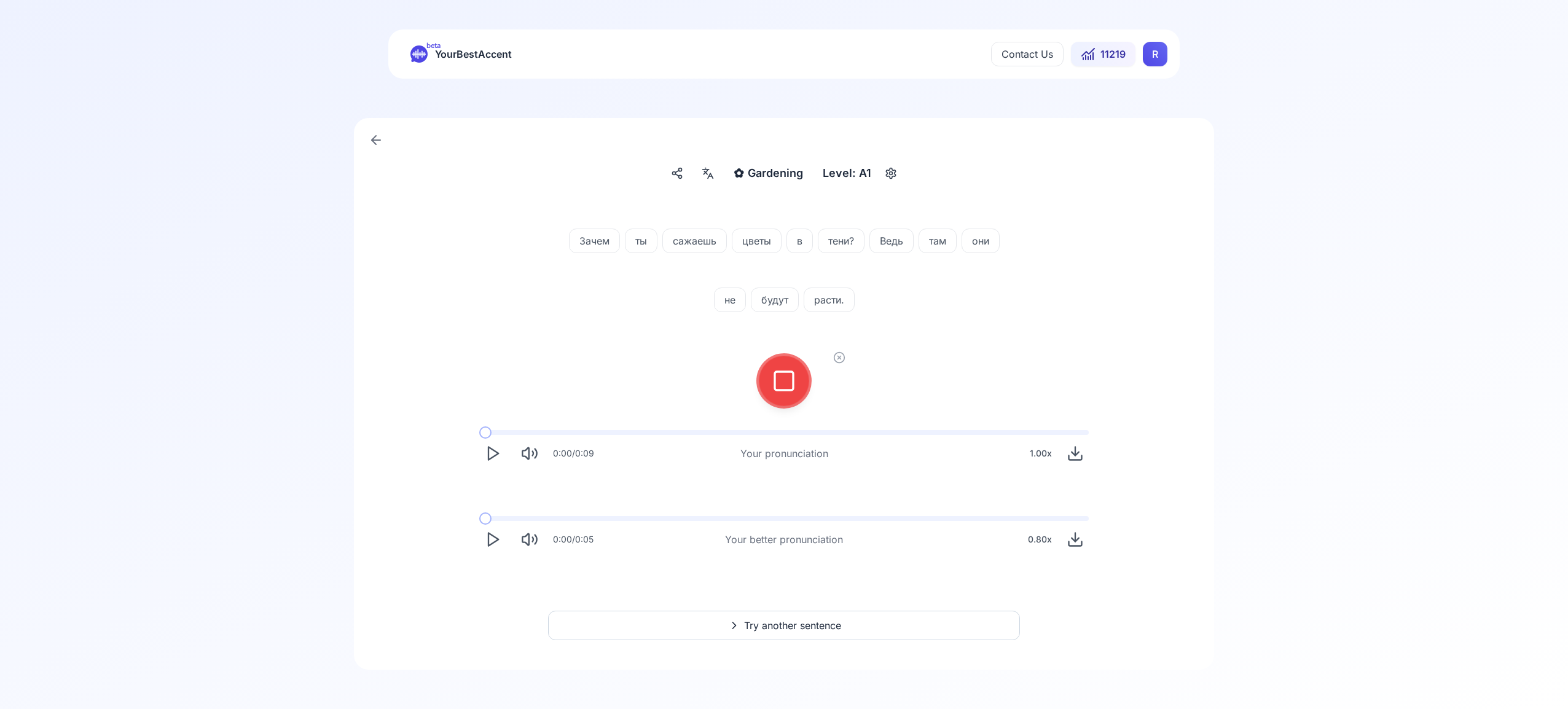
click at [781, 394] on div at bounding box center [784, 381] width 30 height 49
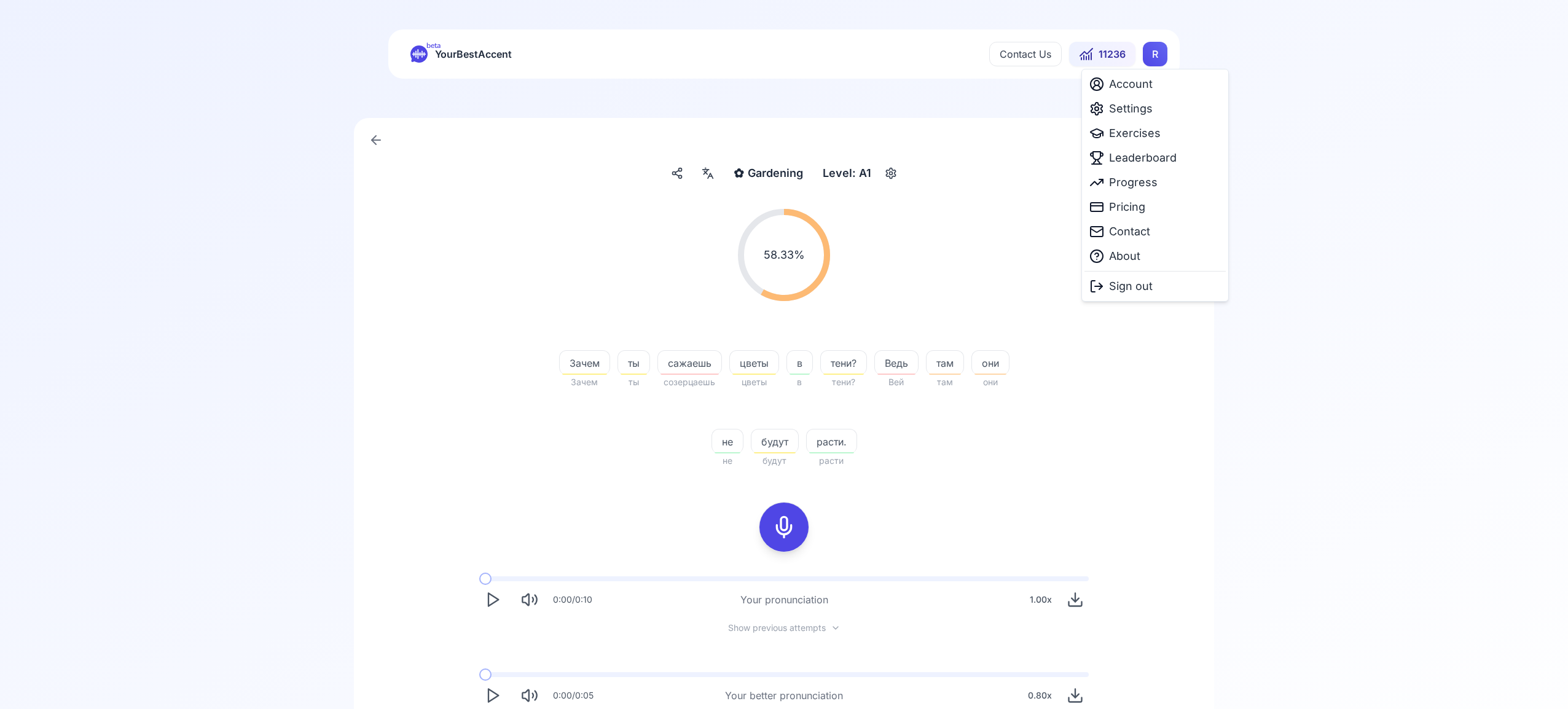
click at [1157, 57] on html "beta YourBestAccent Contact Us 11236 R ✿ Gardening Gardening Level: A1 58.33 % …" at bounding box center [784, 354] width 1568 height 709
click at [1125, 105] on span "Settings" at bounding box center [1131, 108] width 43 height 17
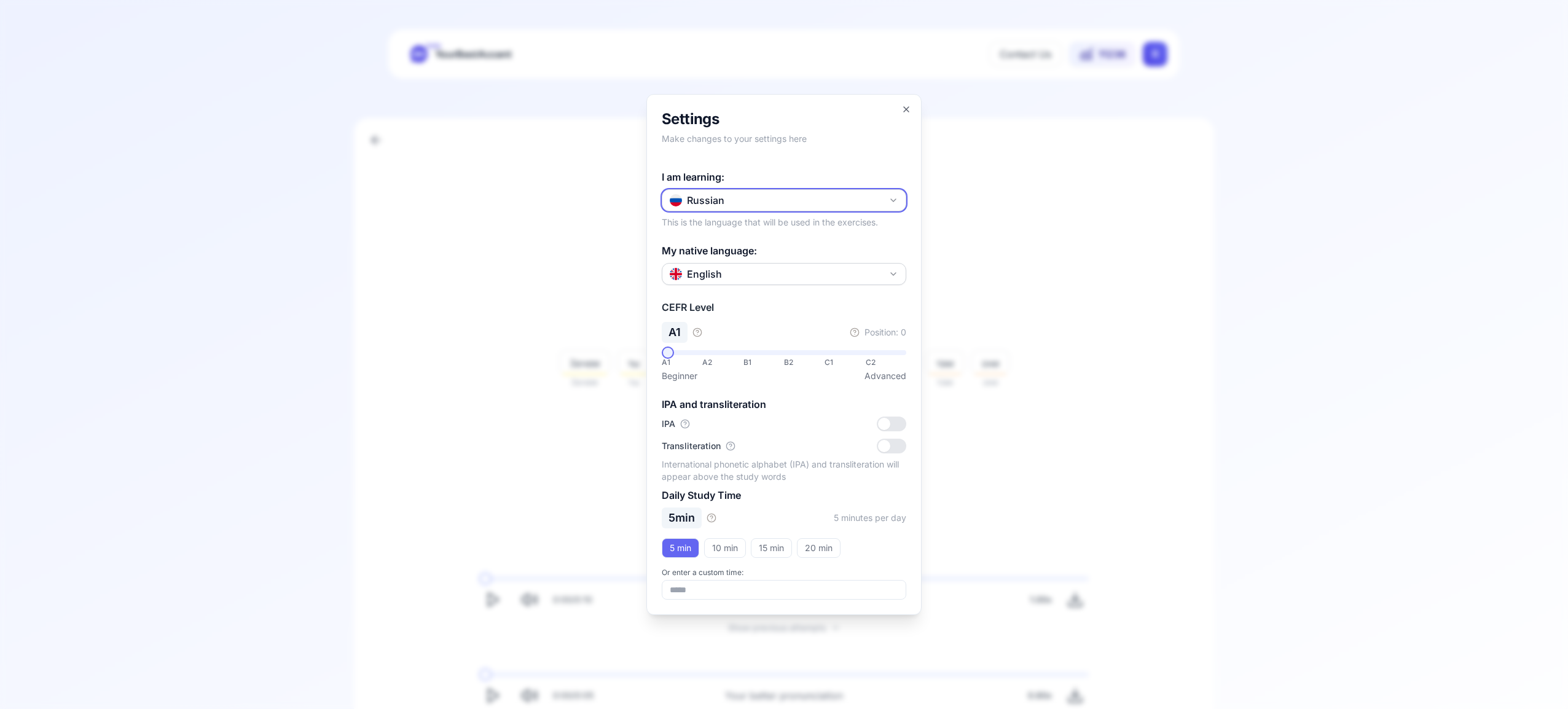
click at [894, 199] on icon "button" at bounding box center [893, 200] width 10 height 10
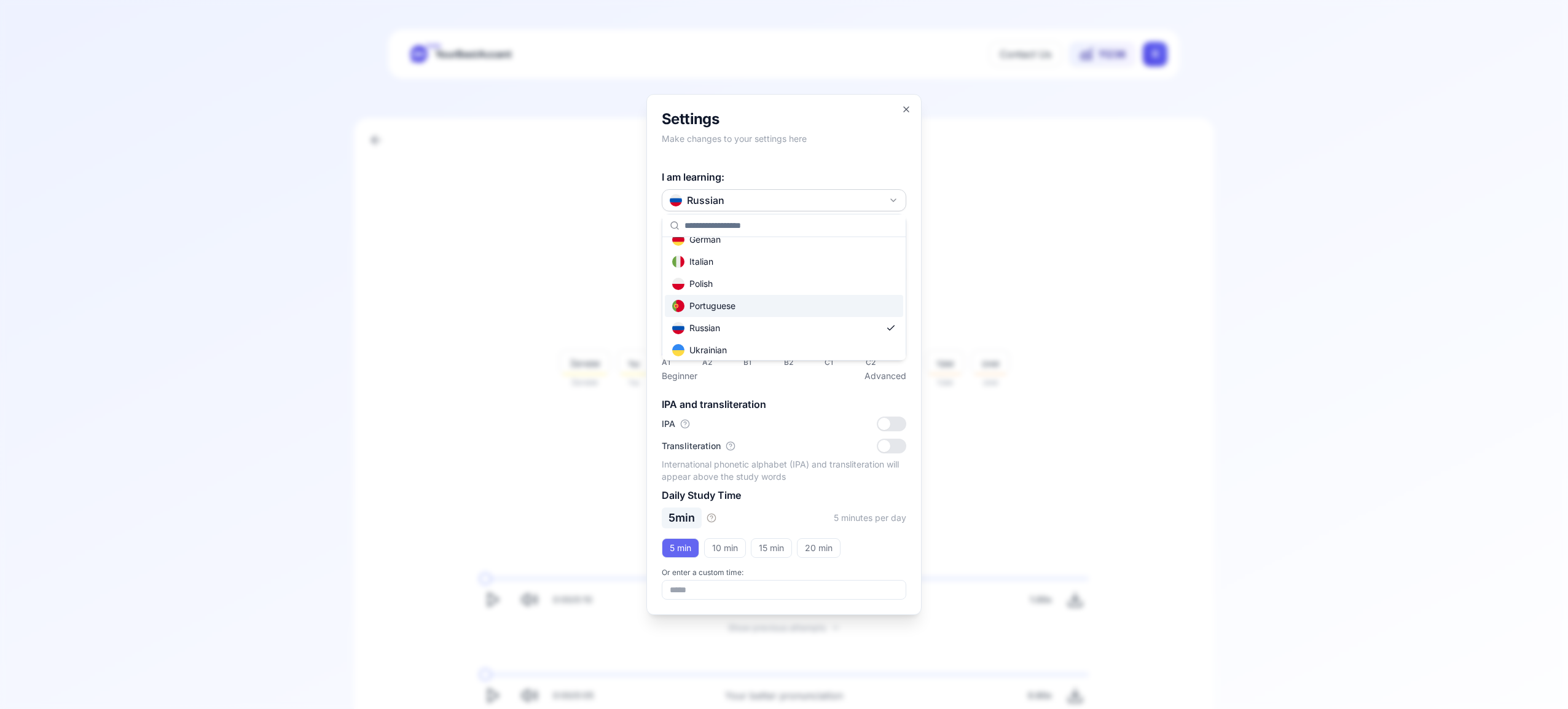
click at [793, 312] on div "Portuguese" at bounding box center [784, 306] width 238 height 22
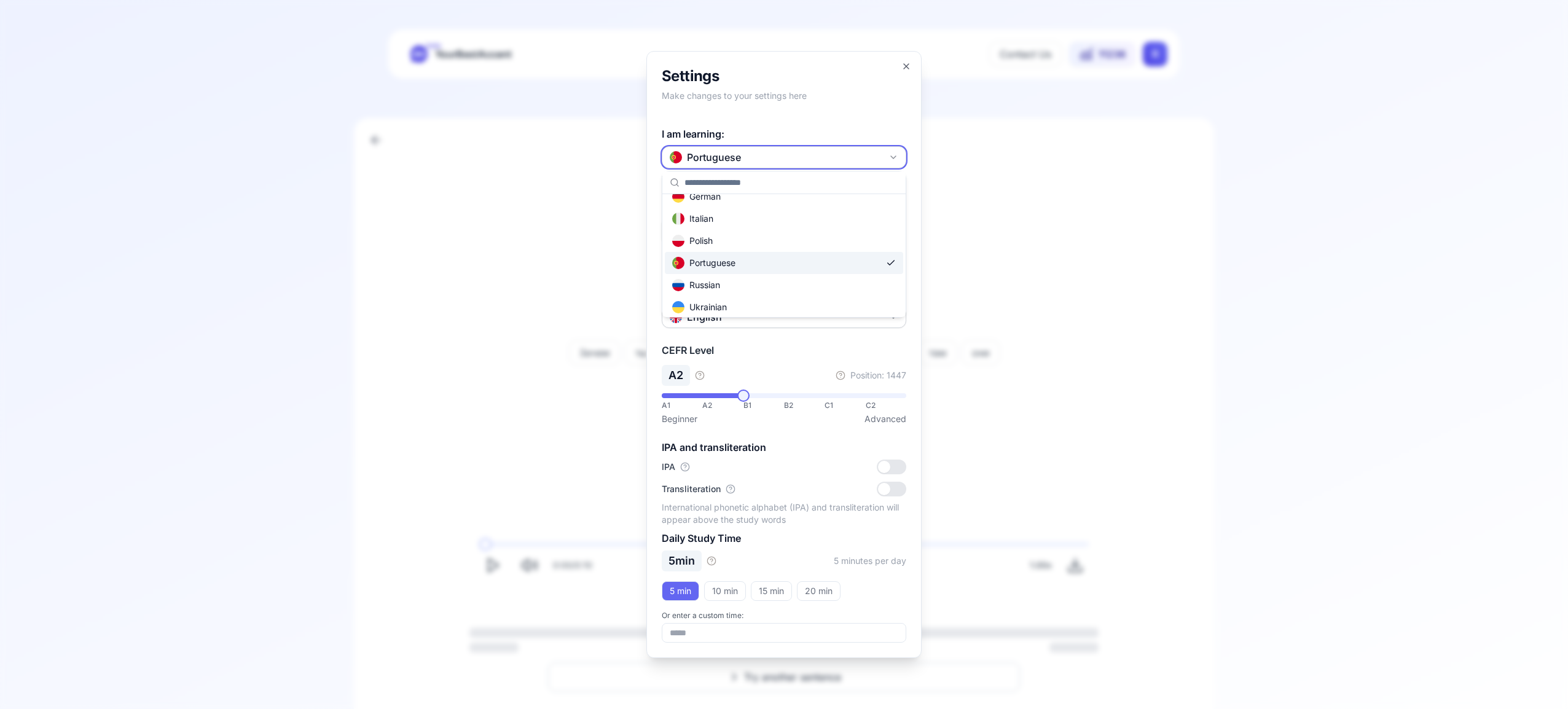
scroll to position [0, 0]
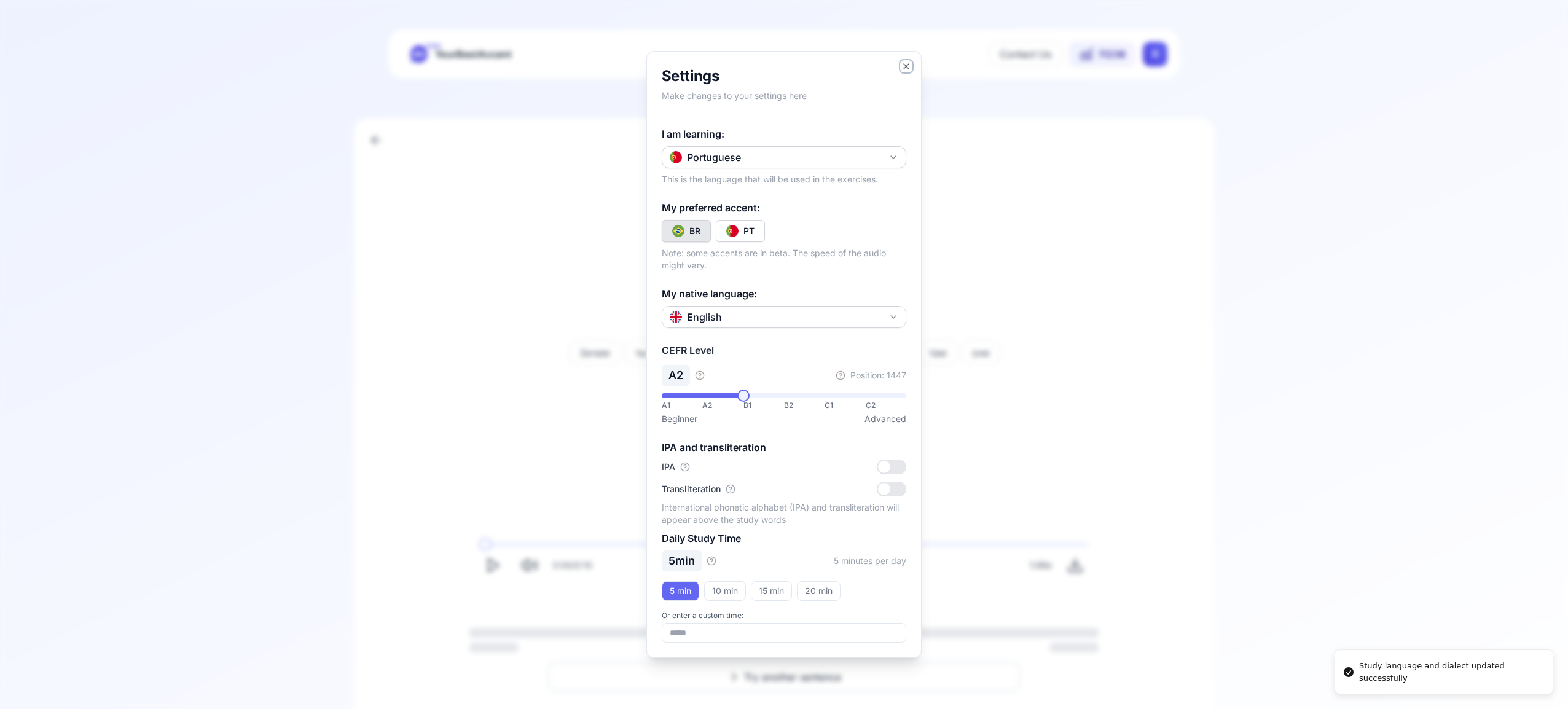
click at [908, 68] on icon "button" at bounding box center [906, 66] width 10 height 10
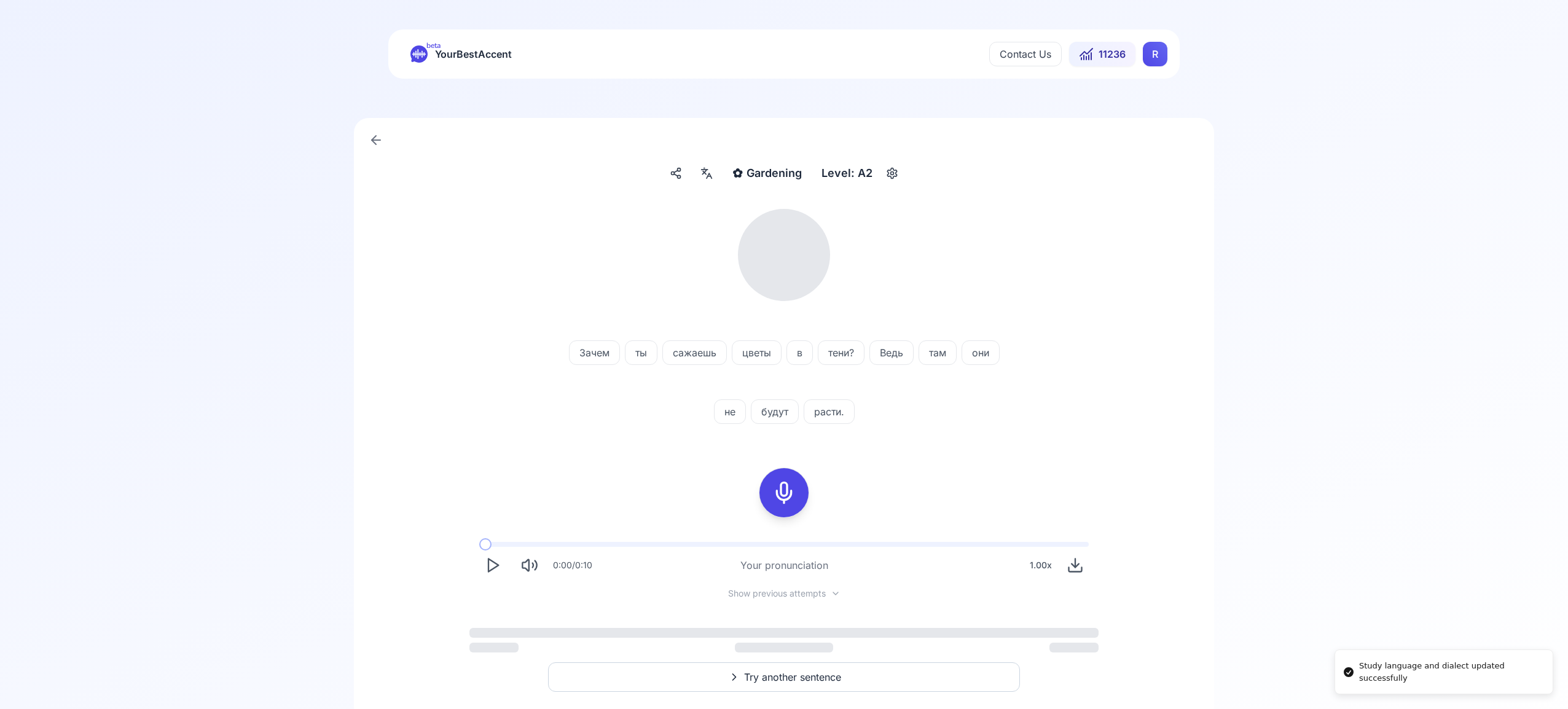
click at [1156, 57] on html "Study language and dialect updated successfully beta YourBestAccent Contact Us …" at bounding box center [784, 354] width 1568 height 709
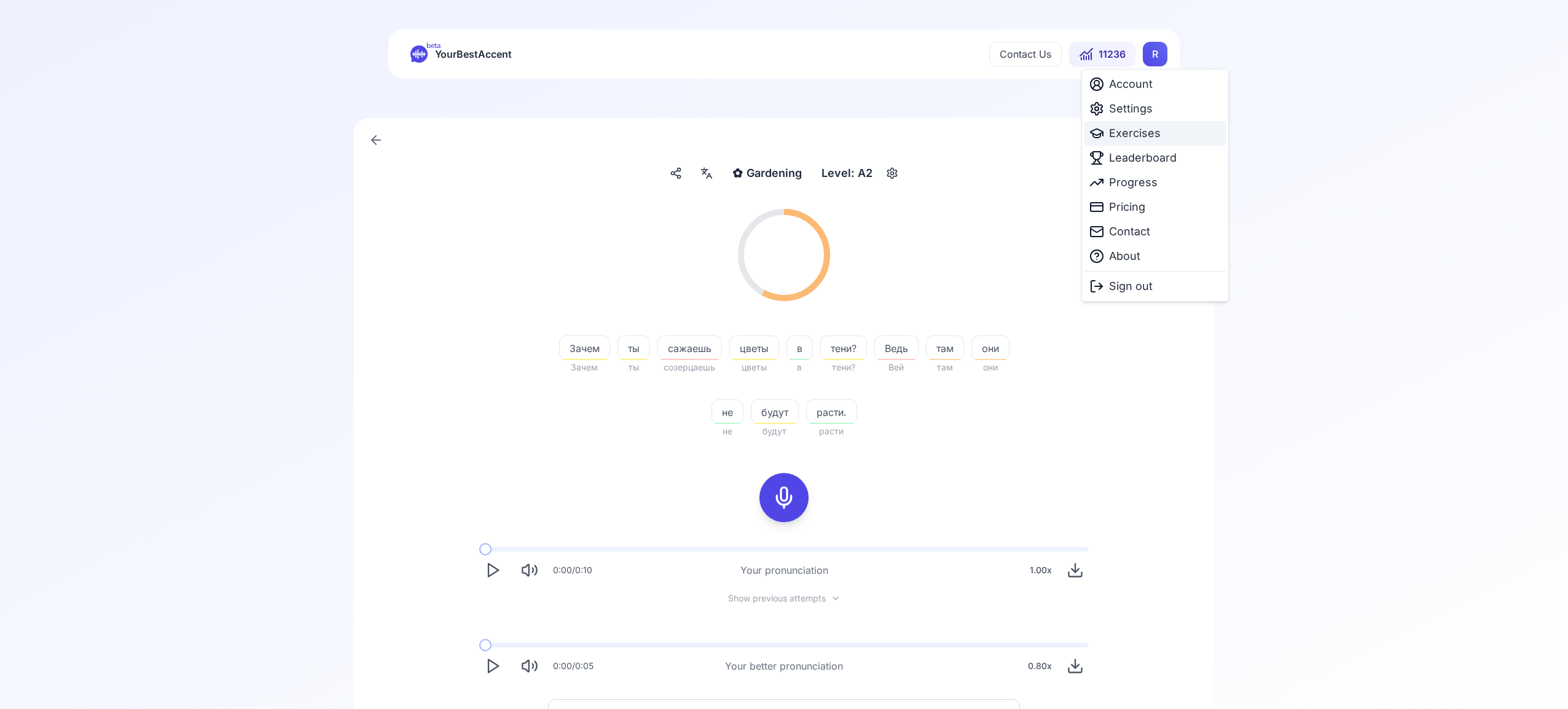
click at [1136, 134] on span "Exercises" at bounding box center [1134, 133] width 51 height 17
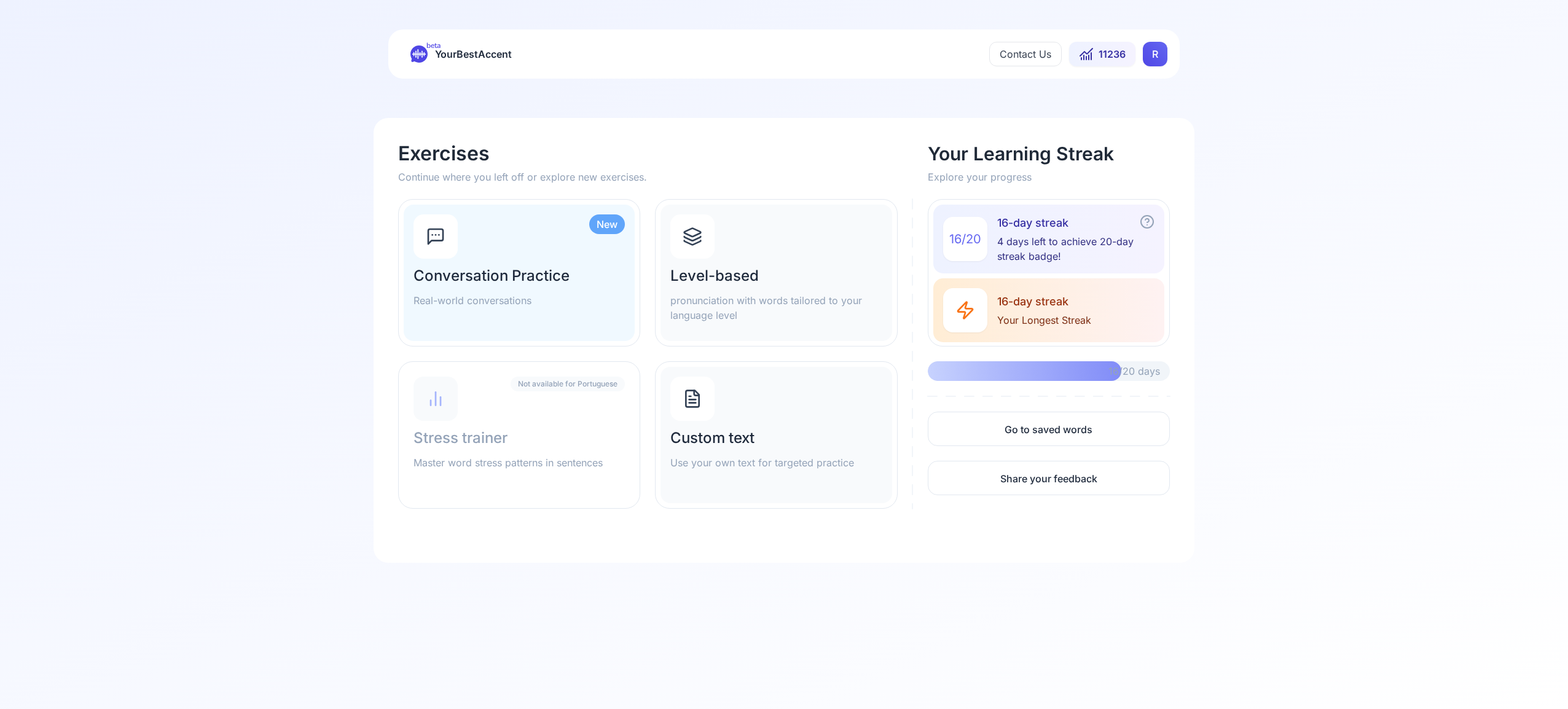
click at [691, 245] on icon at bounding box center [693, 243] width 16 height 4
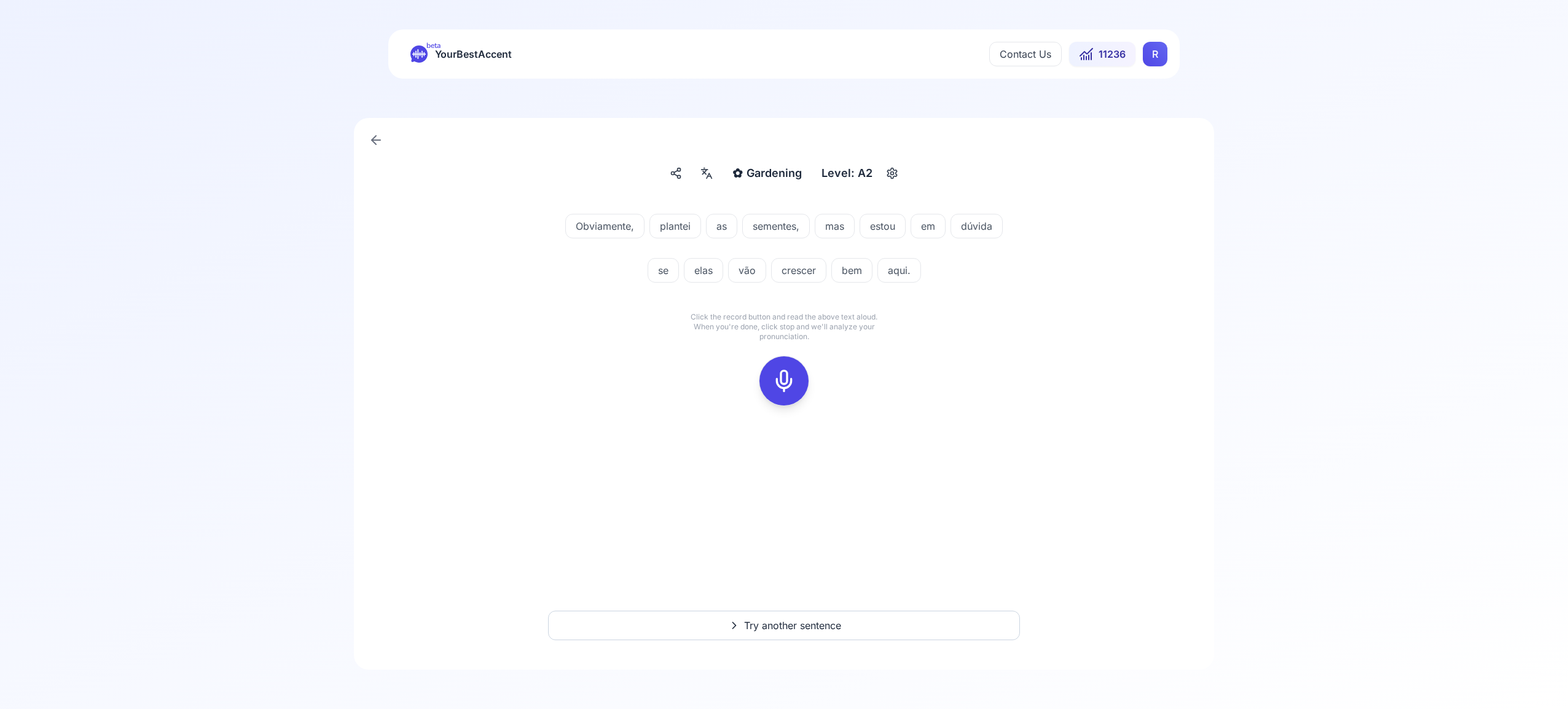
click at [786, 375] on icon at bounding box center [784, 381] width 24 height 24
click at [780, 383] on icon at bounding box center [784, 381] width 24 height 24
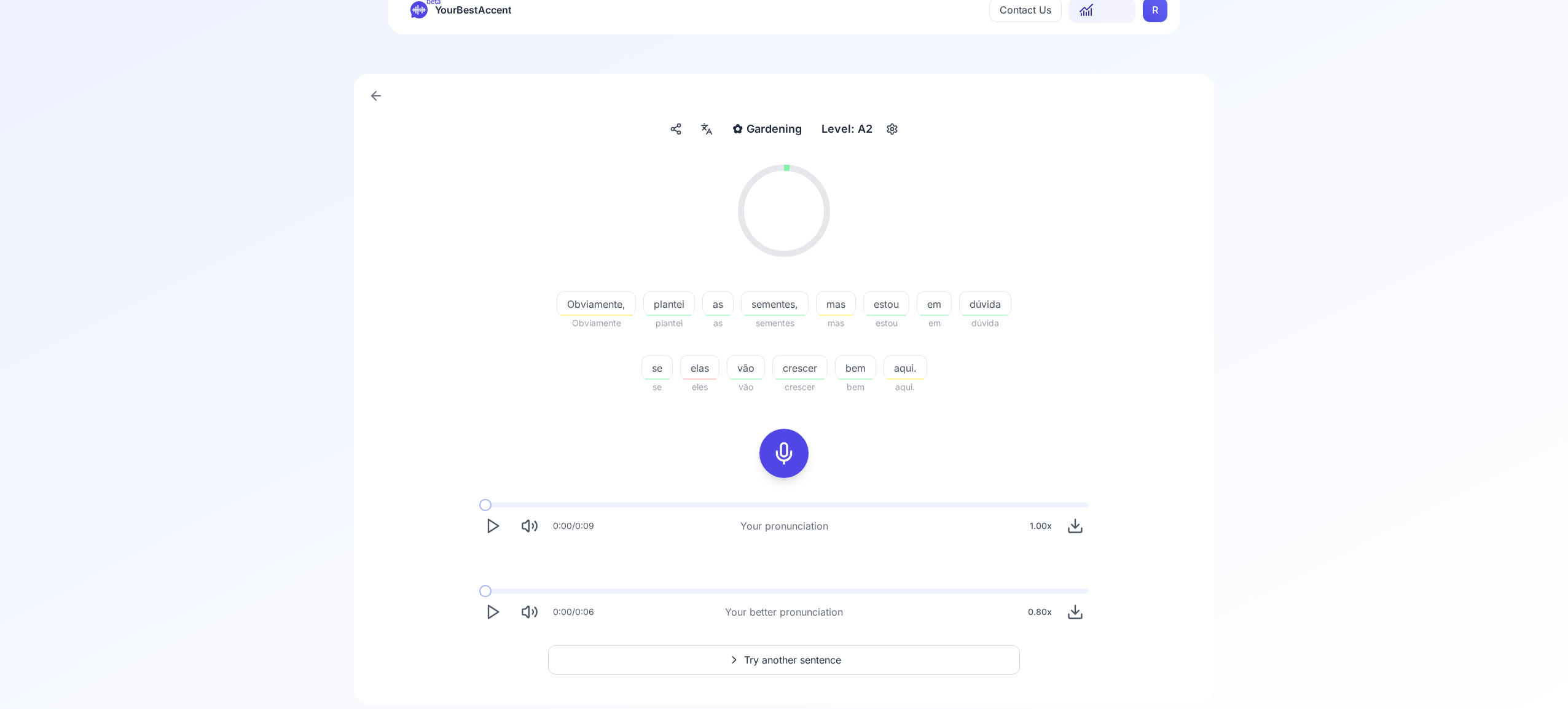
scroll to position [49, 0]
click at [804, 652] on span "Try another sentence" at bounding box center [793, 656] width 97 height 14
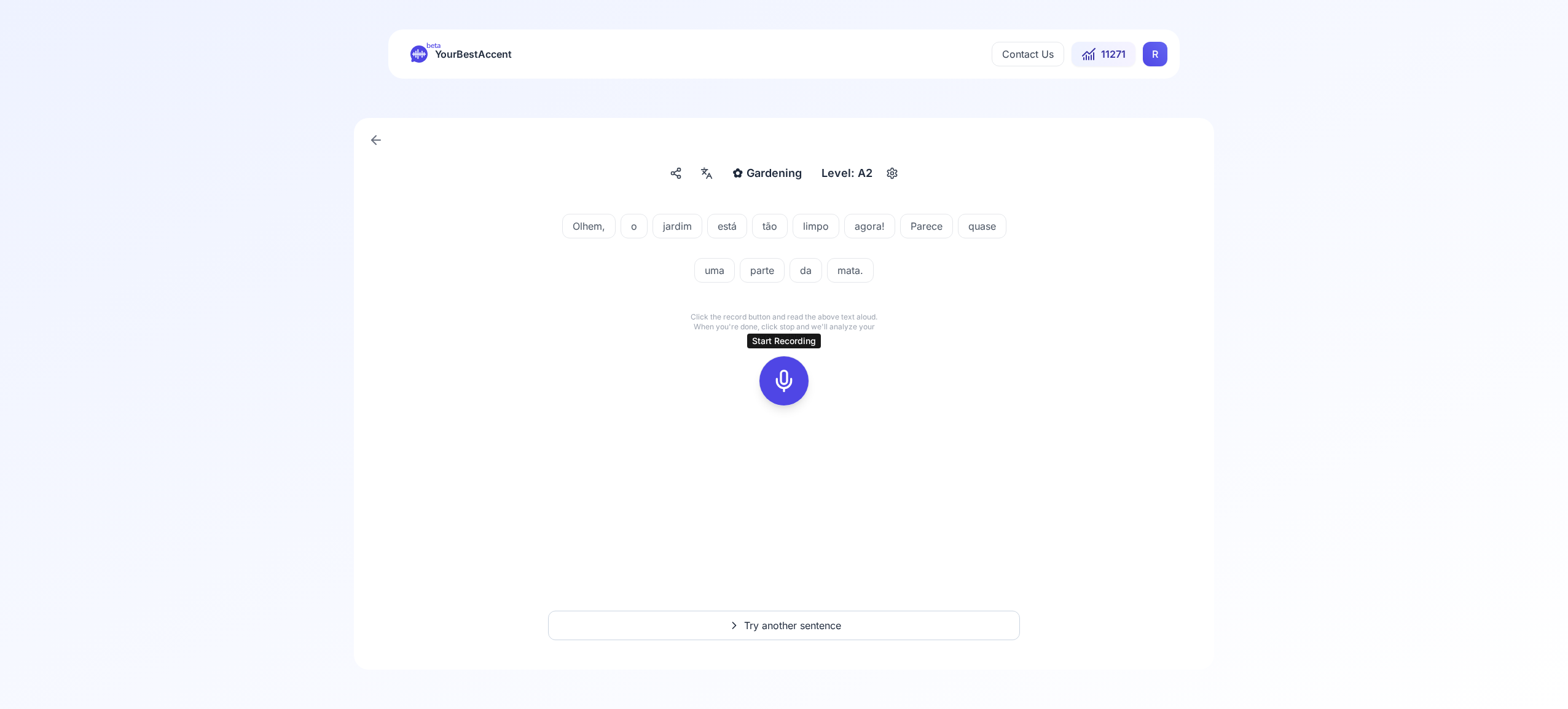
click at [788, 390] on rect at bounding box center [784, 381] width 18 height 18
click at [776, 381] on icon at bounding box center [784, 381] width 24 height 24
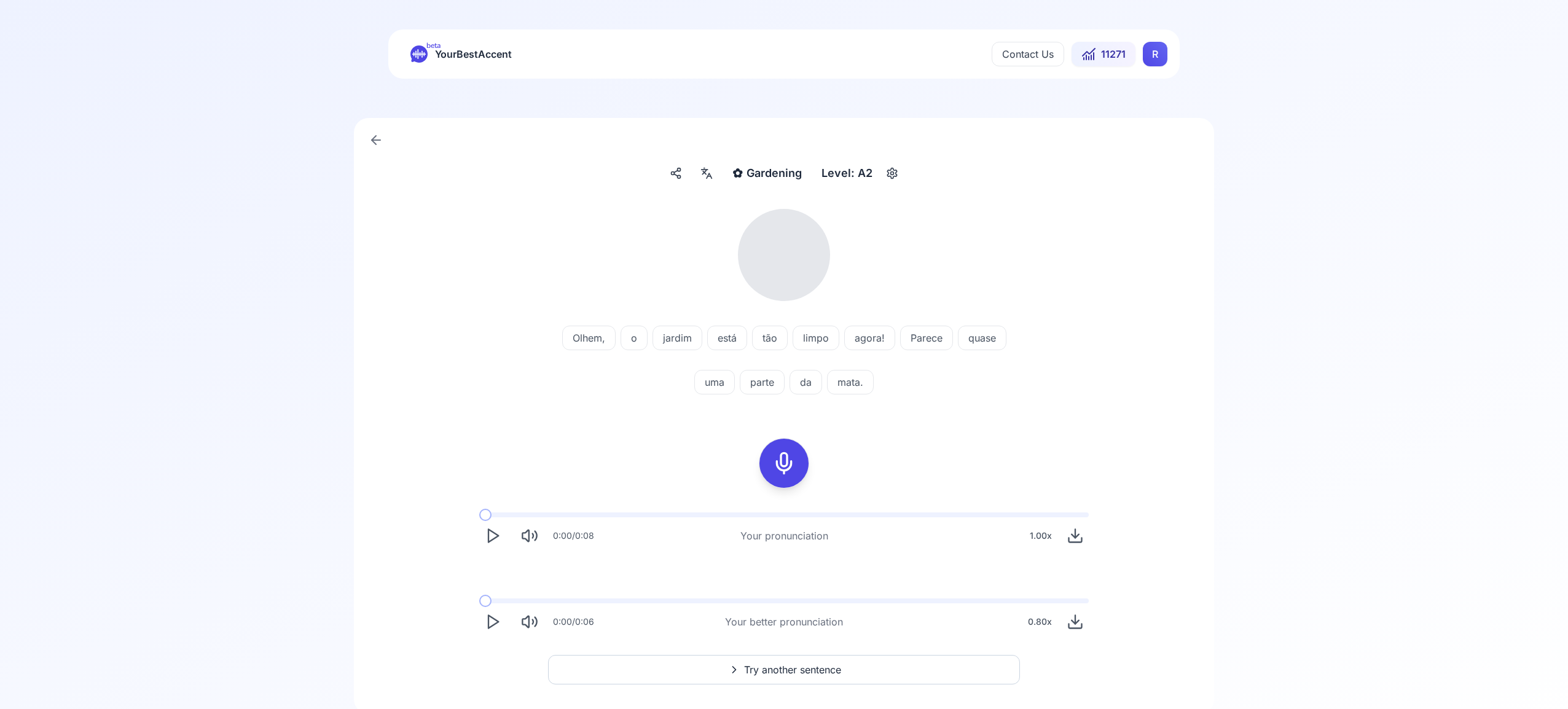
click at [714, 174] on icon at bounding box center [706, 174] width 14 height 13
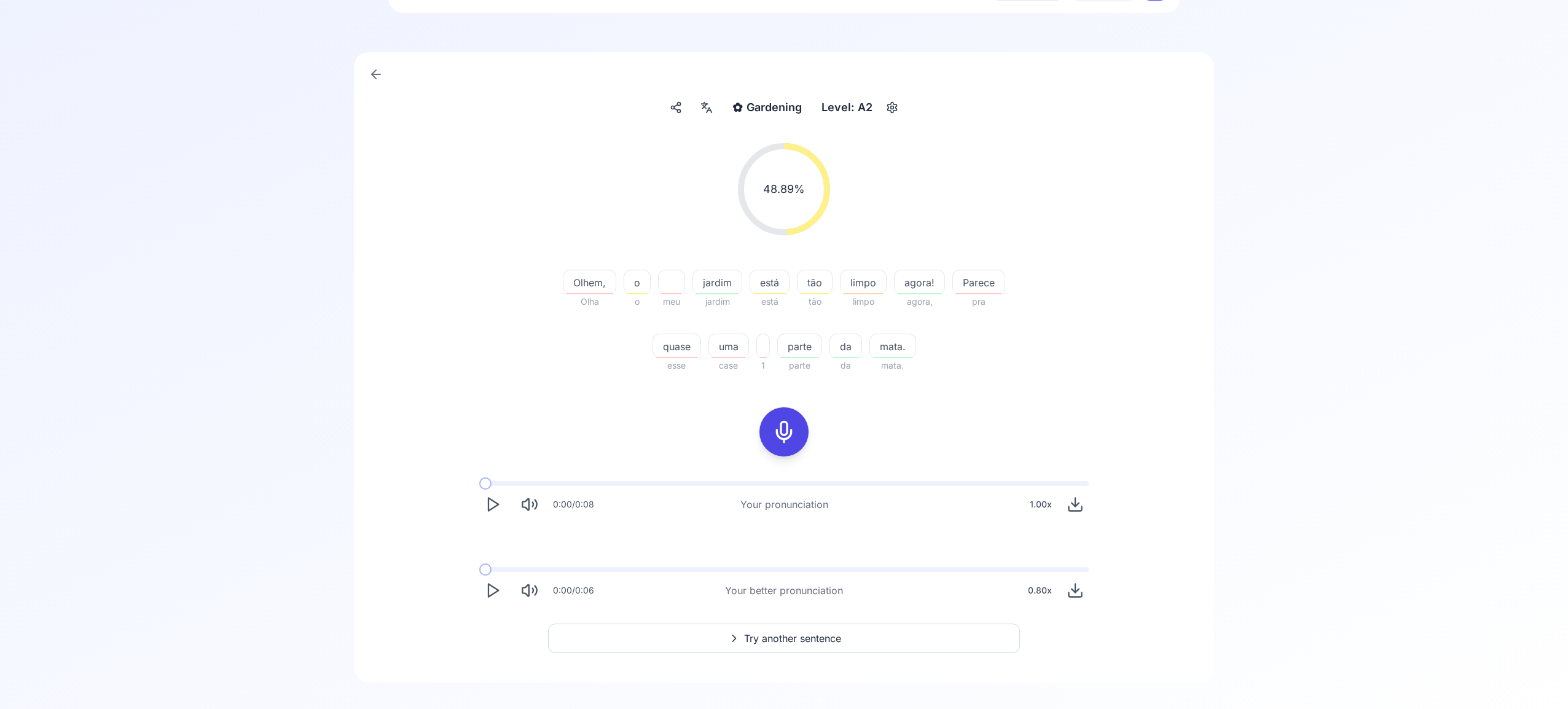
scroll to position [68, 0]
click at [795, 638] on span "Try another sentence" at bounding box center [793, 635] width 97 height 14
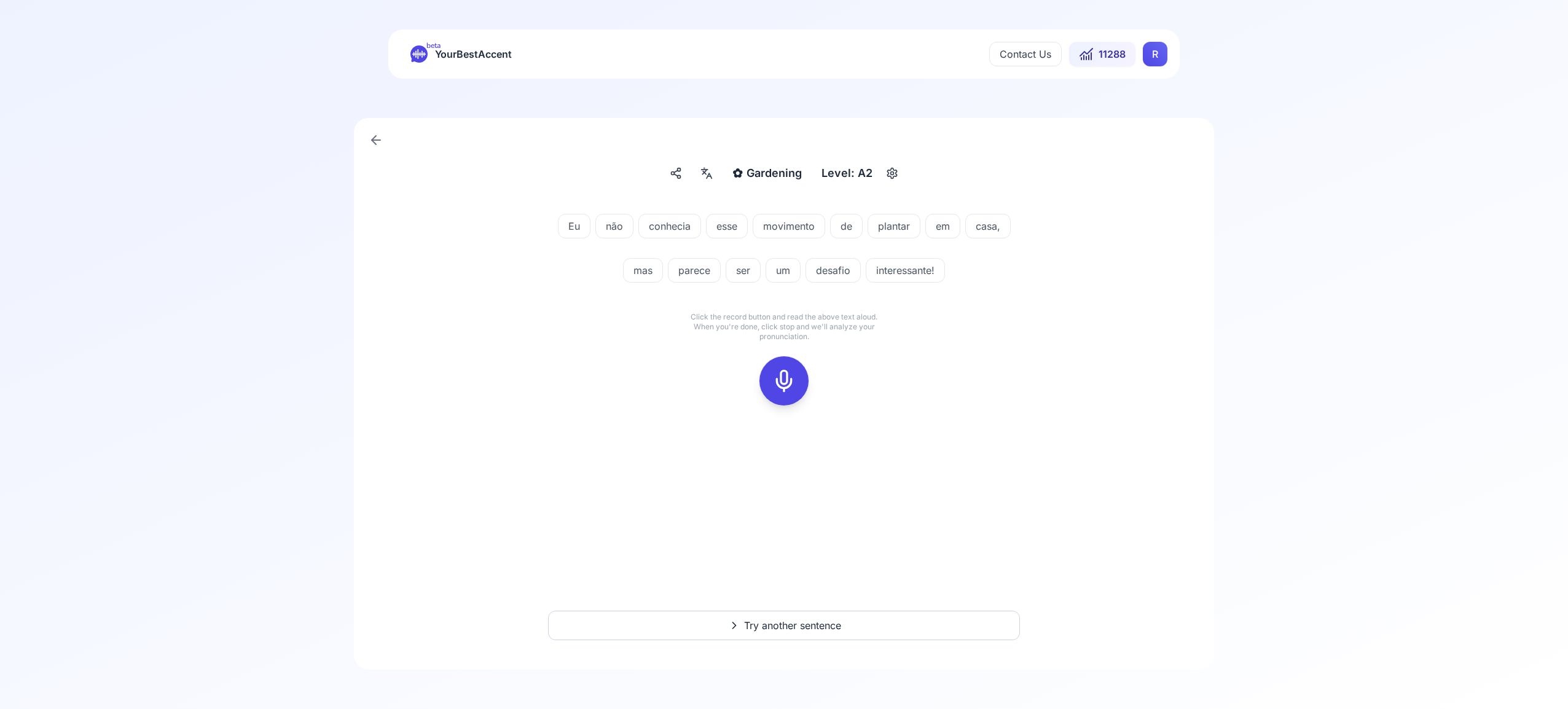
click at [786, 376] on icon at bounding box center [784, 381] width 24 height 24
click at [786, 384] on icon at bounding box center [784, 381] width 24 height 24
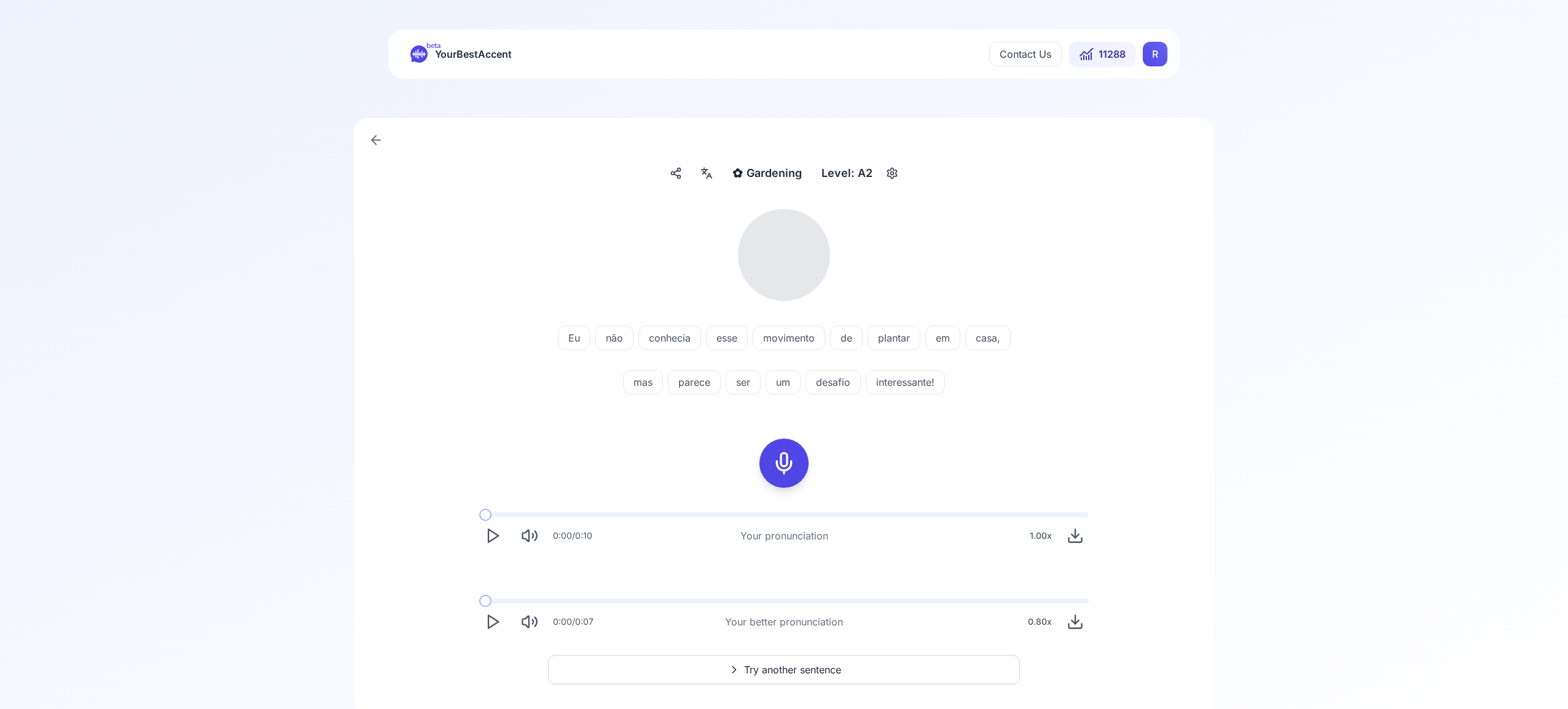
scroll to position [44, 0]
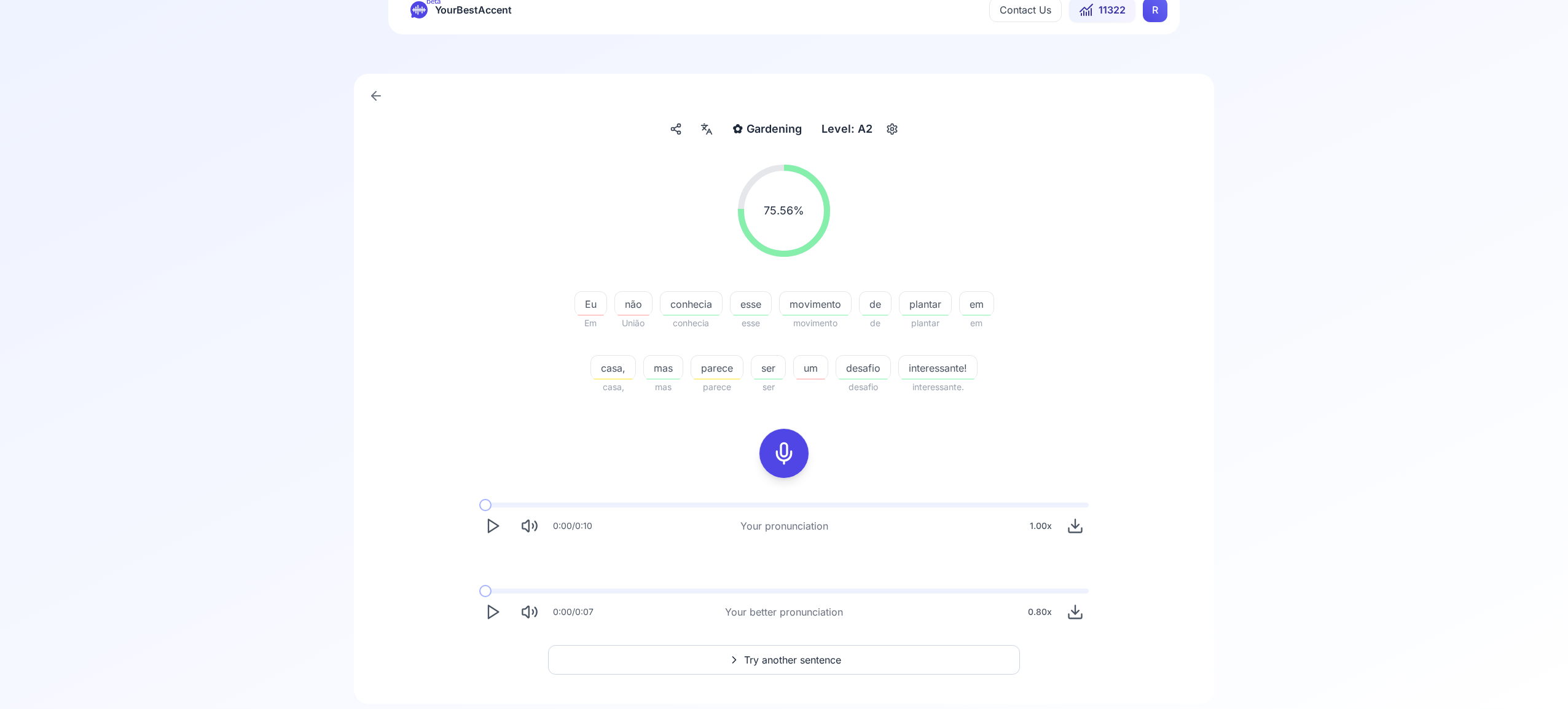
click at [792, 657] on span "Try another sentence" at bounding box center [793, 660] width 97 height 14
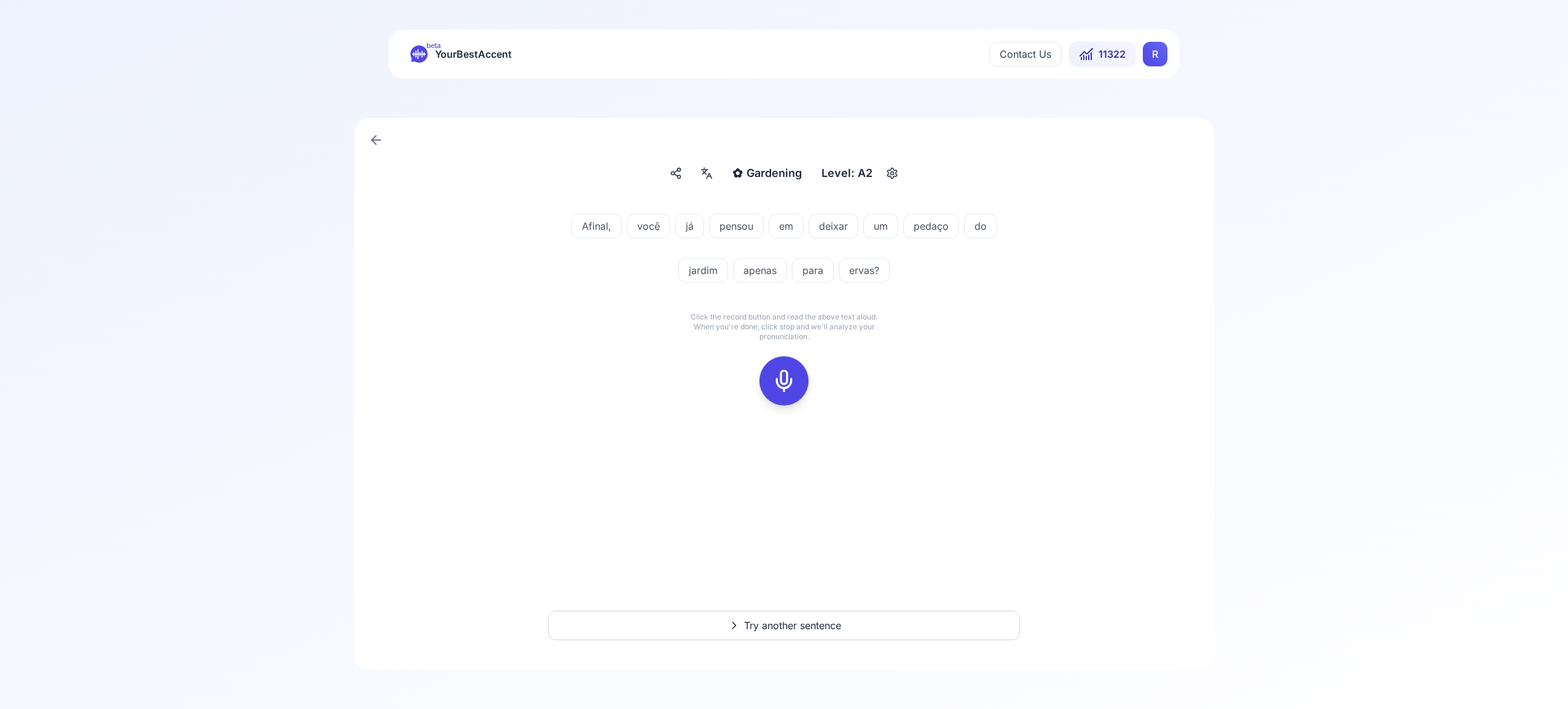
click at [781, 379] on icon at bounding box center [784, 381] width 24 height 24
click at [780, 377] on icon at bounding box center [784, 381] width 24 height 24
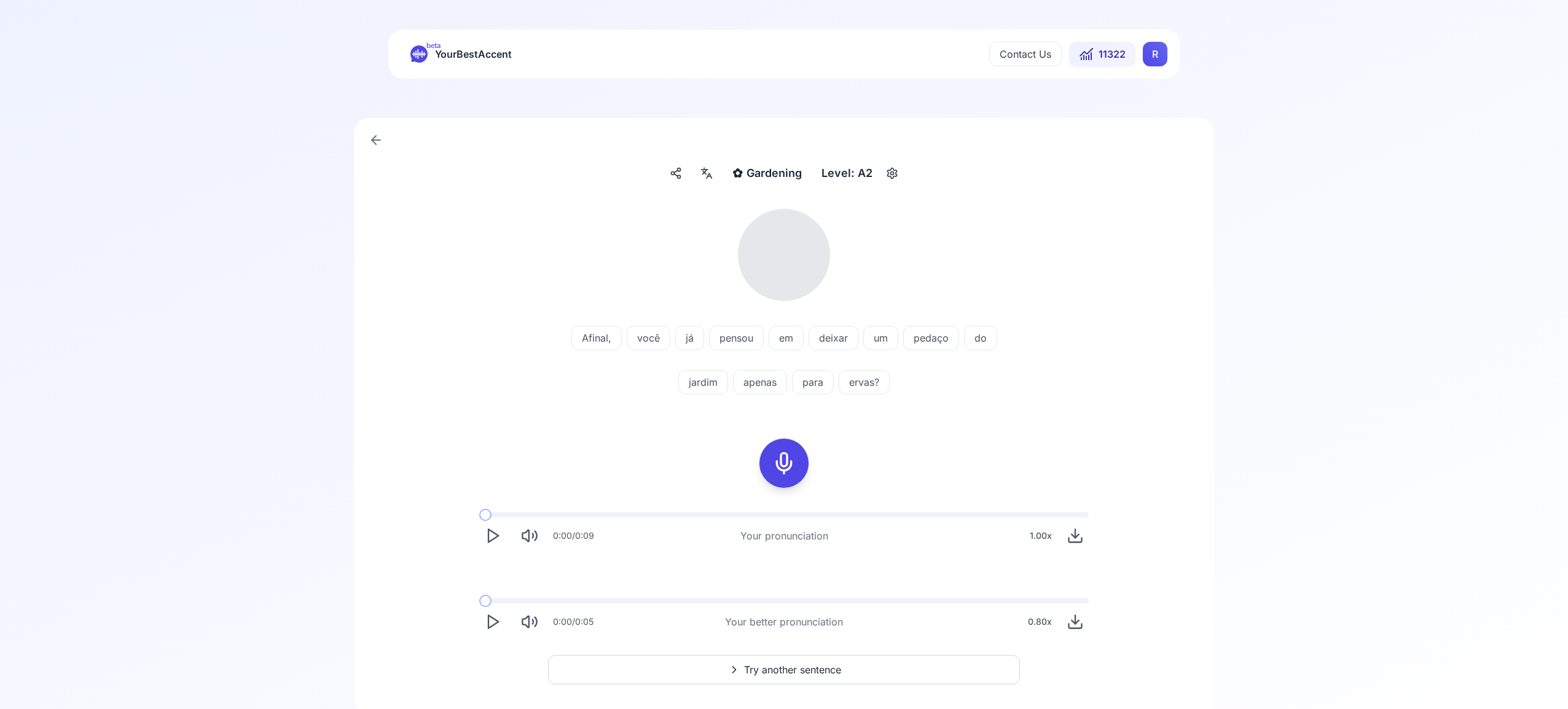
click at [703, 171] on icon at bounding box center [706, 174] width 14 height 13
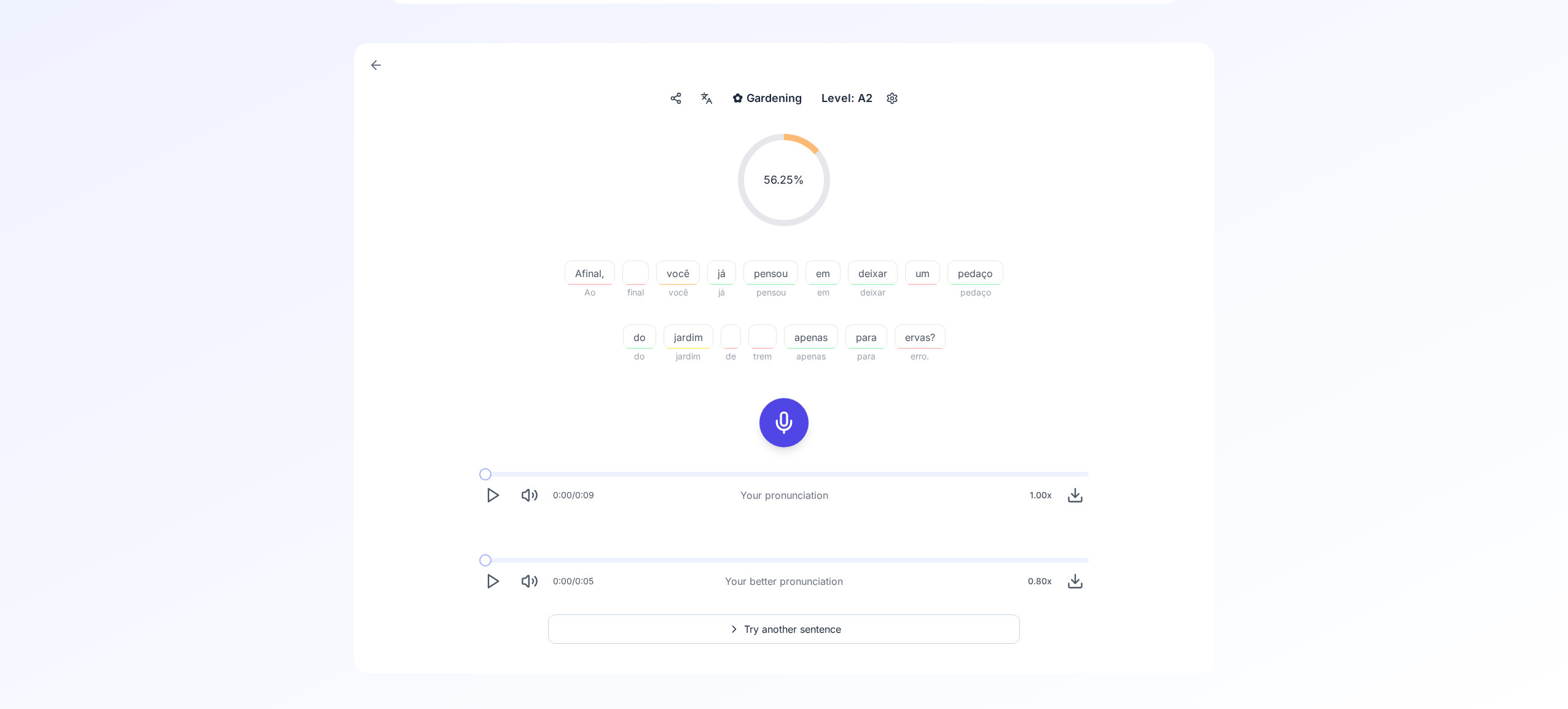
scroll to position [78, 0]
click at [491, 575] on icon "Play" at bounding box center [492, 577] width 17 height 17
click at [827, 625] on span "Try another sentence" at bounding box center [793, 625] width 97 height 14
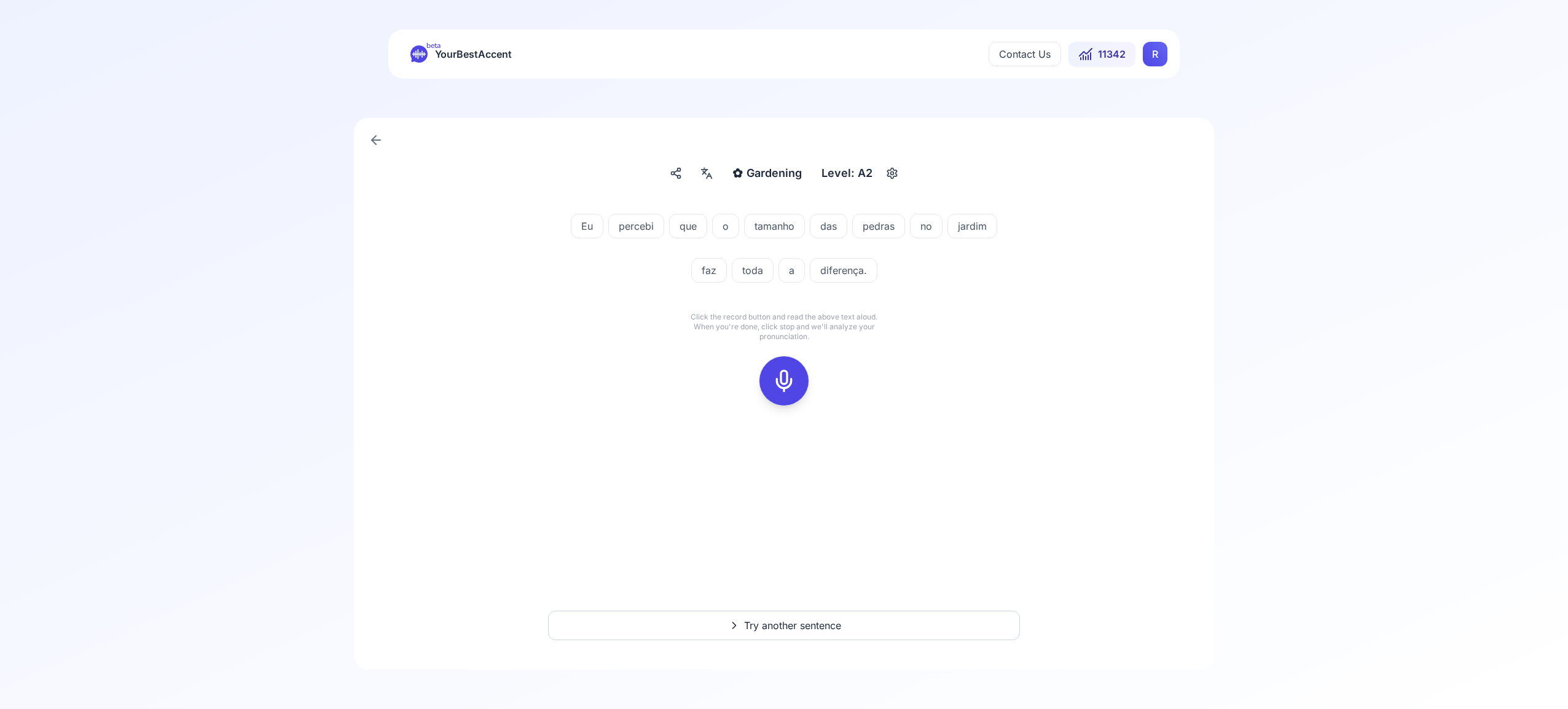
click at [787, 377] on icon at bounding box center [784, 381] width 24 height 24
click at [784, 373] on icon at bounding box center [784, 381] width 24 height 24
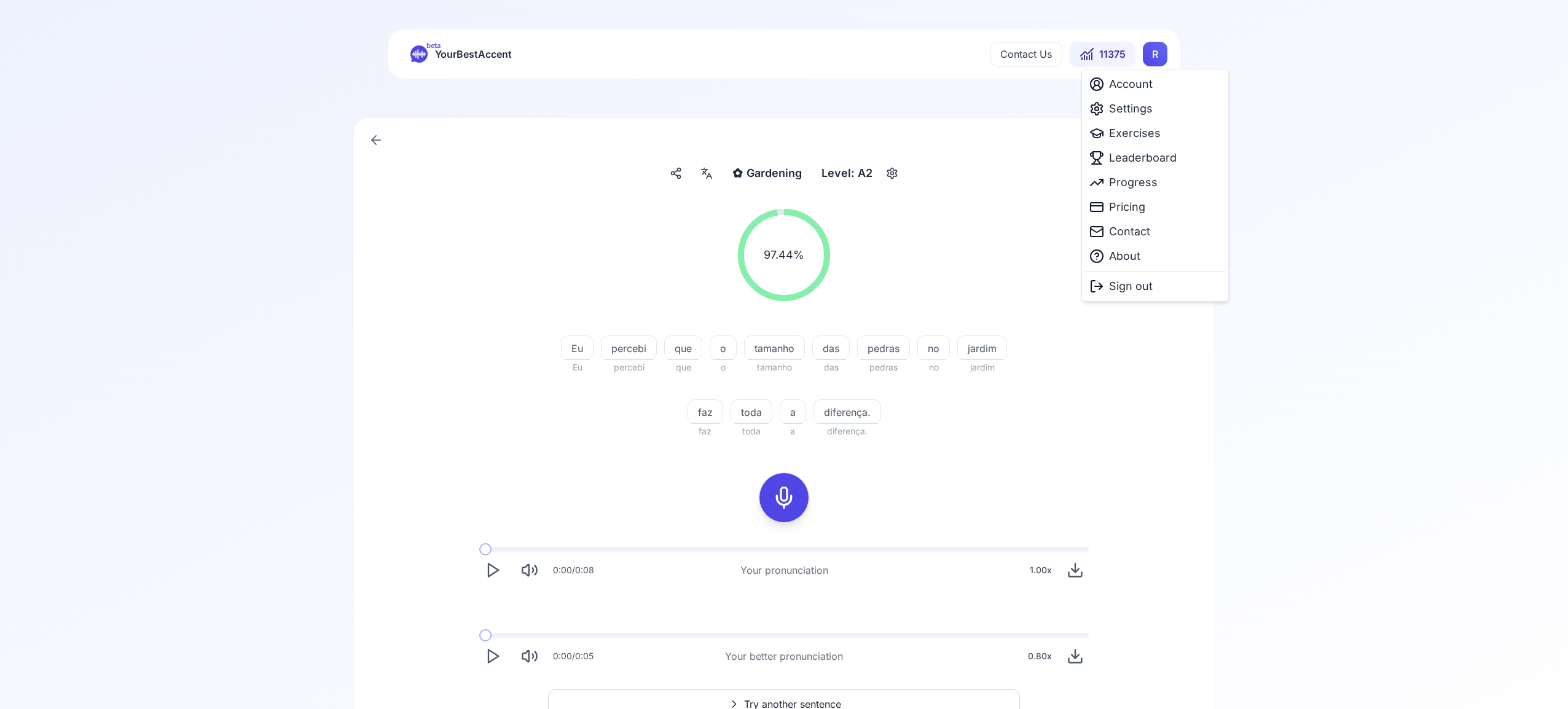
click at [1152, 56] on html "beta YourBestAccent Contact Us 11375 R ✿ Gardening Gardening Level: A2 97.44 % …" at bounding box center [784, 354] width 1568 height 709
click at [1152, 155] on span "Leaderboard" at bounding box center [1142, 157] width 67 height 17
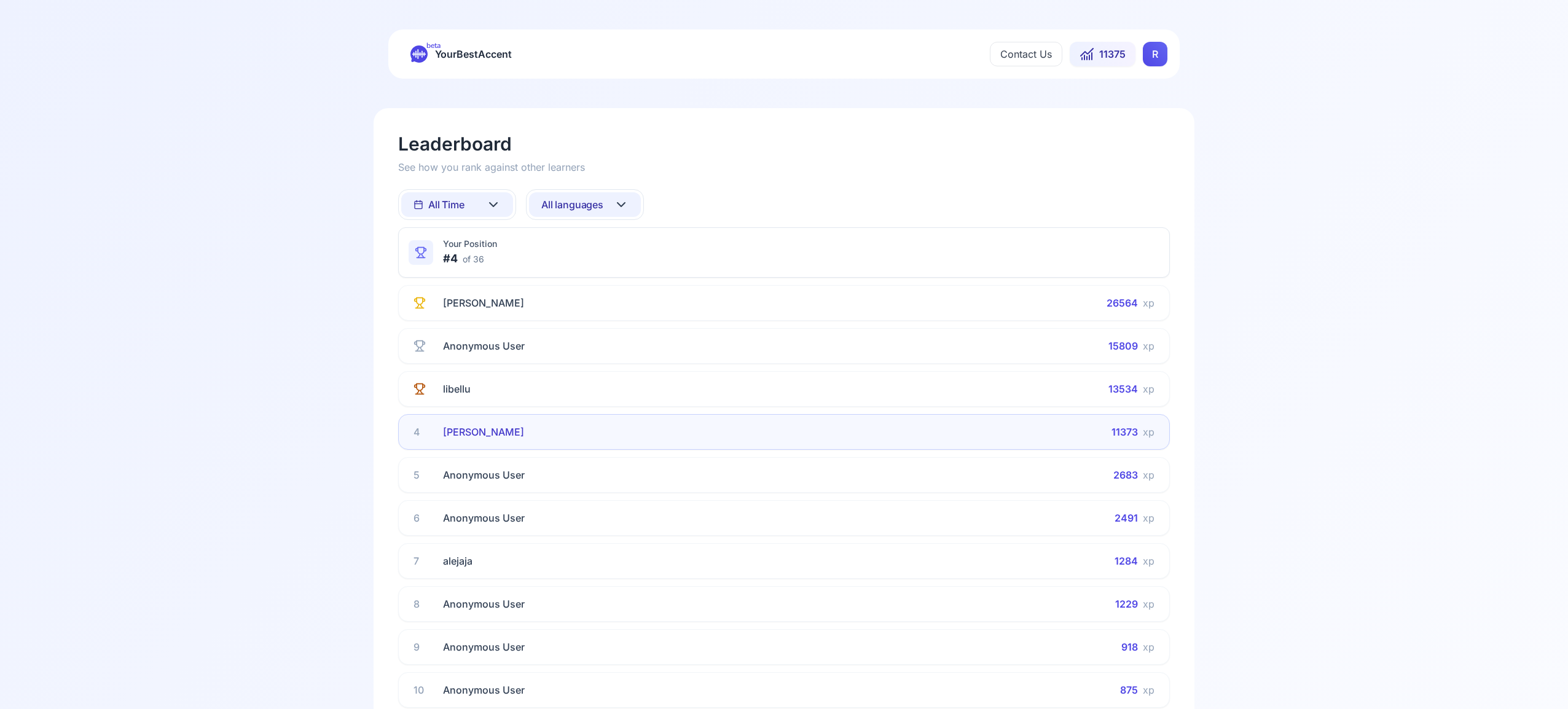
click at [617, 202] on icon at bounding box center [621, 204] width 14 height 14
click at [617, 202] on html "beta YourBestAccent Contact Us 11375 R Leaderboard See how you rank against oth…" at bounding box center [784, 354] width 1568 height 709
click at [487, 202] on icon at bounding box center [493, 204] width 14 height 14
click at [489, 263] on div "This Week" at bounding box center [457, 258] width 112 height 22
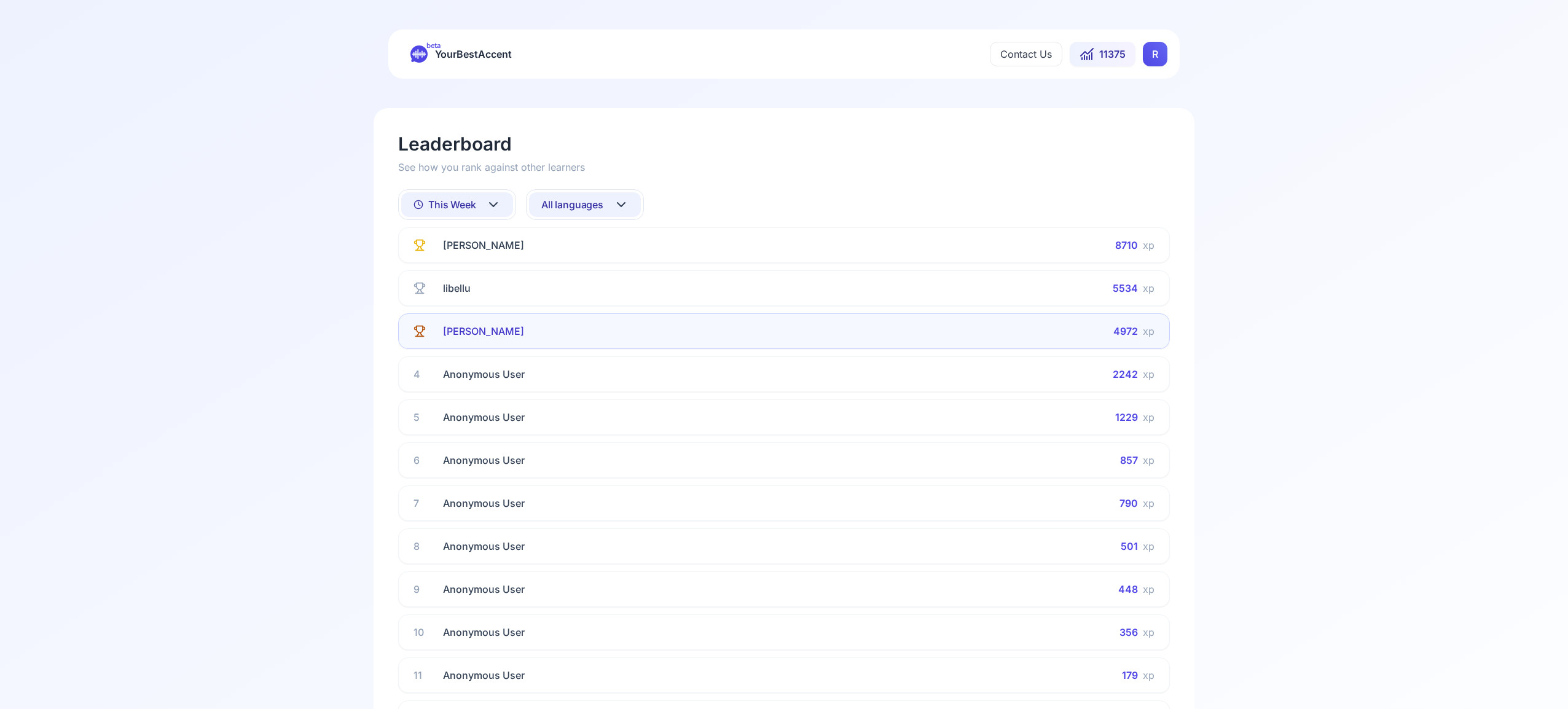
click at [492, 202] on icon at bounding box center [493, 204] width 14 height 14
click at [485, 235] on div "All Time" at bounding box center [457, 237] width 112 height 22
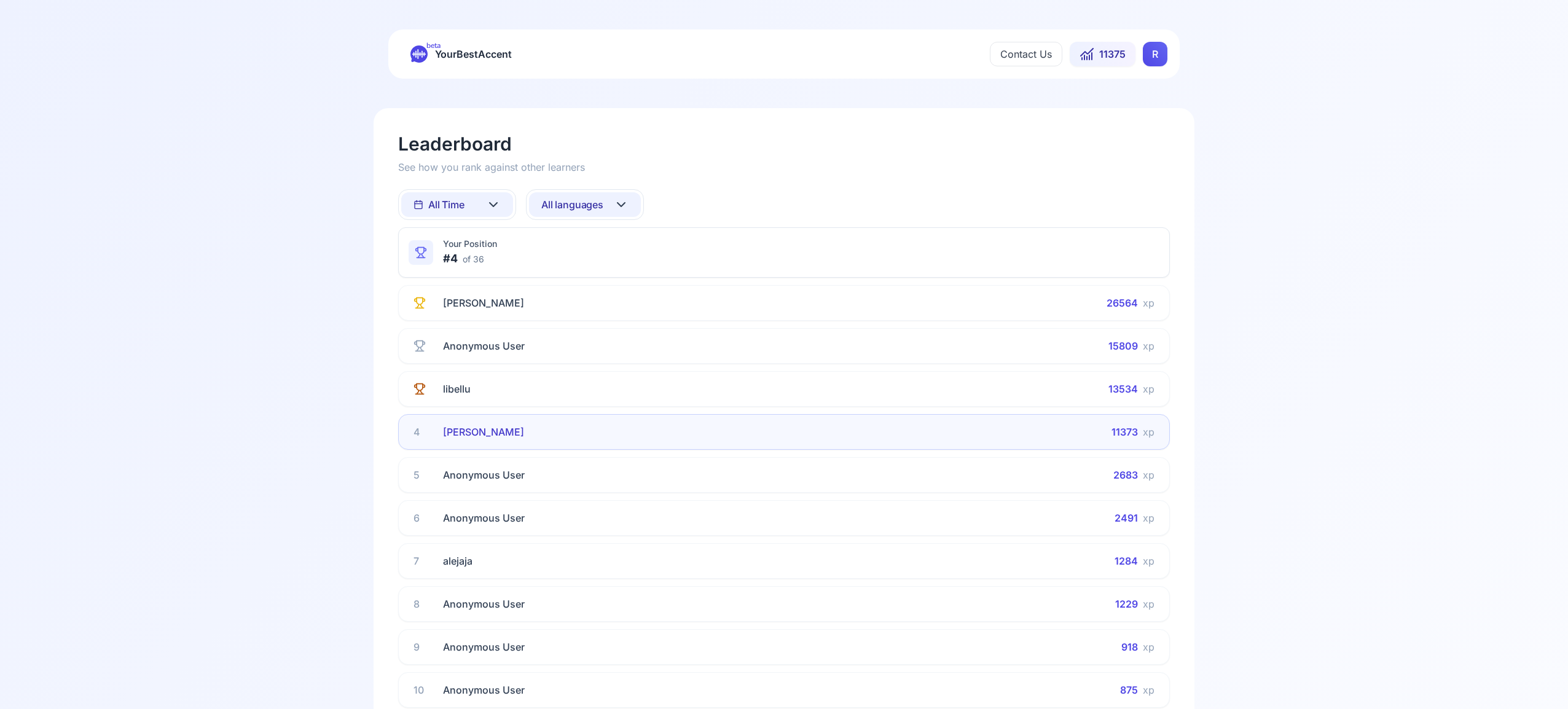
click at [624, 204] on icon at bounding box center [621, 204] width 14 height 14
click at [610, 303] on div "Spanish" at bounding box center [585, 303] width 112 height 22
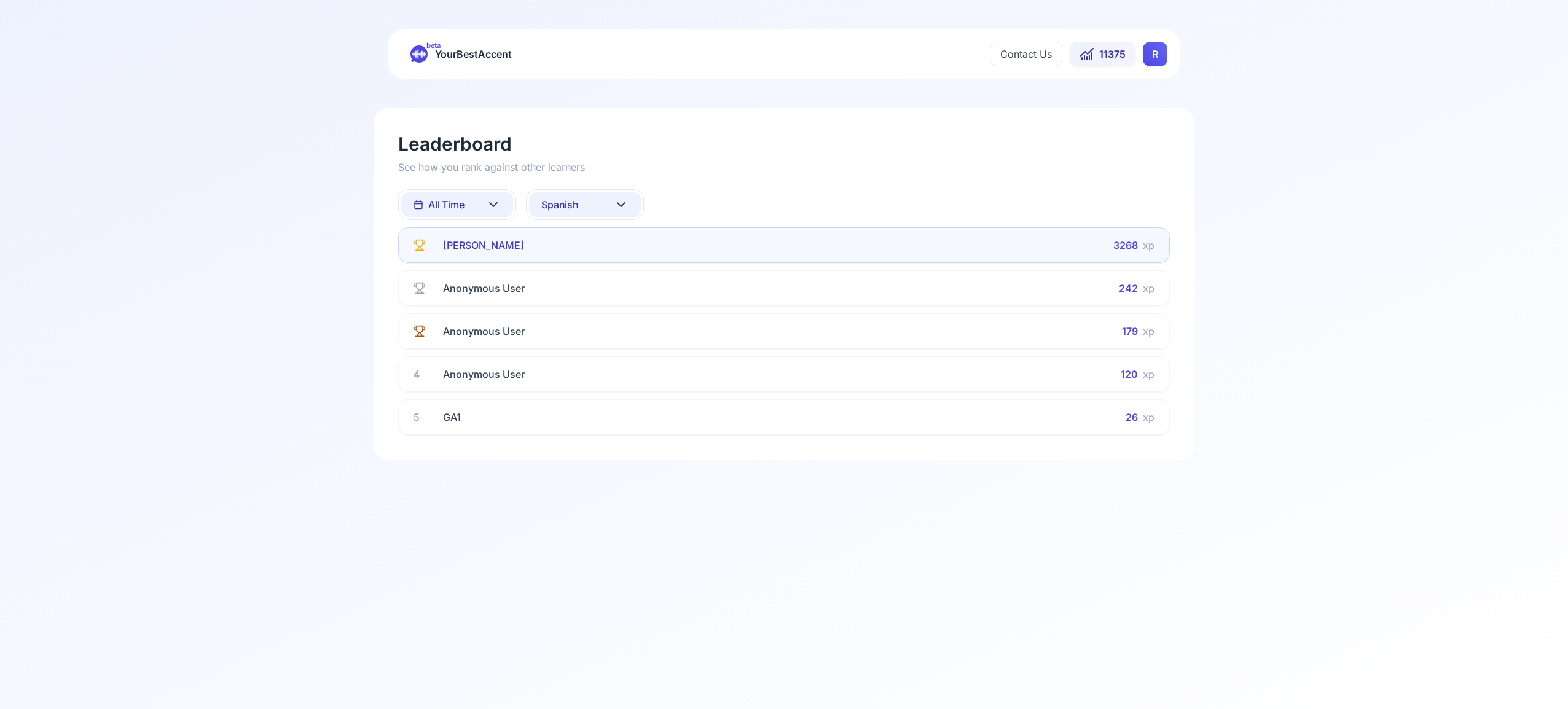
click at [491, 204] on icon at bounding box center [493, 204] width 7 height 4
click at [493, 259] on div "This Week" at bounding box center [457, 258] width 112 height 22
click at [491, 201] on icon at bounding box center [493, 204] width 14 height 14
click at [489, 239] on div "All Time" at bounding box center [457, 237] width 112 height 22
click at [628, 202] on icon at bounding box center [621, 204] width 14 height 14
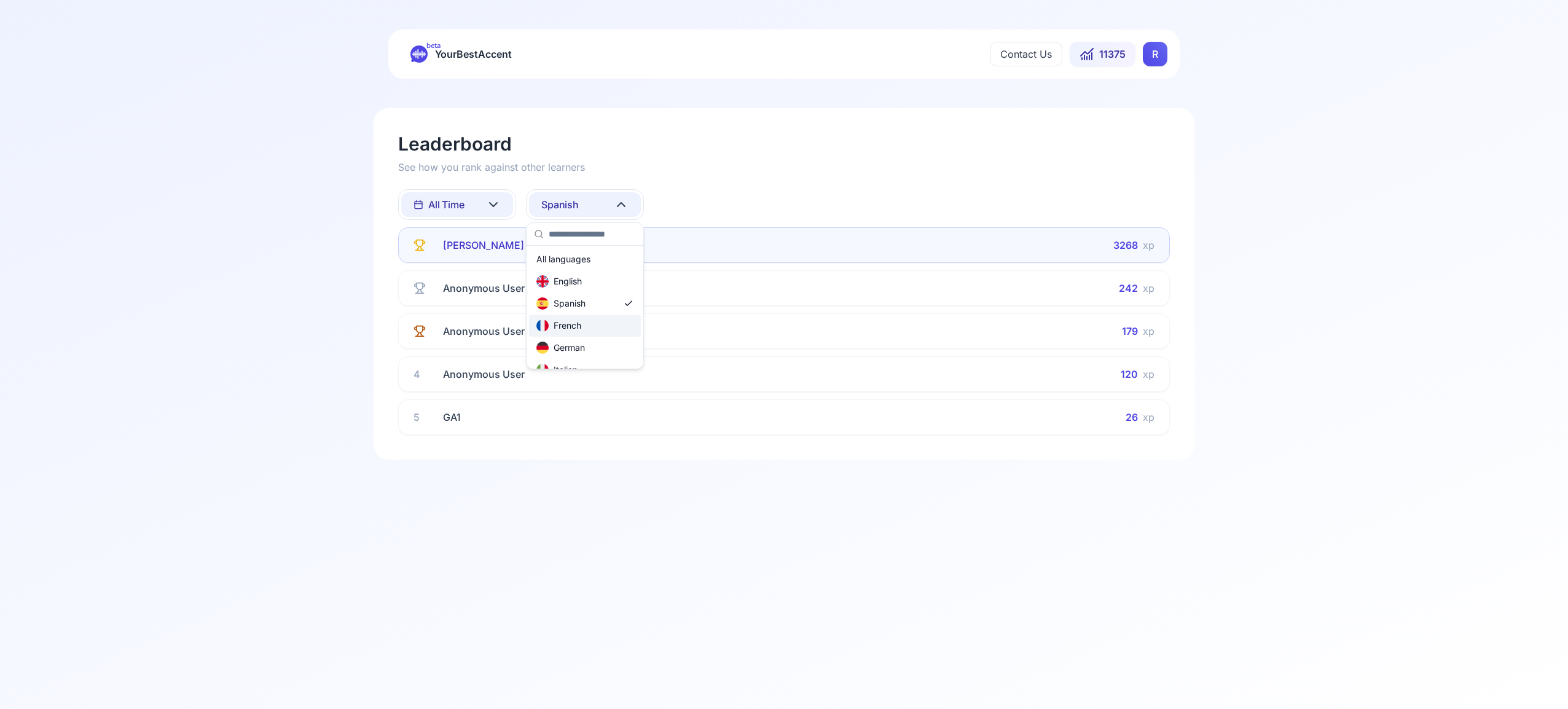
click at [604, 323] on div "French" at bounding box center [585, 326] width 112 height 22
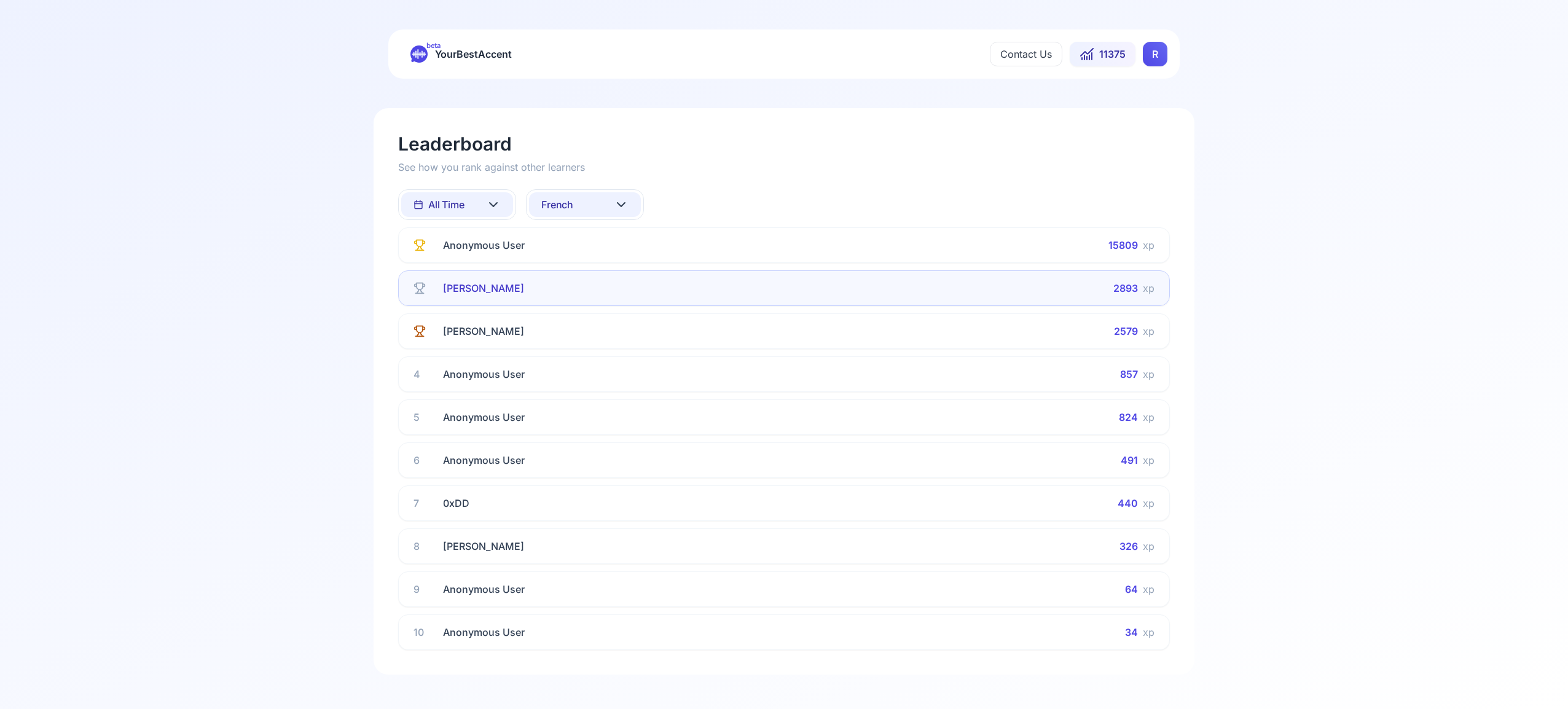
click at [491, 203] on icon at bounding box center [493, 204] width 14 height 14
click at [485, 259] on div "This Week" at bounding box center [457, 258] width 112 height 22
click at [491, 199] on icon at bounding box center [493, 204] width 14 height 14
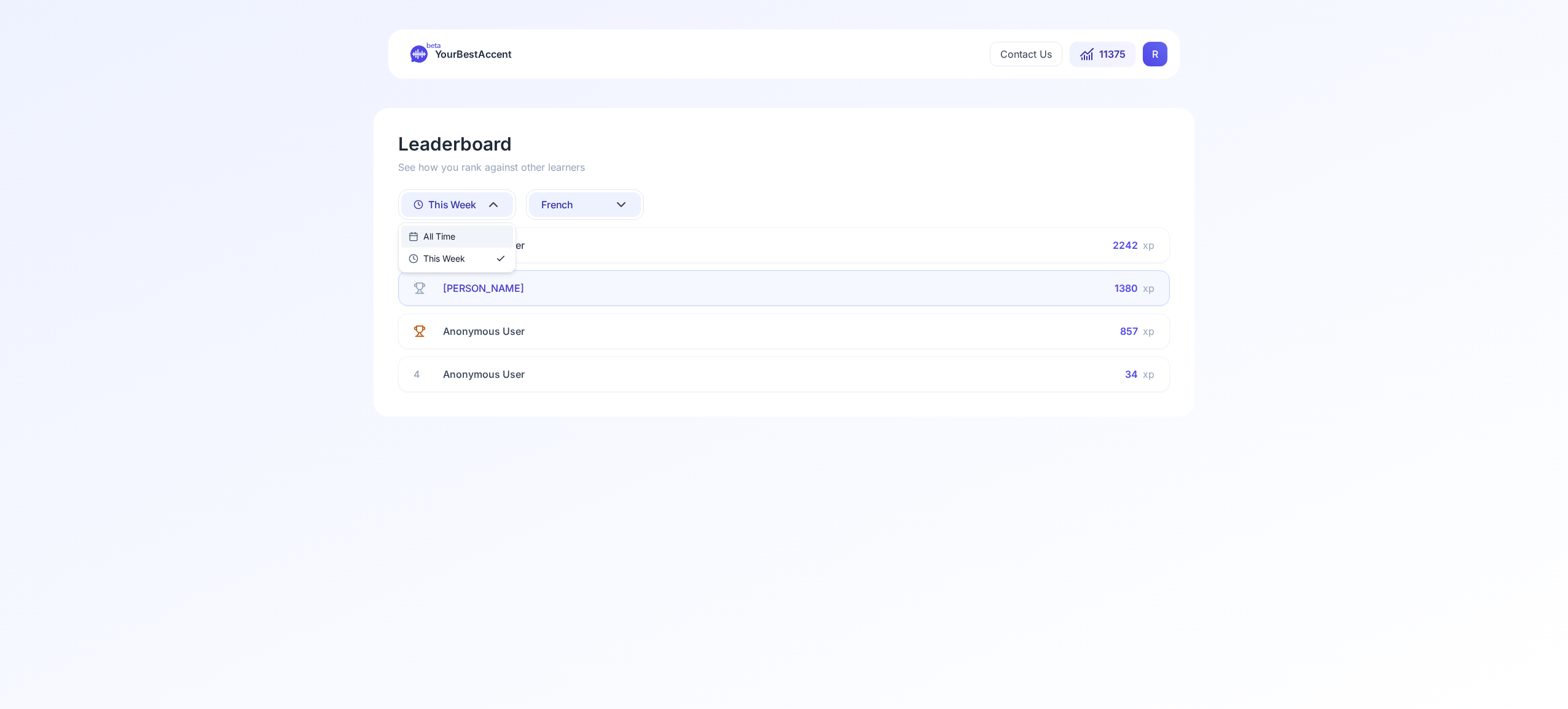
click at [492, 237] on div "All Time" at bounding box center [457, 237] width 112 height 22
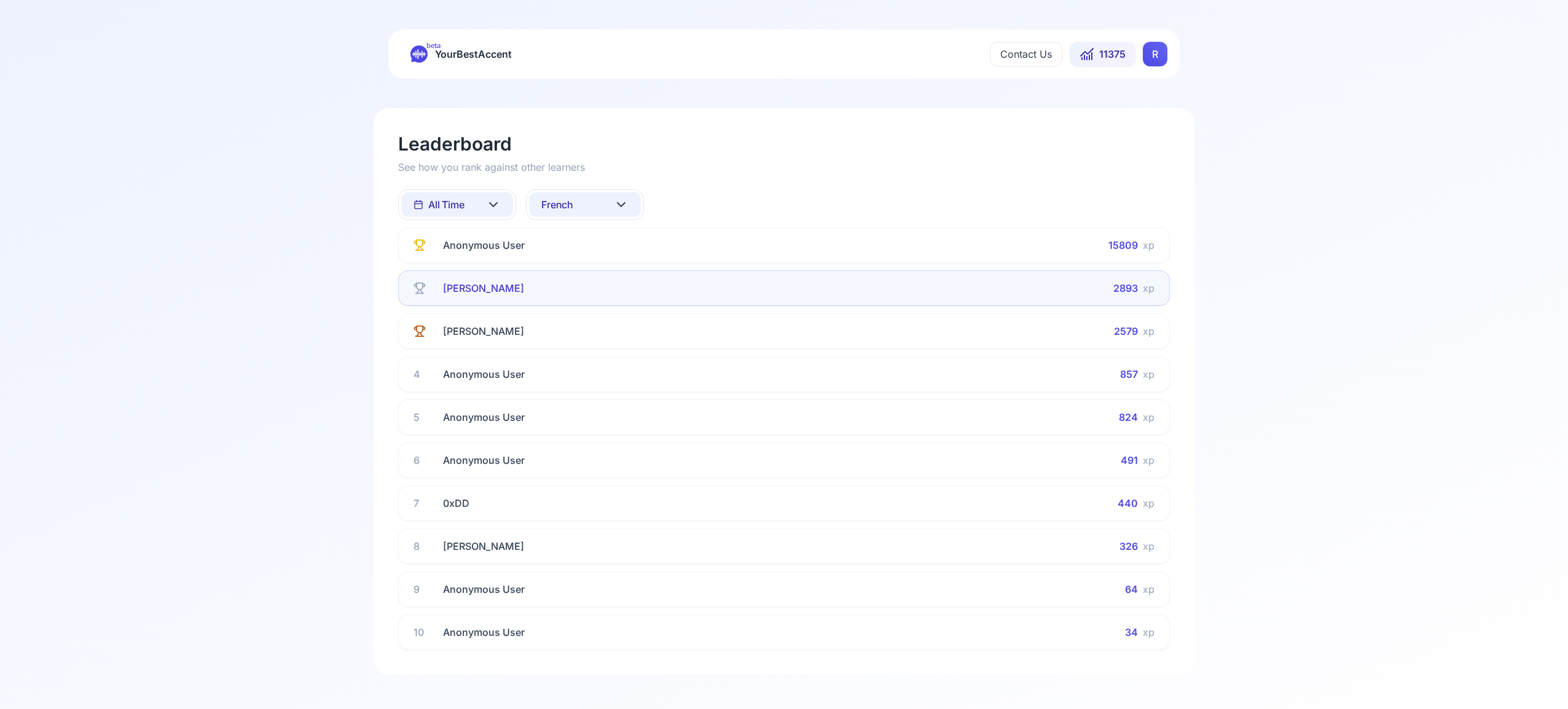
click at [626, 202] on icon at bounding box center [621, 204] width 14 height 14
click at [604, 339] on div "Italian" at bounding box center [585, 337] width 112 height 22
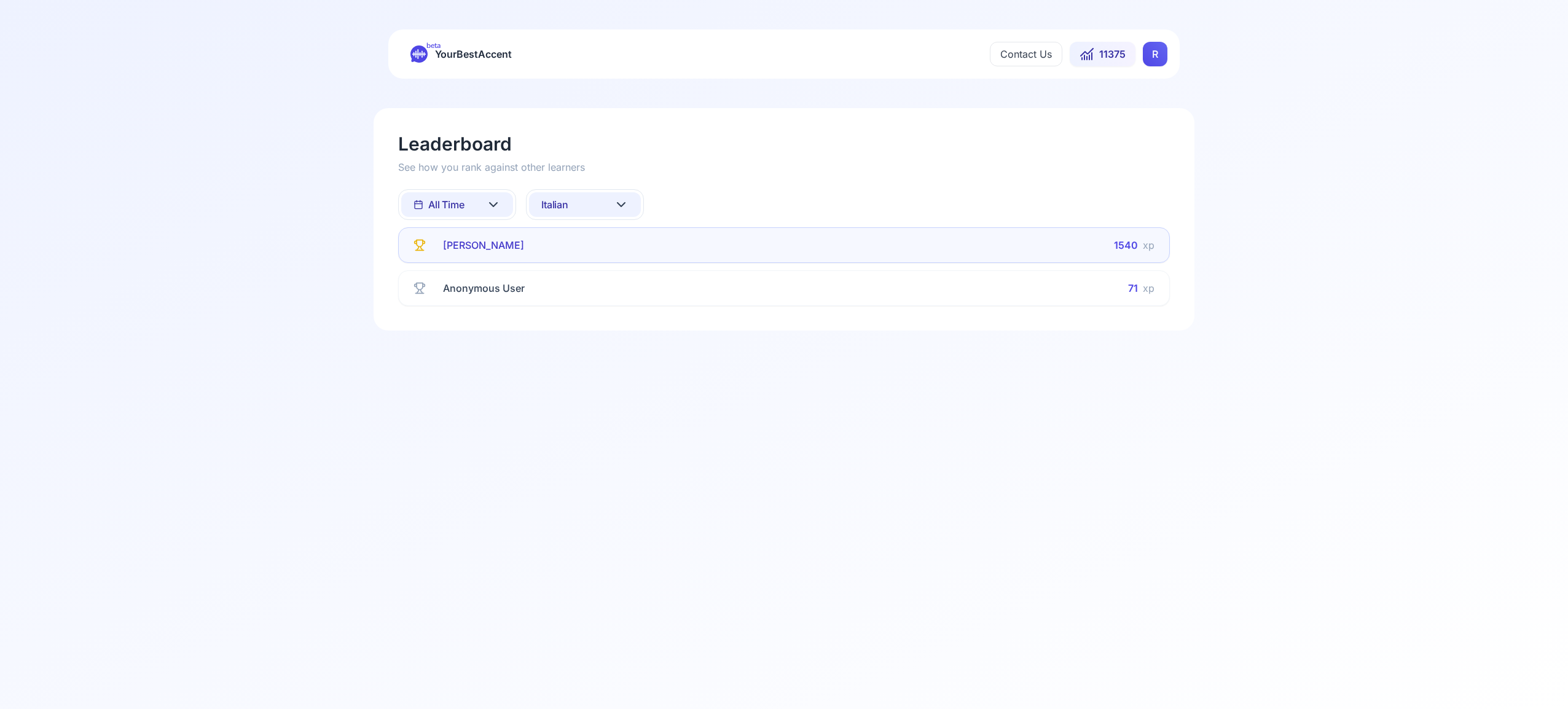
click at [494, 205] on icon at bounding box center [493, 204] width 7 height 4
click at [489, 261] on div "This Week" at bounding box center [457, 258] width 112 height 22
click at [497, 200] on icon at bounding box center [493, 204] width 14 height 14
click at [505, 234] on icon "Suggestions" at bounding box center [500, 236] width 10 height 10
click at [616, 204] on icon at bounding box center [621, 204] width 14 height 14
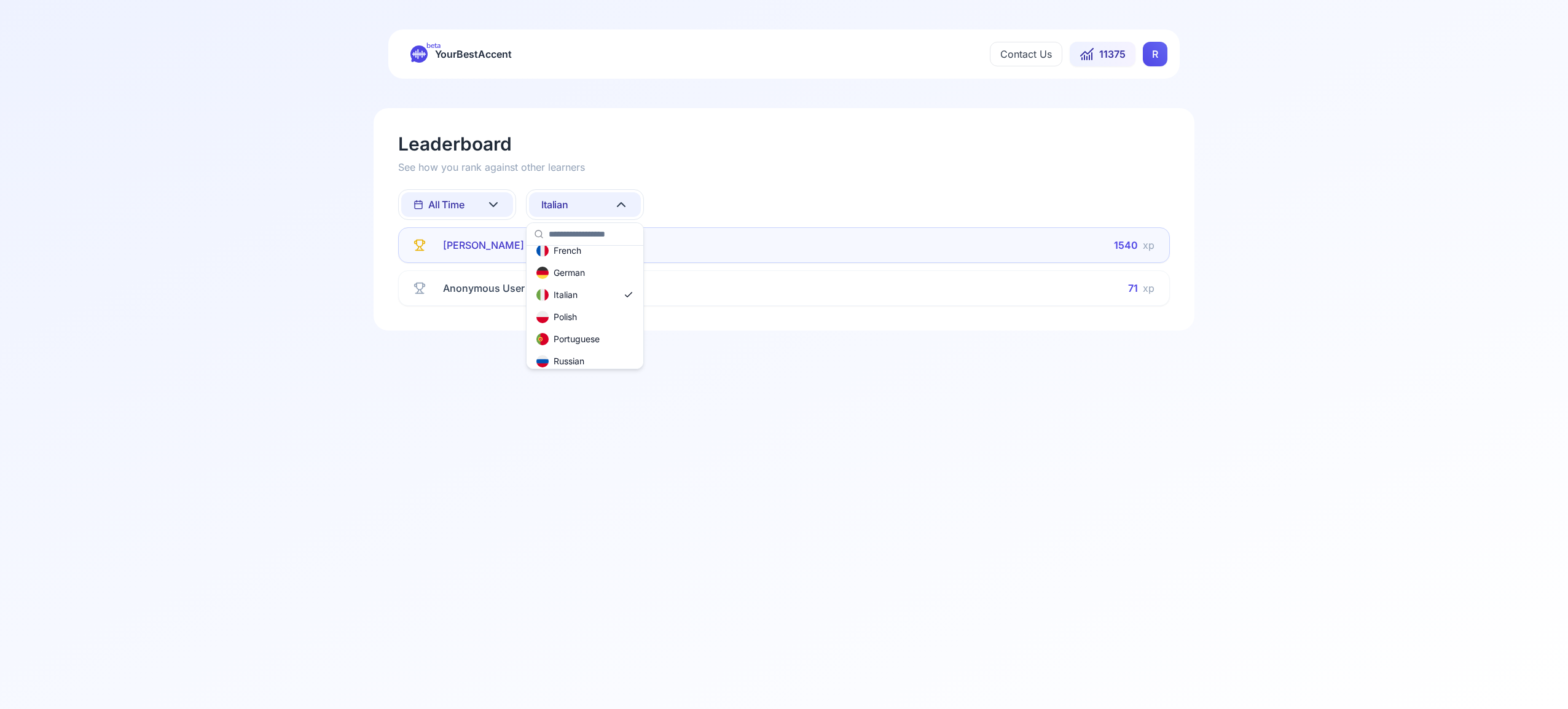
scroll to position [77, 0]
click at [585, 334] on div "Portuguese" at bounding box center [568, 337] width 63 height 13
click at [497, 202] on icon at bounding box center [493, 204] width 14 height 14
click at [499, 256] on icon "Suggestions" at bounding box center [500, 258] width 10 height 10
click at [497, 202] on icon at bounding box center [493, 204] width 7 height 4
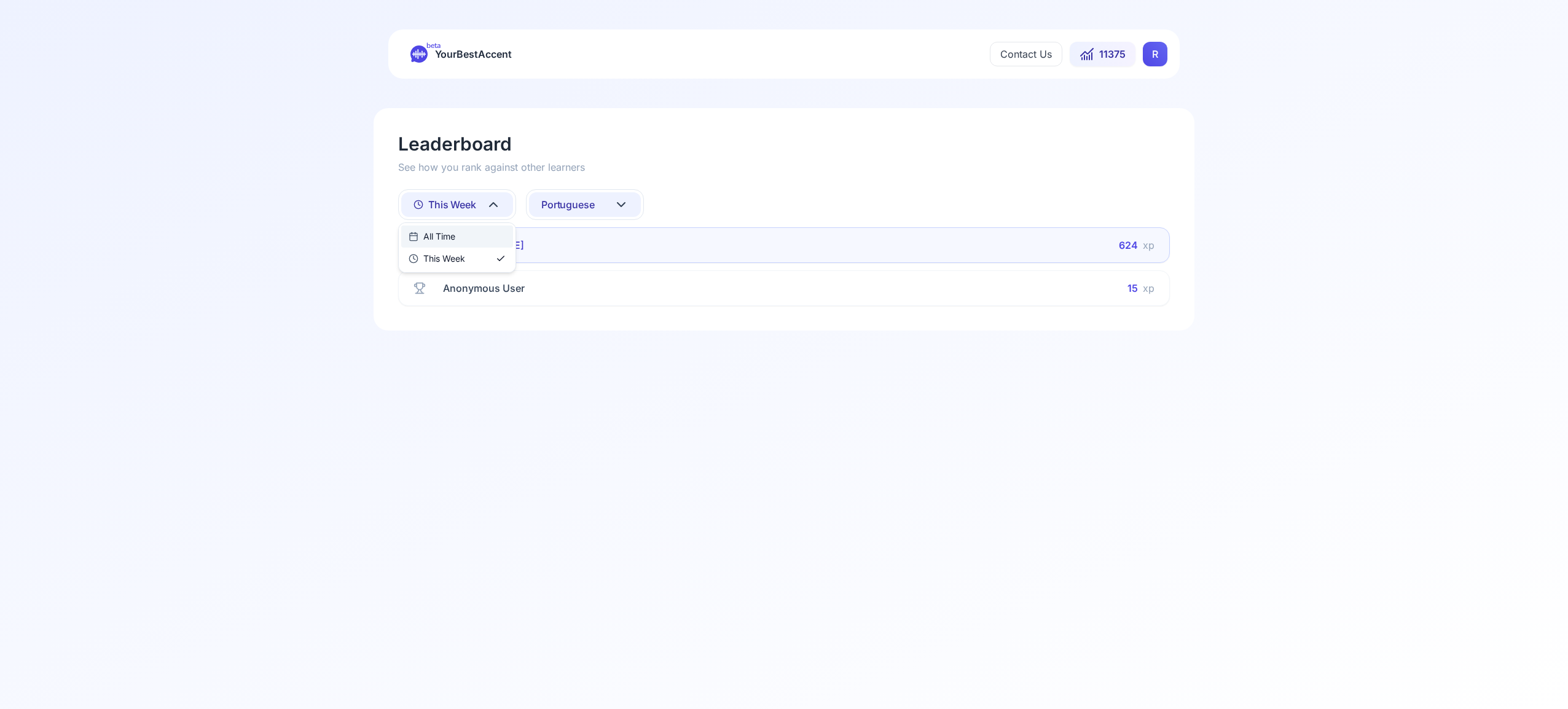
click at [506, 232] on div "All Time" at bounding box center [457, 237] width 112 height 22
click at [623, 203] on icon at bounding box center [621, 204] width 7 height 4
click at [590, 352] on div "Russian" at bounding box center [585, 353] width 112 height 22
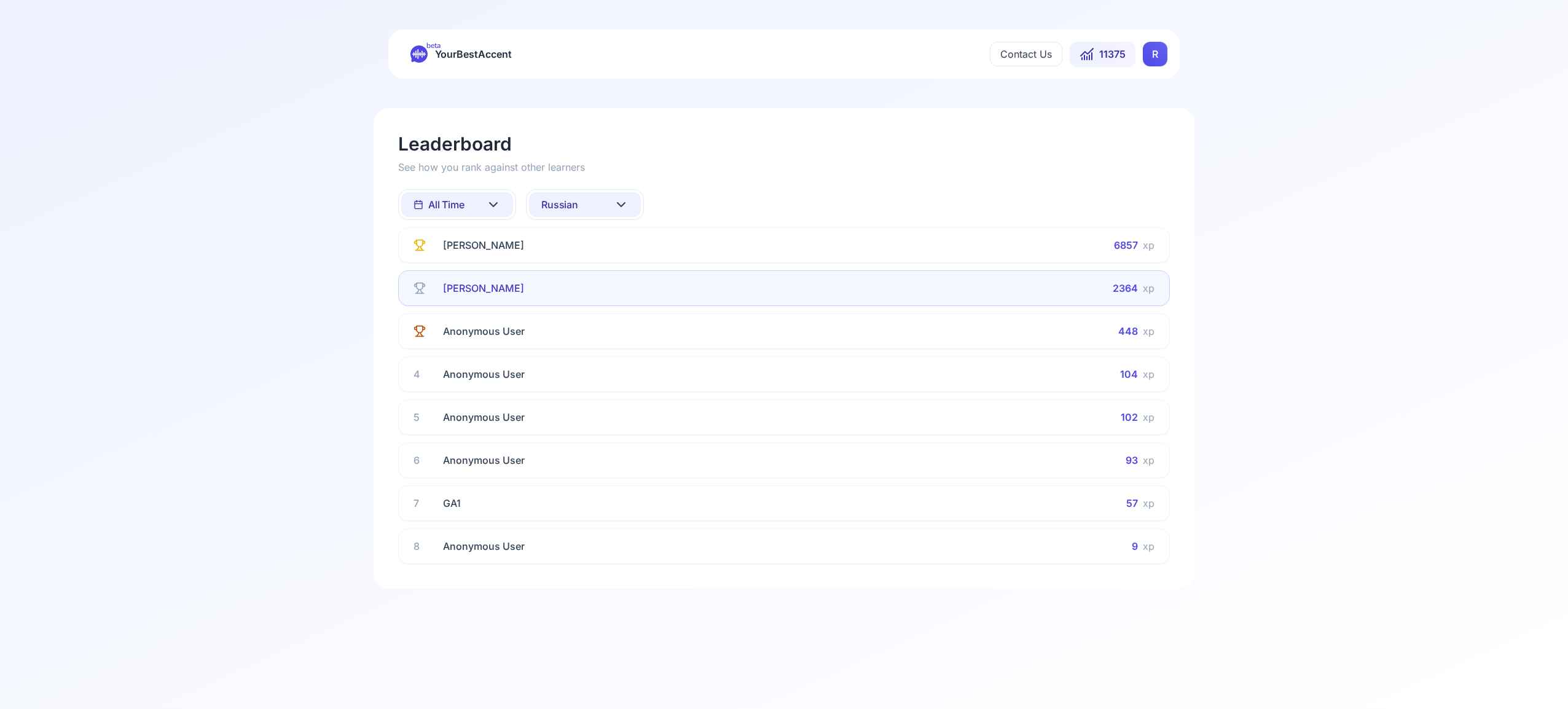
click at [500, 204] on icon at bounding box center [493, 204] width 14 height 14
click at [500, 263] on icon "Suggestions" at bounding box center [500, 258] width 10 height 10
click at [499, 204] on icon at bounding box center [493, 204] width 14 height 14
click at [483, 238] on div "All Time" at bounding box center [457, 237] width 112 height 22
click at [621, 204] on icon at bounding box center [621, 204] width 14 height 14
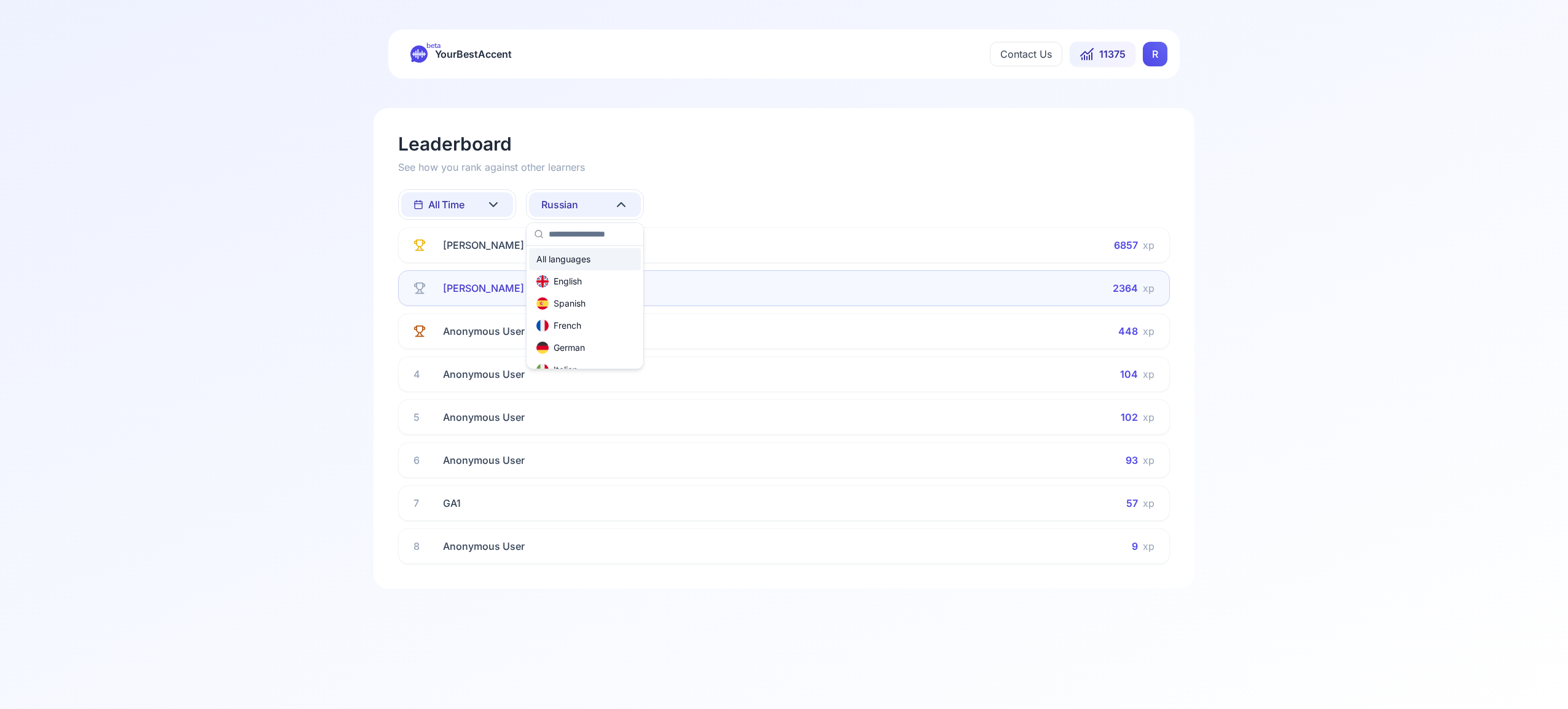
click at [605, 260] on div "All languages" at bounding box center [585, 259] width 112 height 22
